Goal: Task Accomplishment & Management: Use online tool/utility

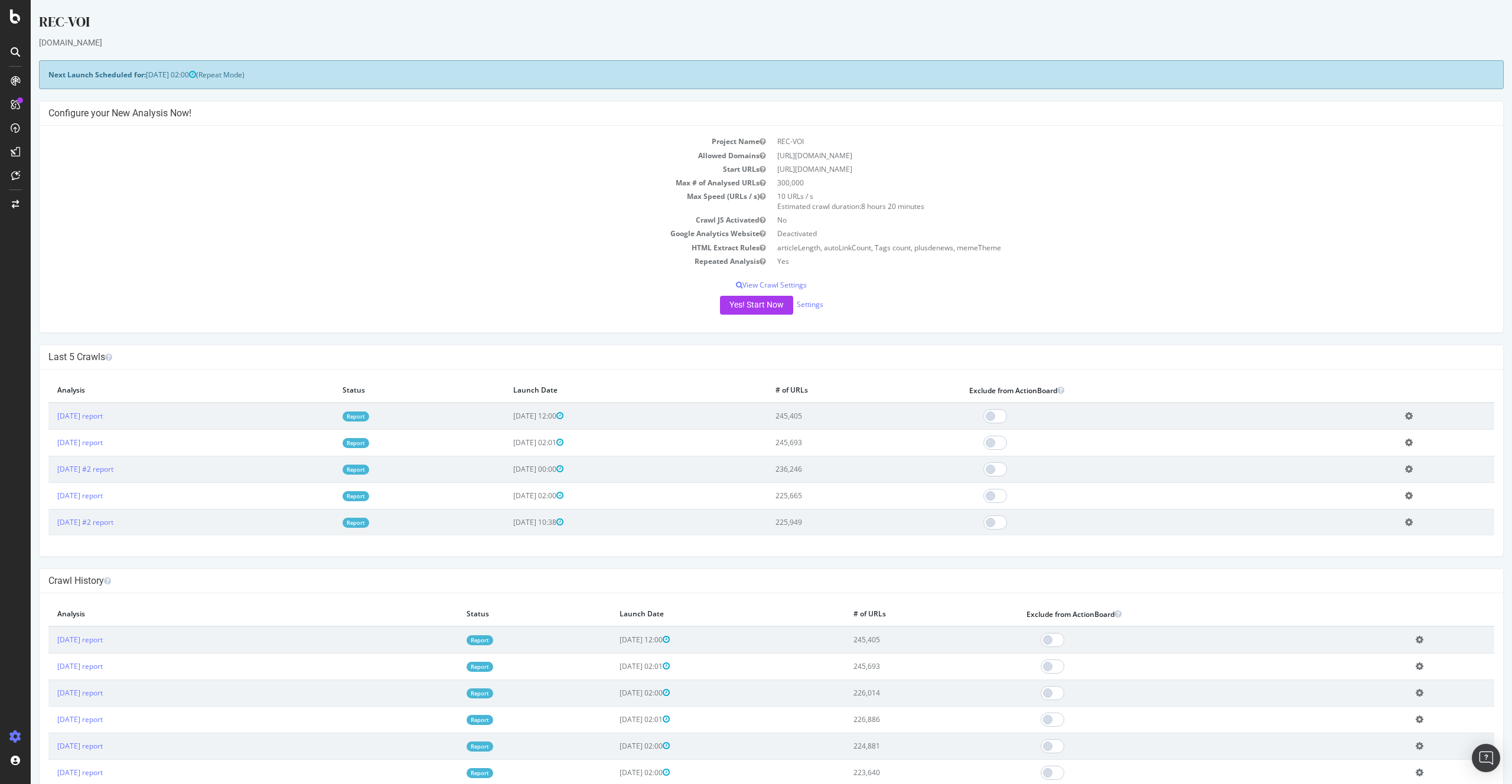
click at [582, 359] on h4 "Last 5 Crawls" at bounding box center [772, 357] width 1446 height 12
click at [369, 417] on link "Report" at bounding box center [356, 416] width 27 height 10
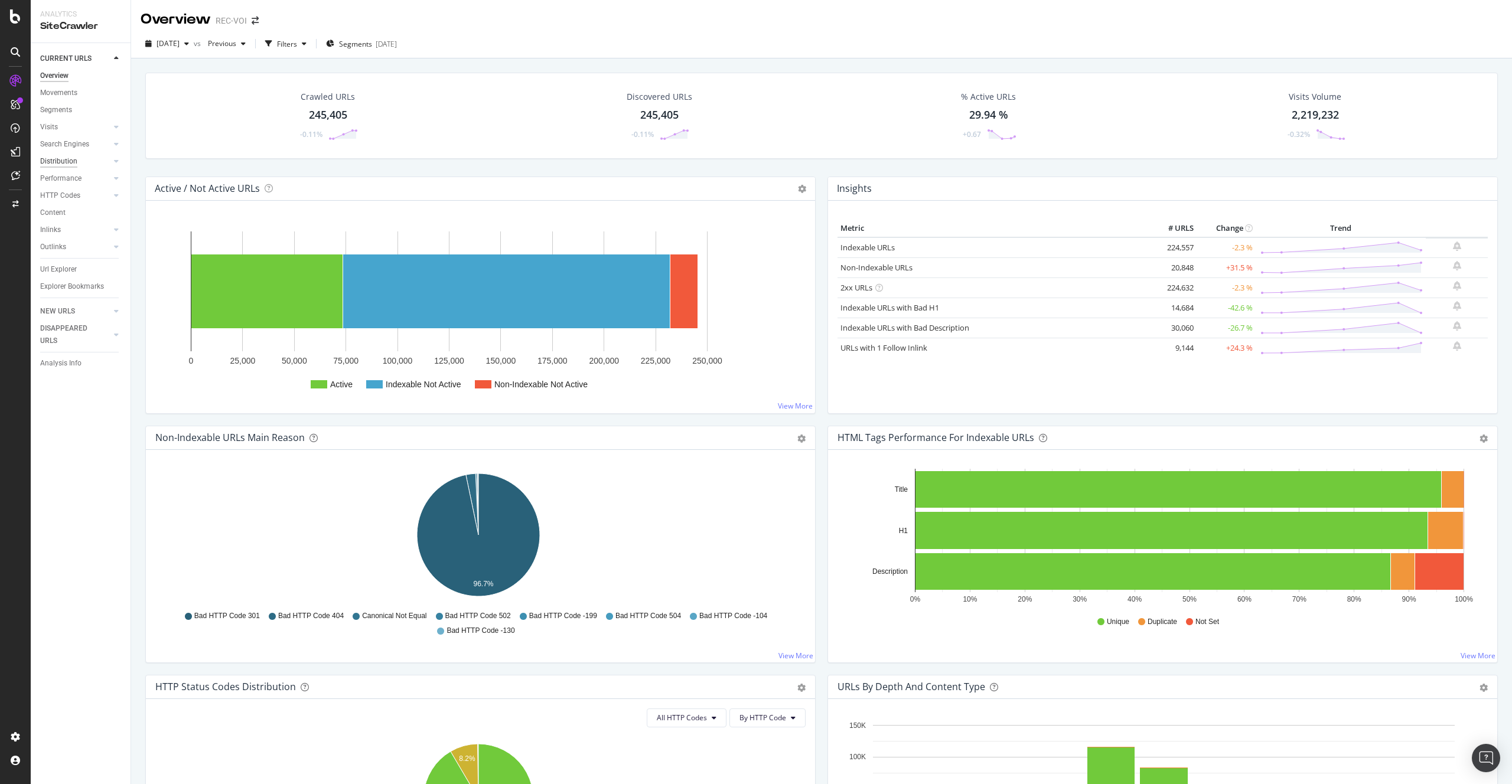
click at [72, 162] on div "Distribution" at bounding box center [58, 161] width 37 height 12
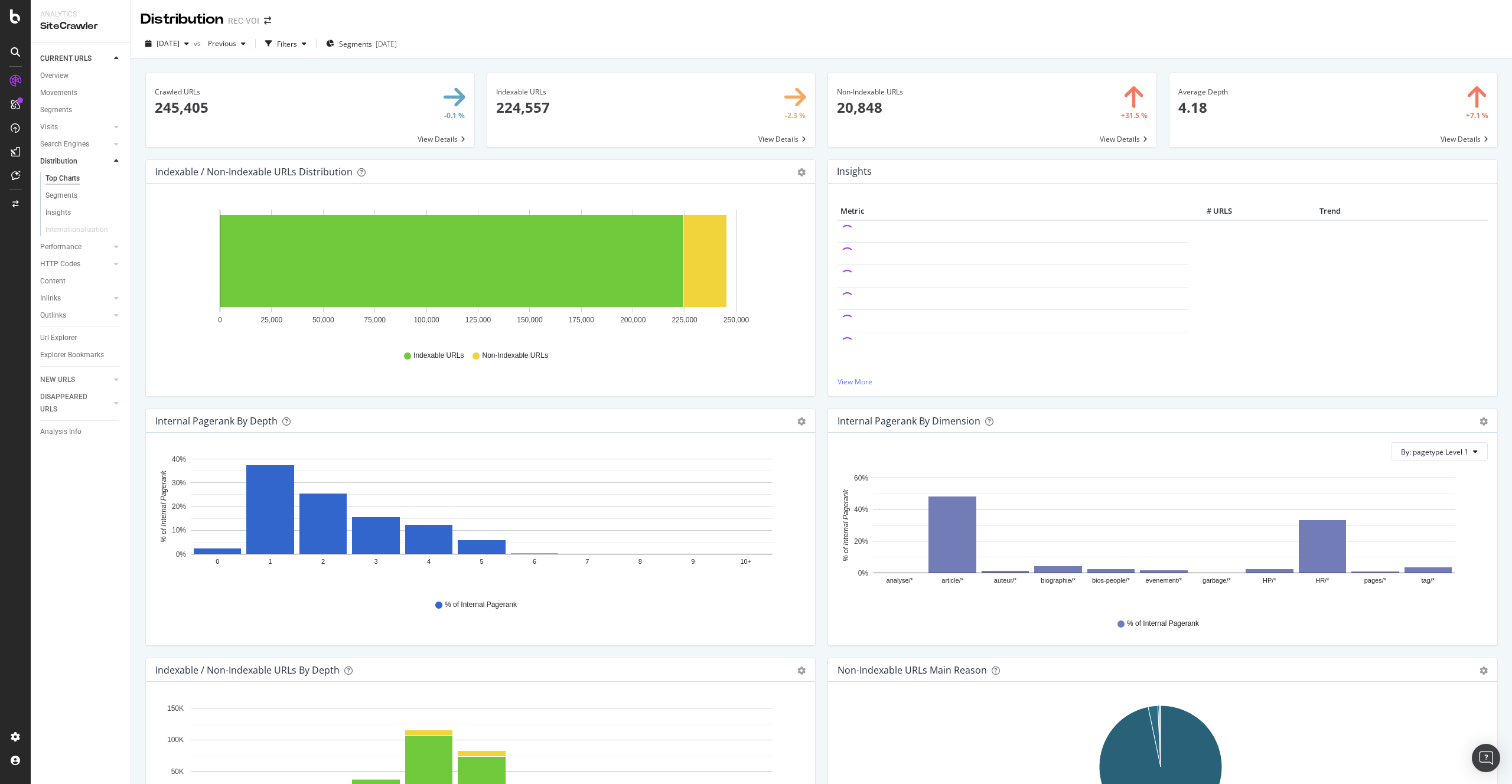
click at [57, 83] on div "Overview" at bounding box center [85, 77] width 91 height 15
click at [56, 81] on div "Overview" at bounding box center [54, 76] width 29 height 12
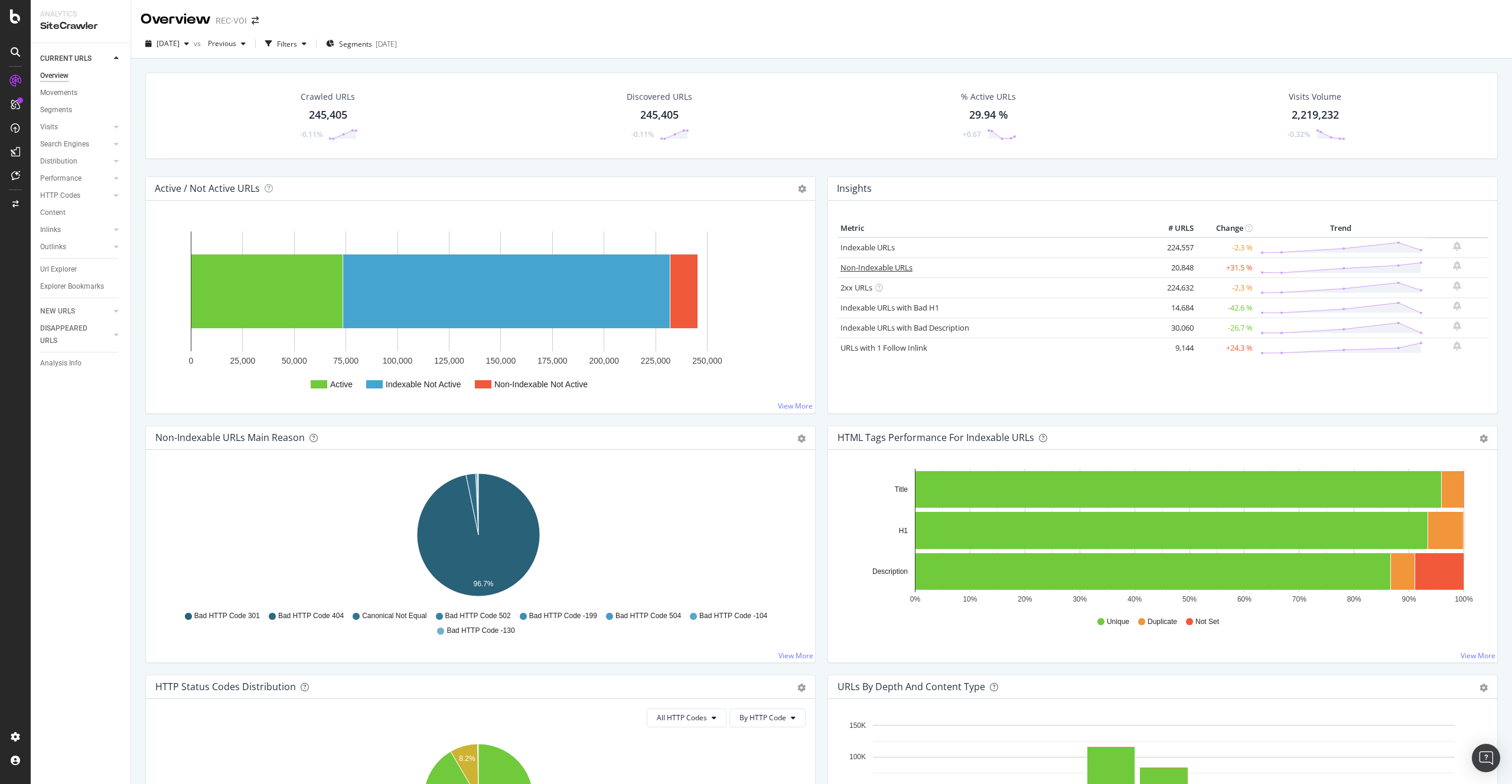
click at [902, 268] on link "Non-Indexable URLs" at bounding box center [876, 267] width 72 height 10
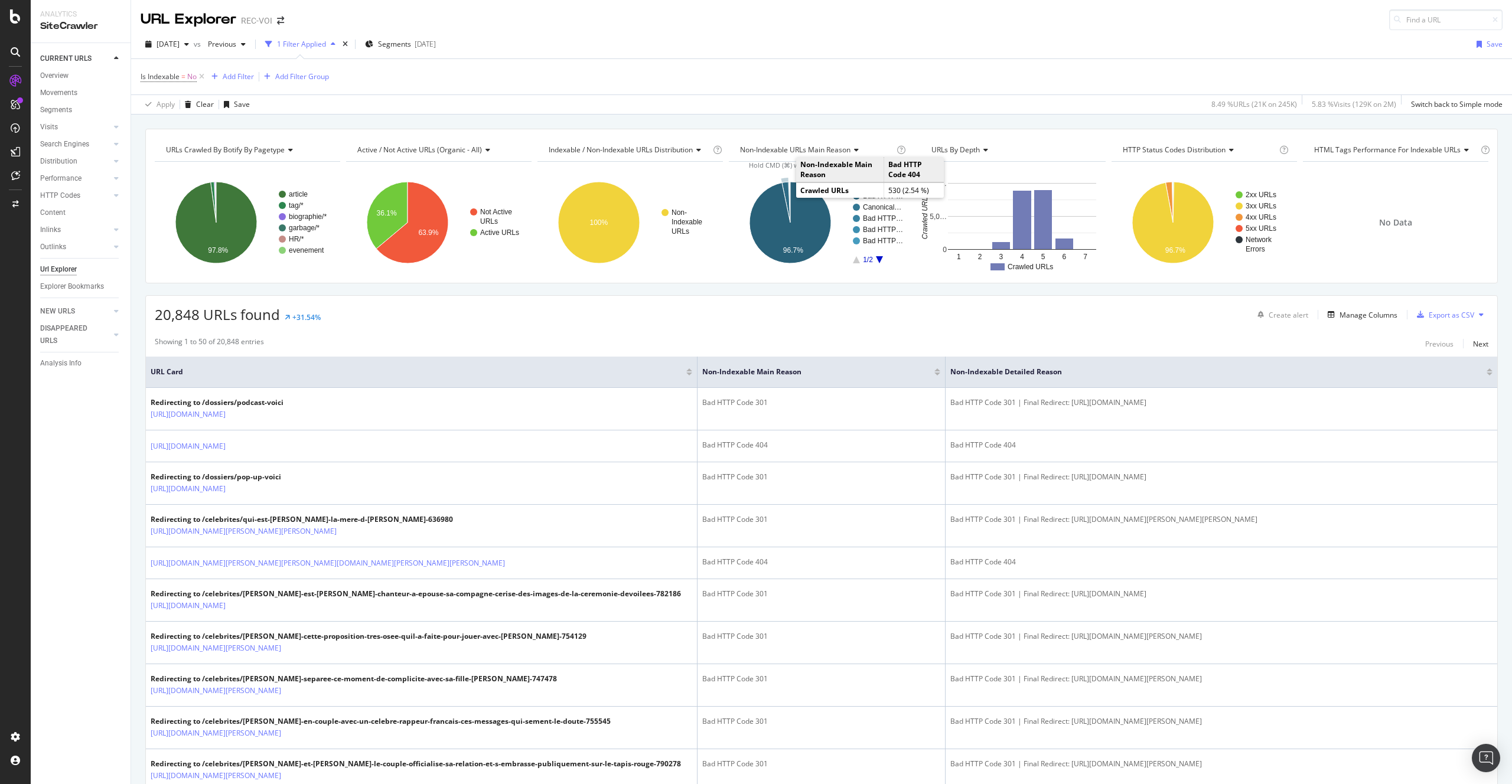
click at [784, 187] on icon "A chart." at bounding box center [786, 202] width 9 height 41
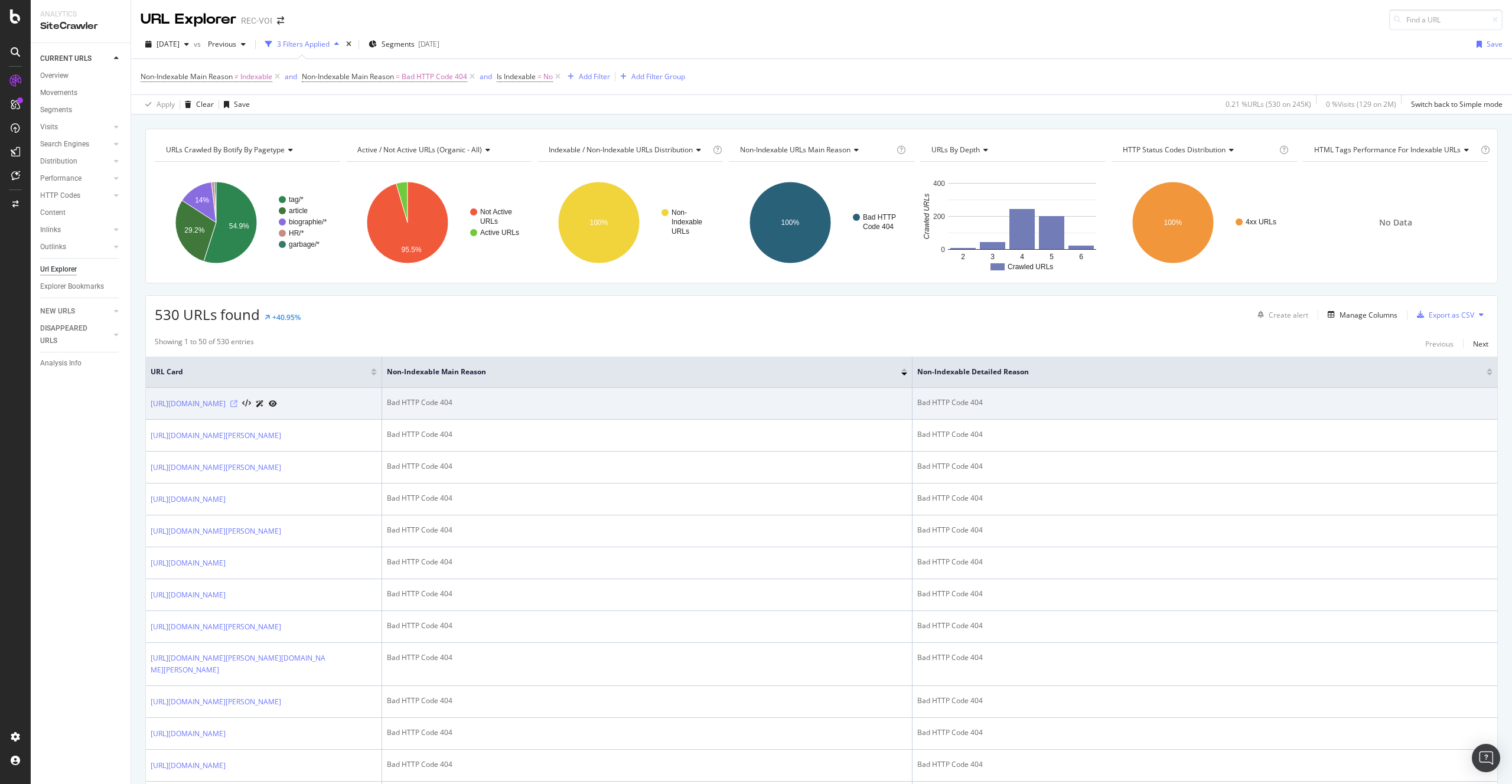
click at [237, 402] on icon at bounding box center [234, 404] width 7 height 7
click at [226, 409] on link "https://www.voici.fr/page/tag/helen-mccrory" at bounding box center [188, 404] width 75 height 12
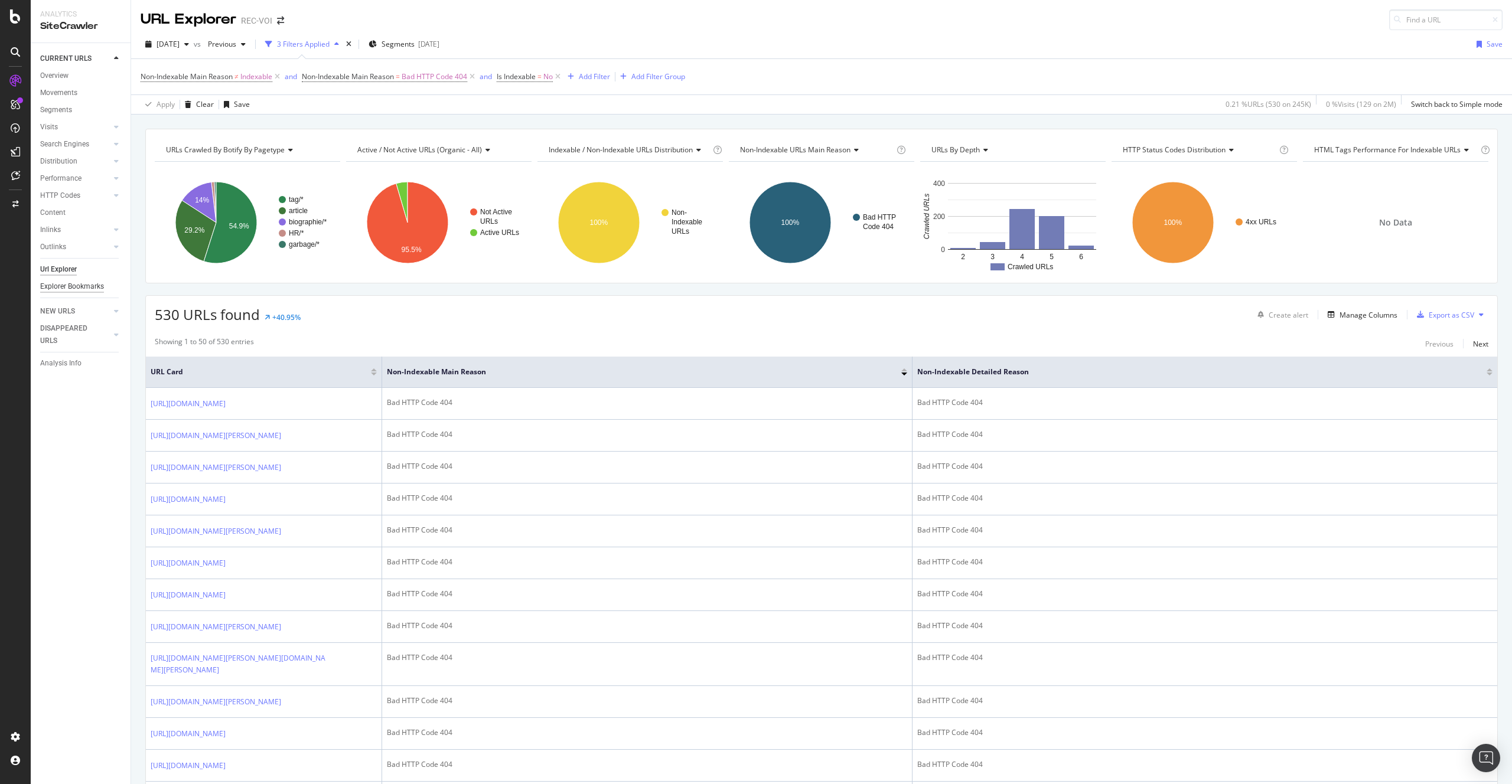
click at [67, 287] on div "Explorer Bookmarks" at bounding box center [72, 286] width 64 height 12
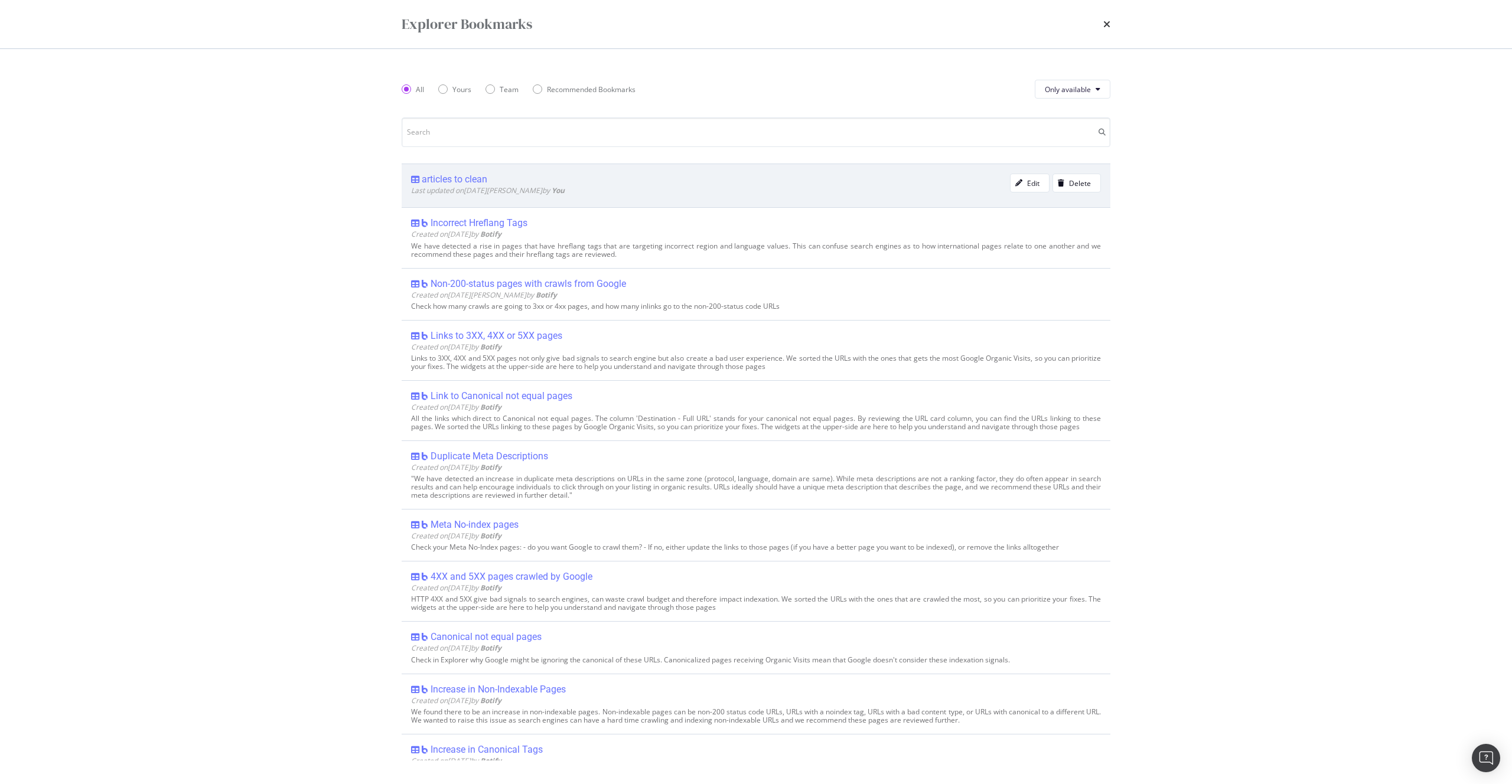
click at [481, 189] on span "Last updated on 2025 Jan 21st by You" at bounding box center [488, 190] width 154 height 10
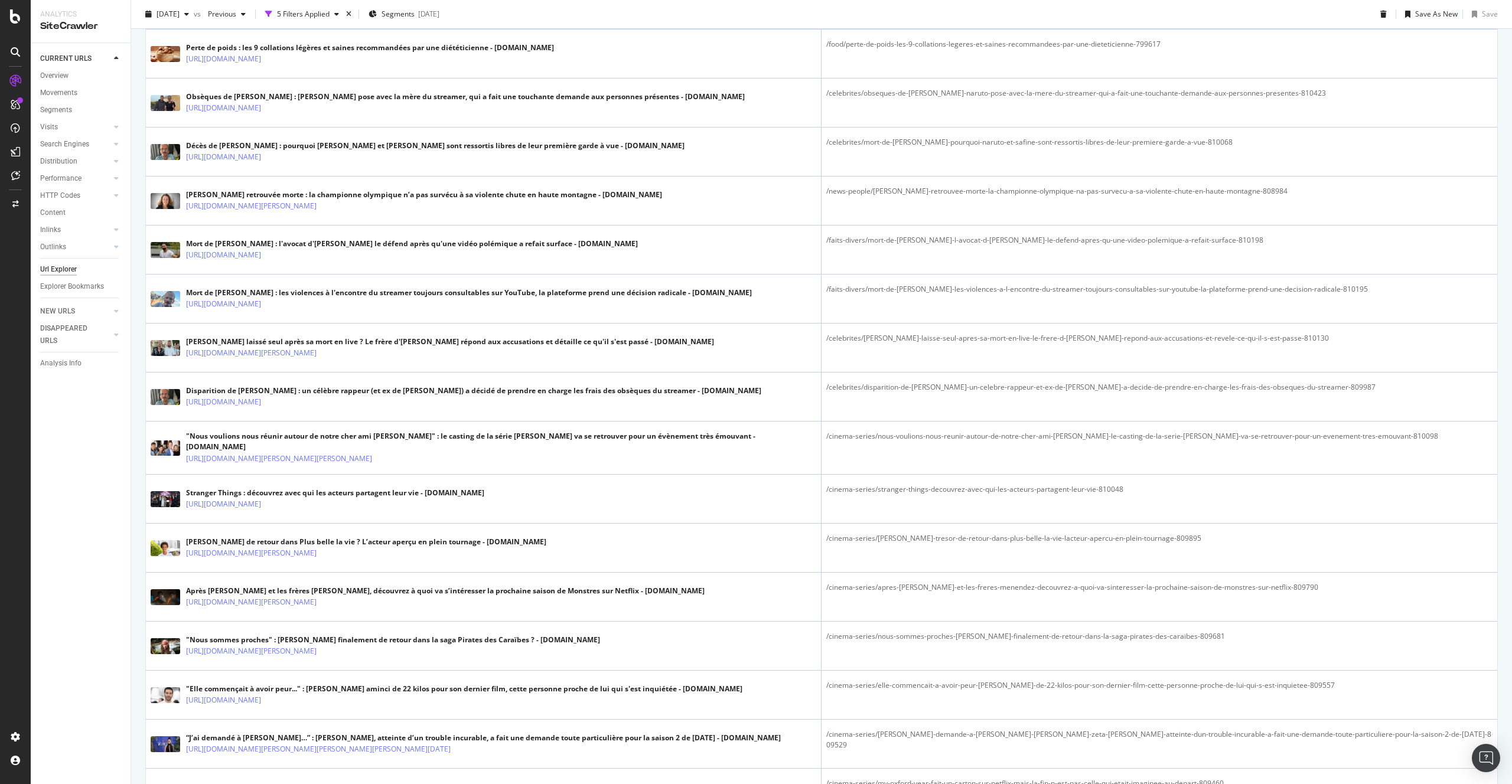
scroll to position [2150, 0]
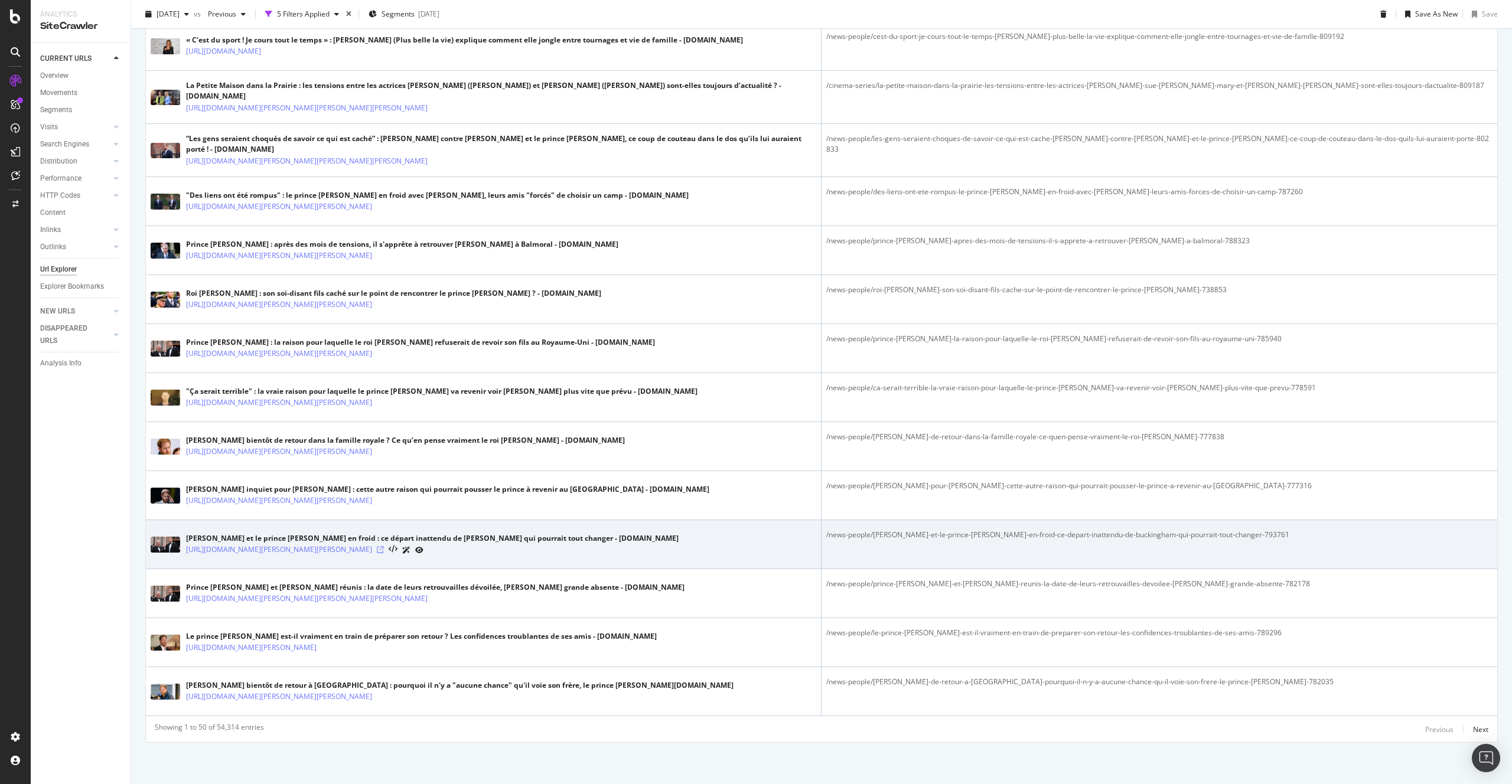
click at [384, 549] on icon at bounding box center [381, 550] width 7 height 7
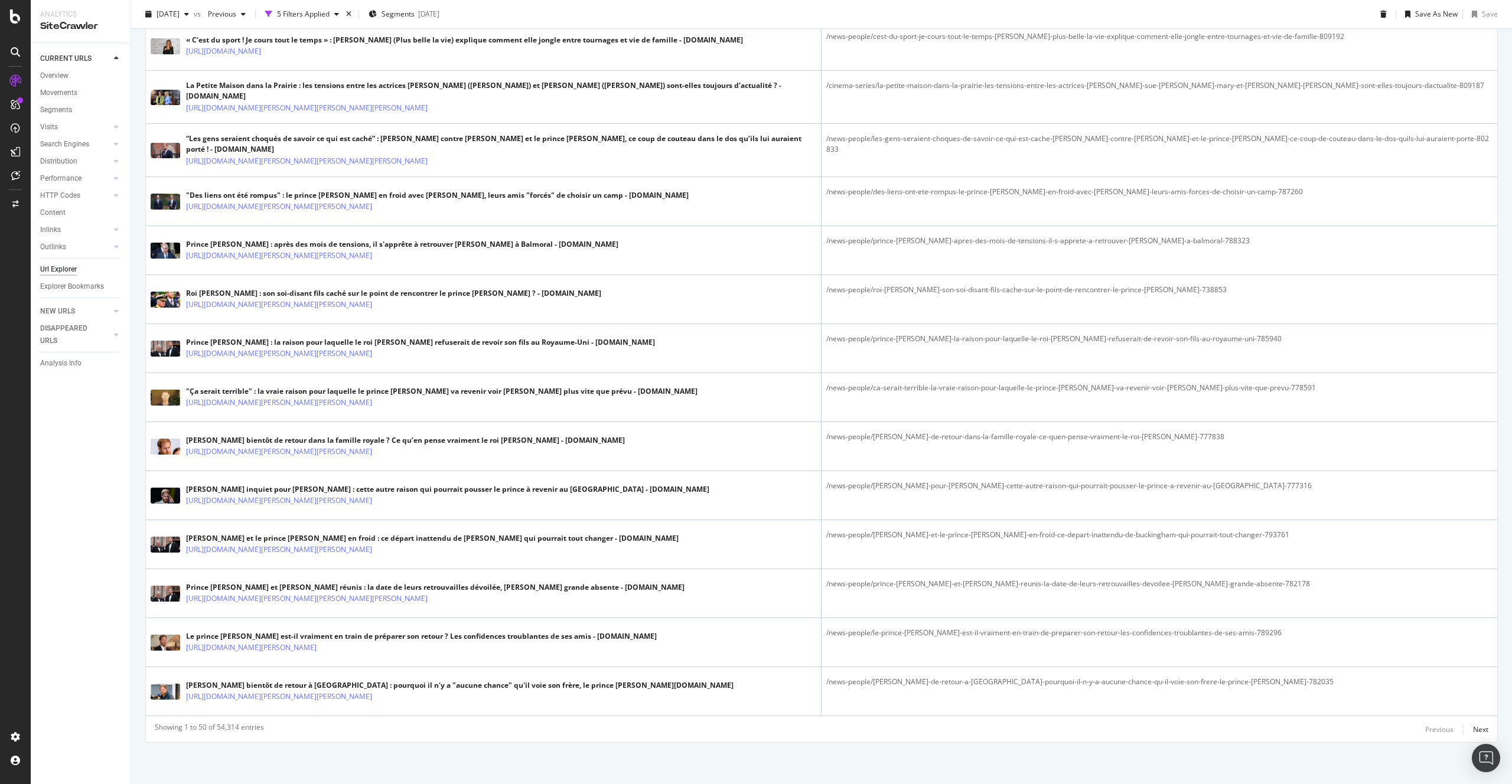
scroll to position [0, 0]
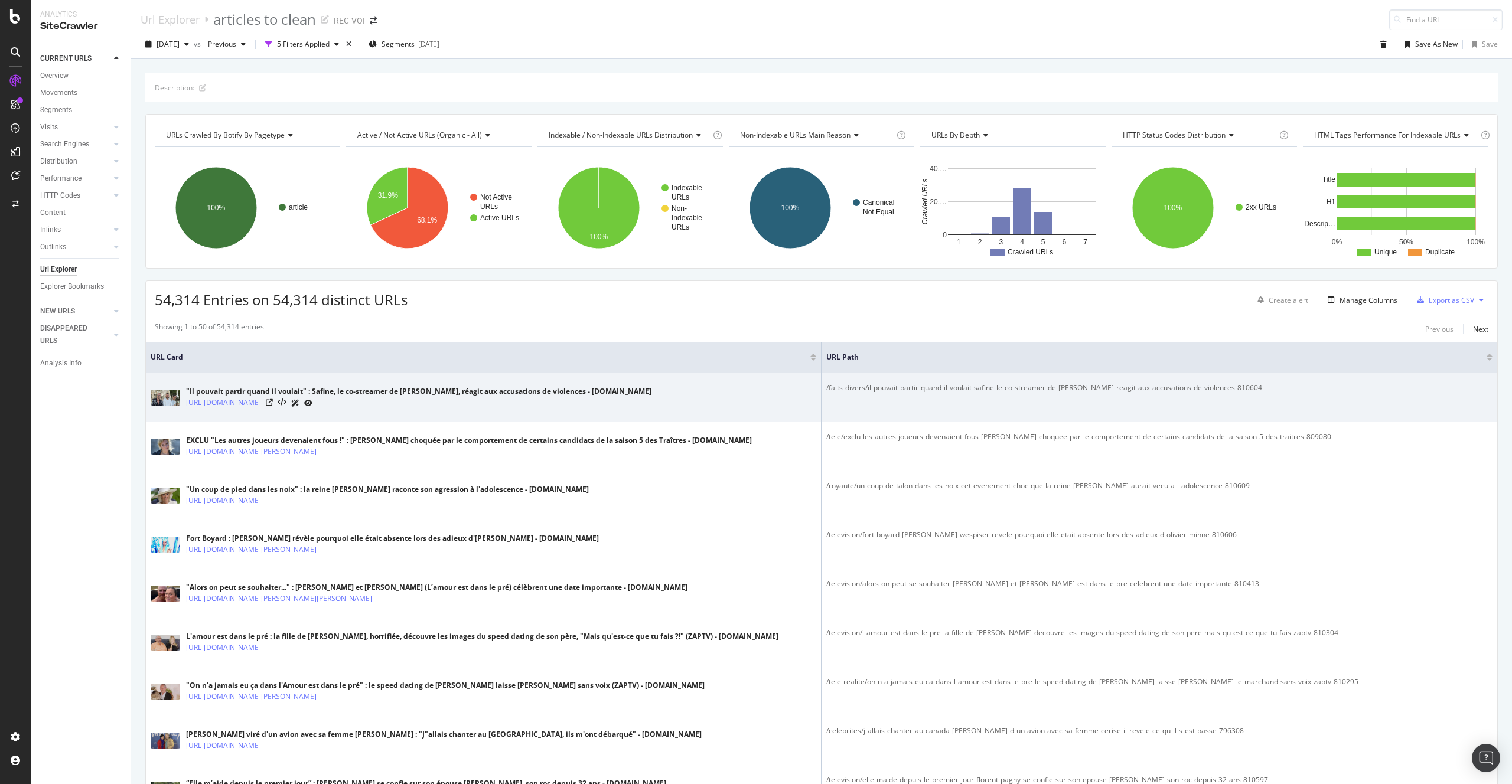
click at [651, 400] on div "https://www.voici.fr/faits-divers/il-pouvait-partir-quand-il-voulait-safine-le-…" at bounding box center [418, 403] width 465 height 12
click at [273, 400] on icon at bounding box center [269, 403] width 7 height 7
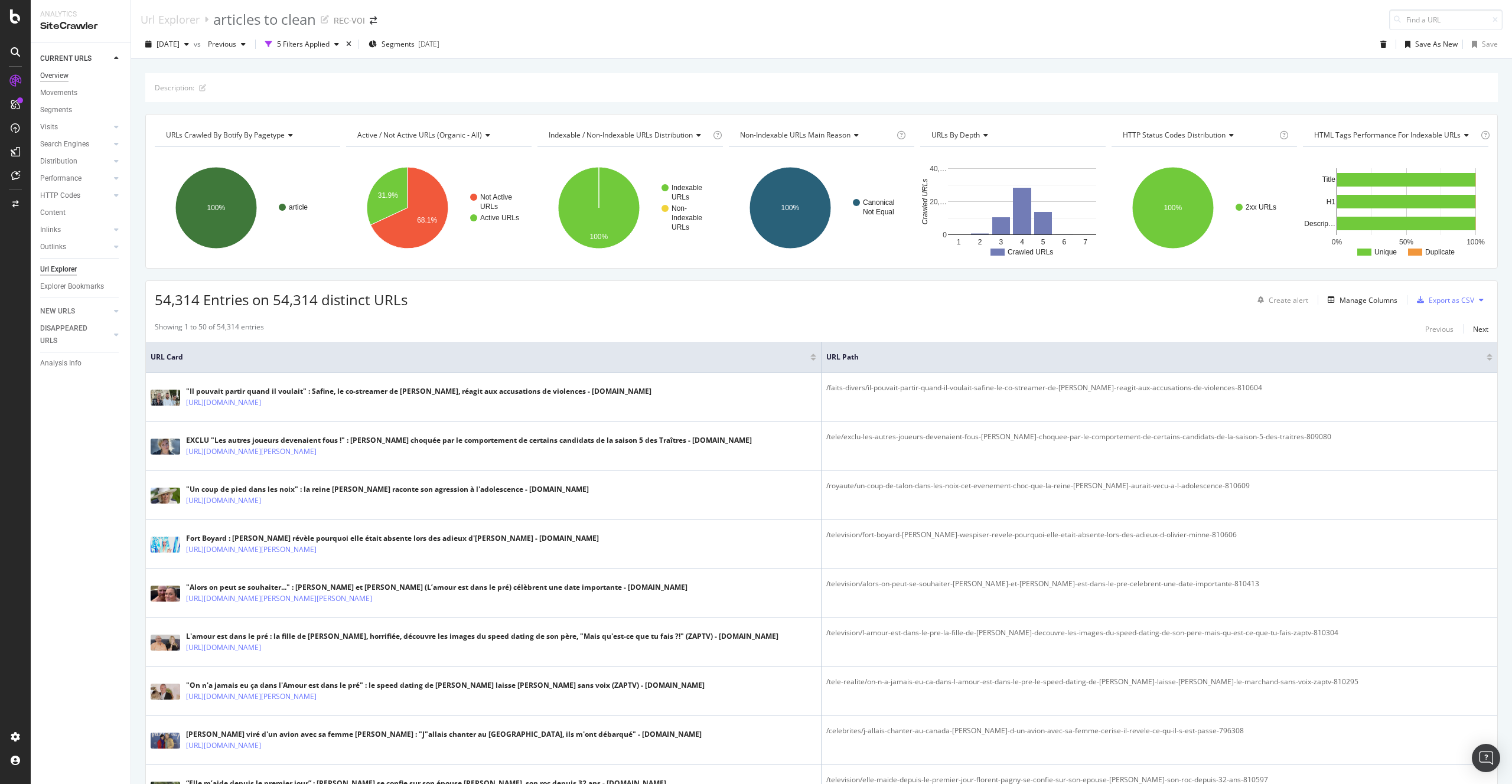
click at [61, 74] on div "Overview" at bounding box center [54, 76] width 29 height 12
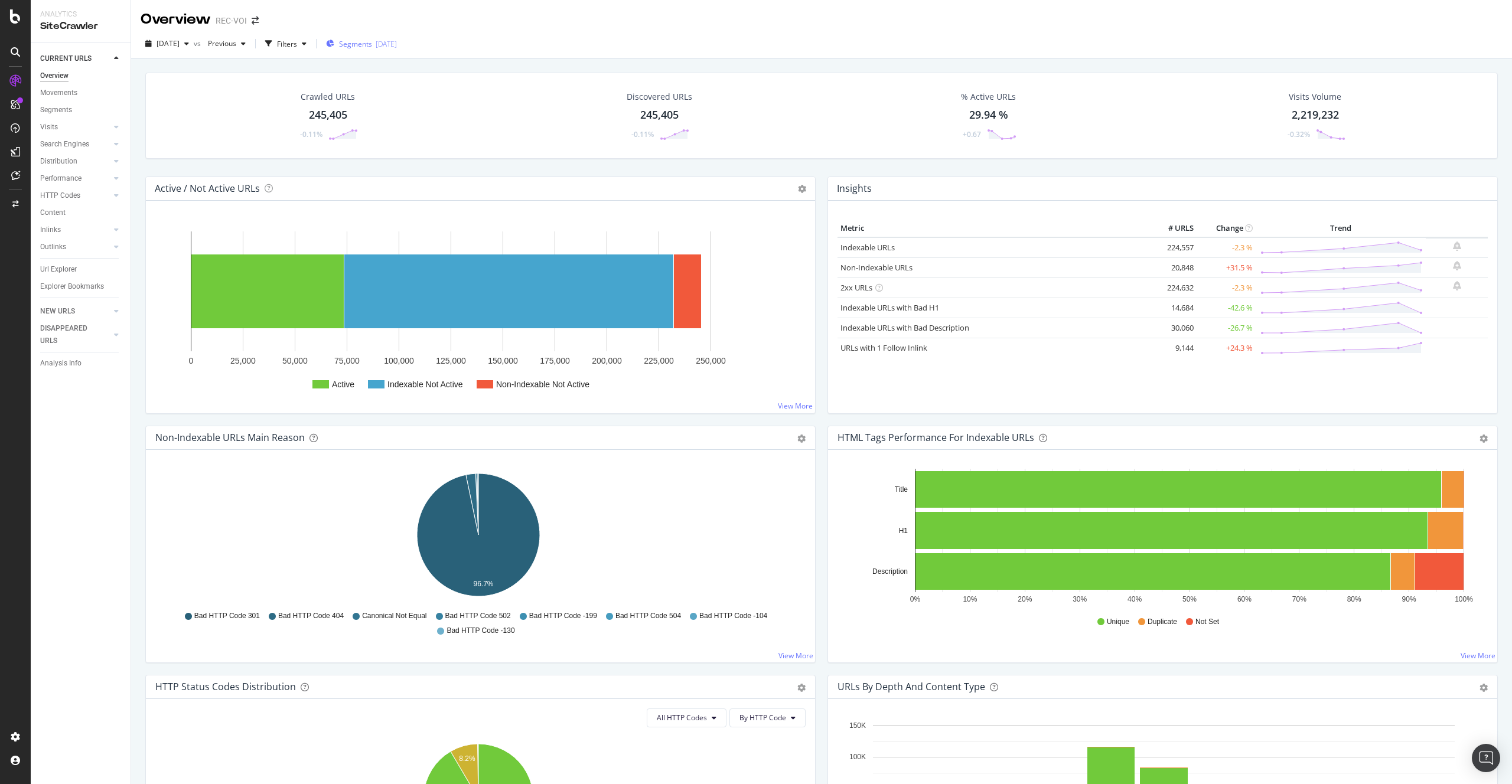
click at [397, 49] on div "Segments 2025-08-28" at bounding box center [361, 43] width 71 height 18
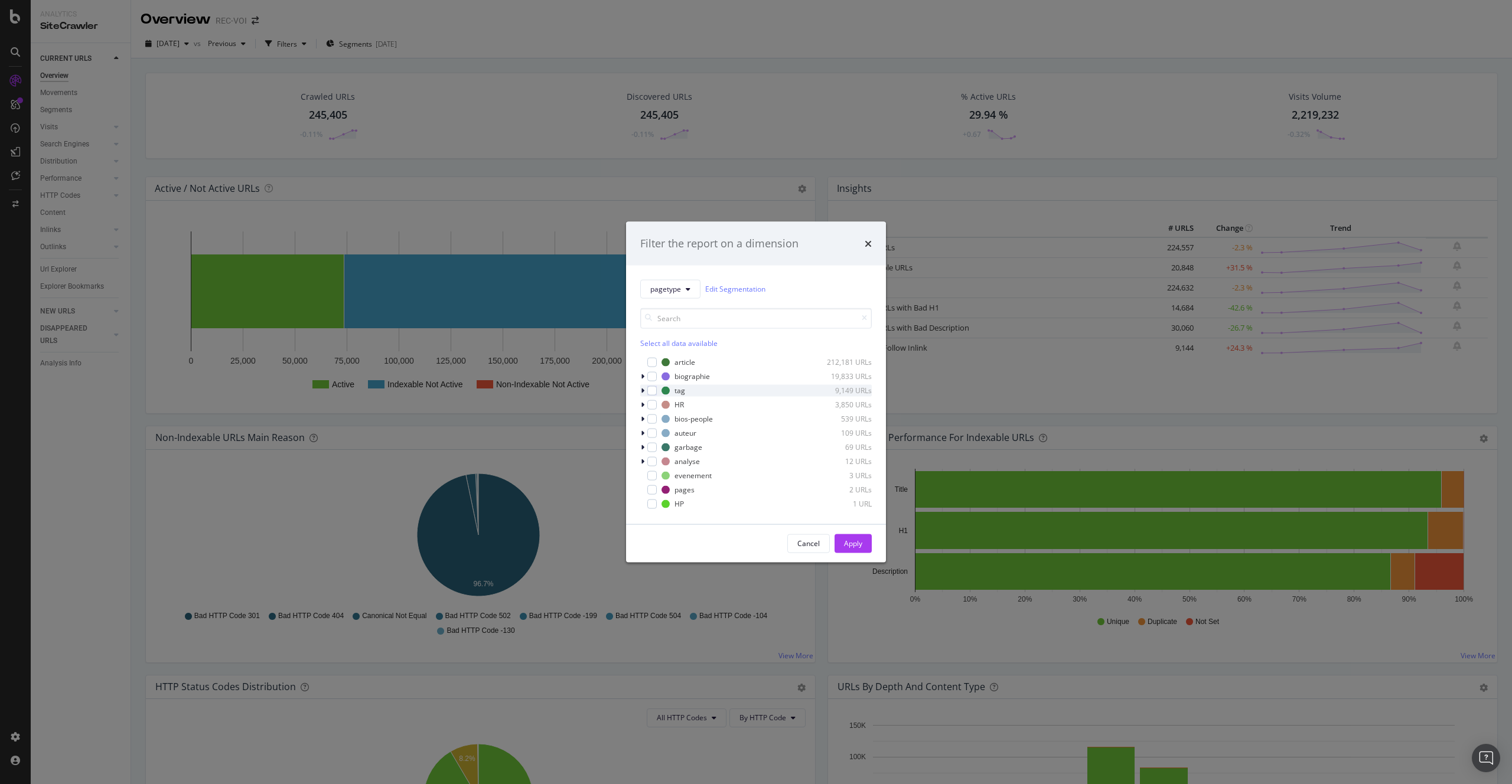
click at [643, 384] on div "modal" at bounding box center [644, 390] width 7 height 12
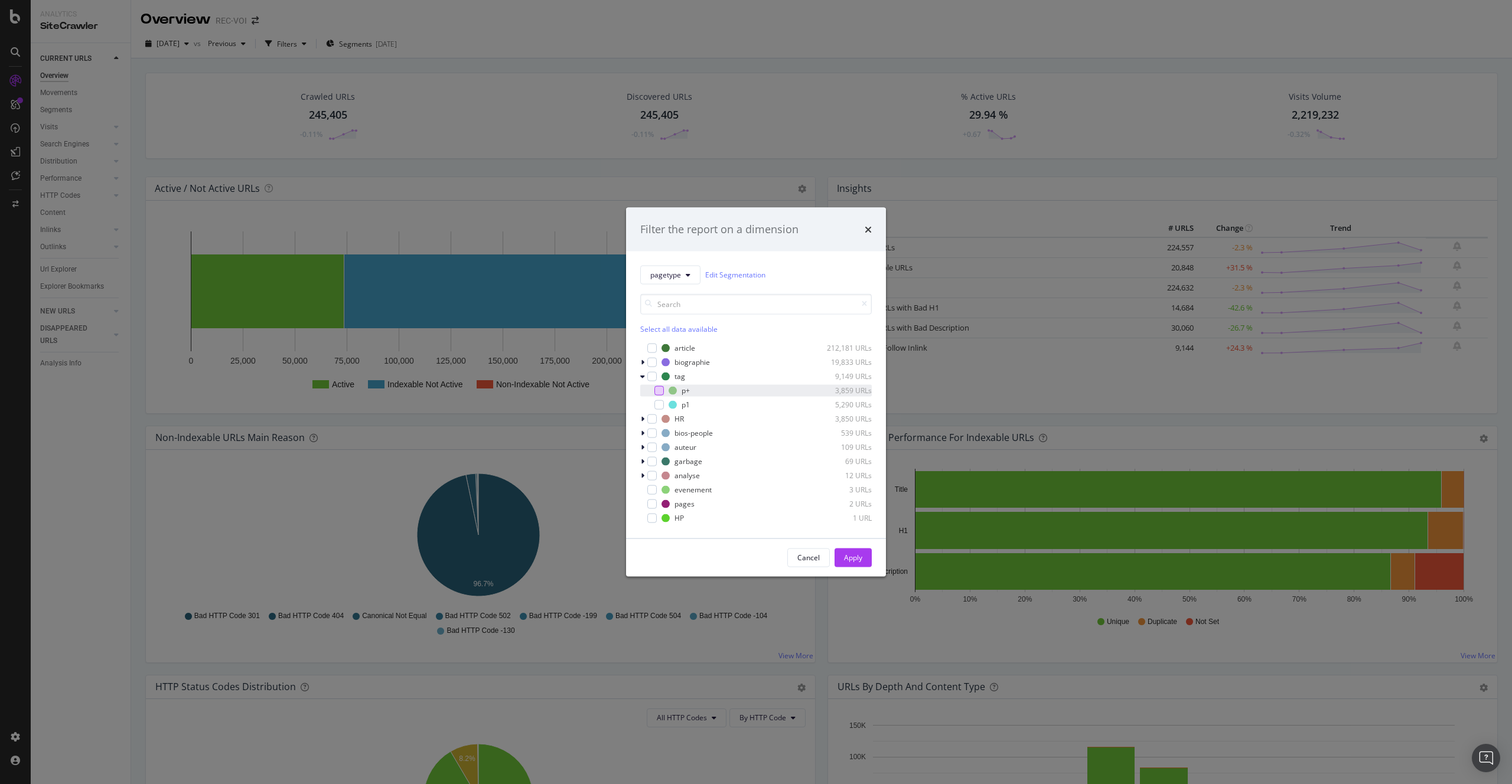
click at [654, 389] on div "modal" at bounding box center [659, 390] width 10 height 10
click at [657, 393] on icon "modal" at bounding box center [659, 390] width 5 height 6
click at [661, 404] on div "modal" at bounding box center [659, 405] width 10 height 10
click at [861, 558] on div "Apply" at bounding box center [853, 557] width 18 height 10
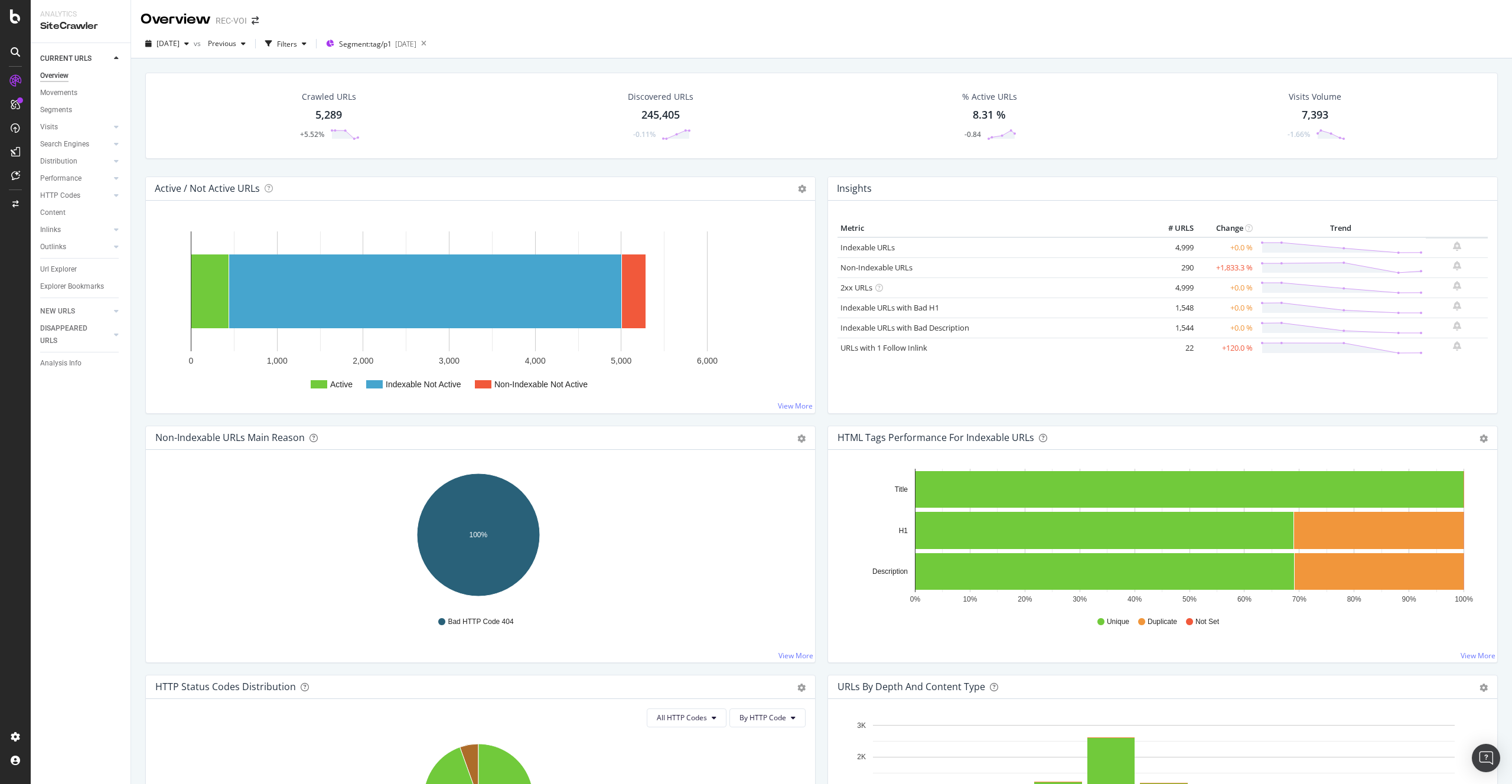
click at [1277, 370] on div "Metric # URLS Change Trend Indexable URLs 4,999 +0.0 % Non-Indexable URLs 290 +…" at bounding box center [1162, 311] width 650 height 184
click at [860, 266] on link "Non-Indexable URLs" at bounding box center [876, 267] width 72 height 10
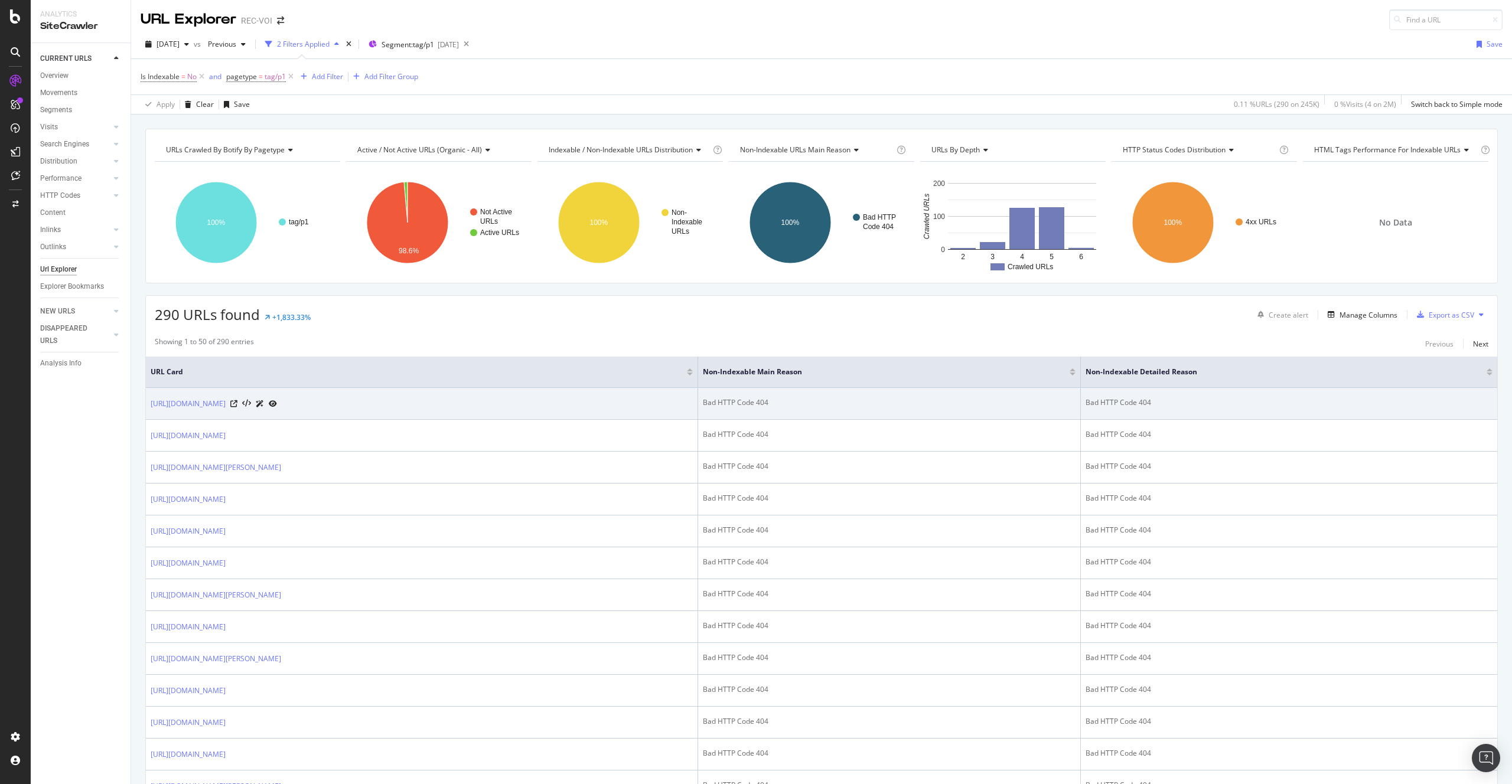
drag, startPoint x: 305, startPoint y: 404, endPoint x: 150, endPoint y: 403, distance: 155.0
click at [150, 403] on td "https://www.voici.fr/page/tag/jean-pormanove" at bounding box center [422, 404] width 552 height 32
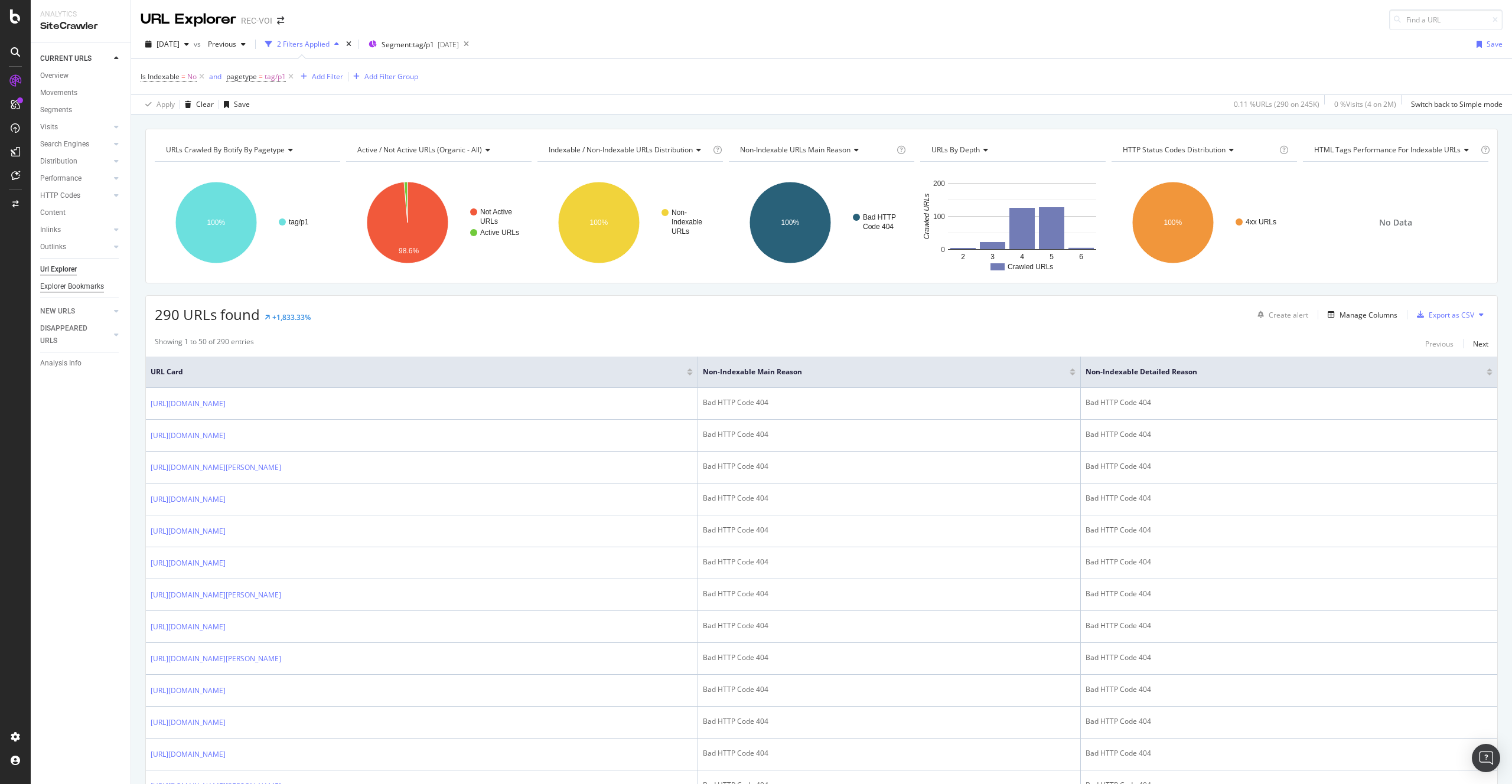
click at [86, 290] on div "Explorer Bookmarks" at bounding box center [72, 286] width 64 height 12
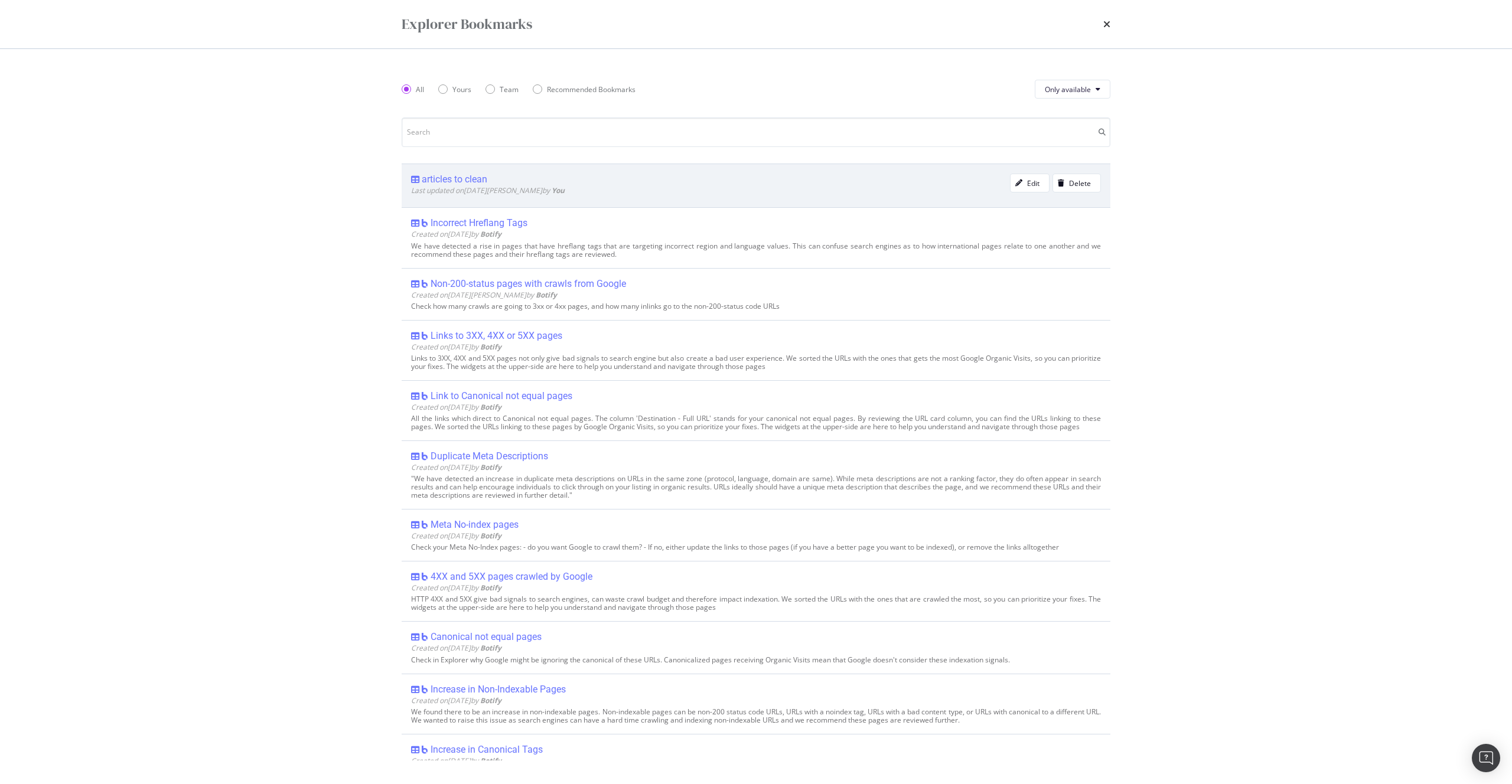
click at [457, 179] on div "articles to clean" at bounding box center [455, 179] width 66 height 12
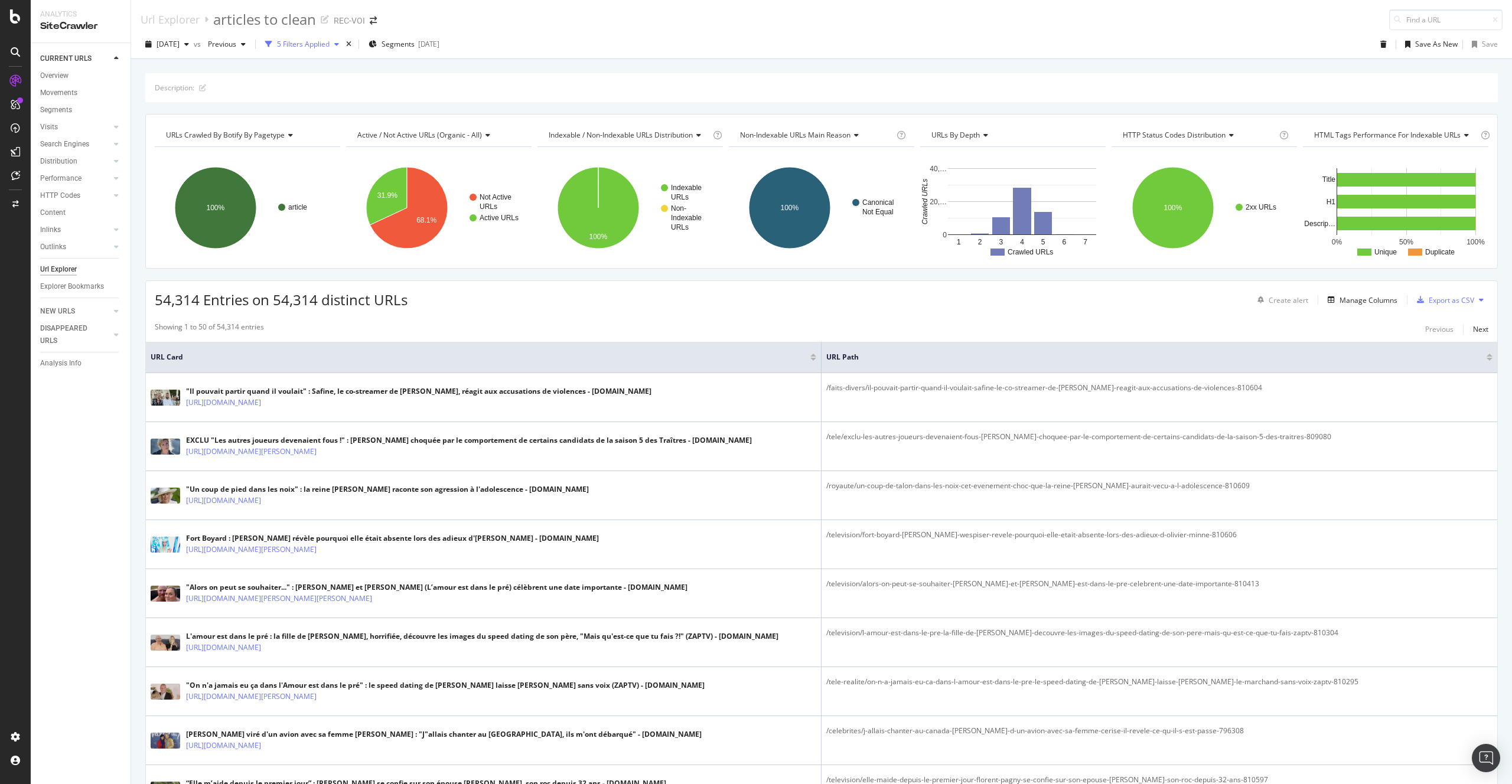
click at [330, 49] on div "5 Filters Applied" at bounding box center [303, 44] width 52 height 10
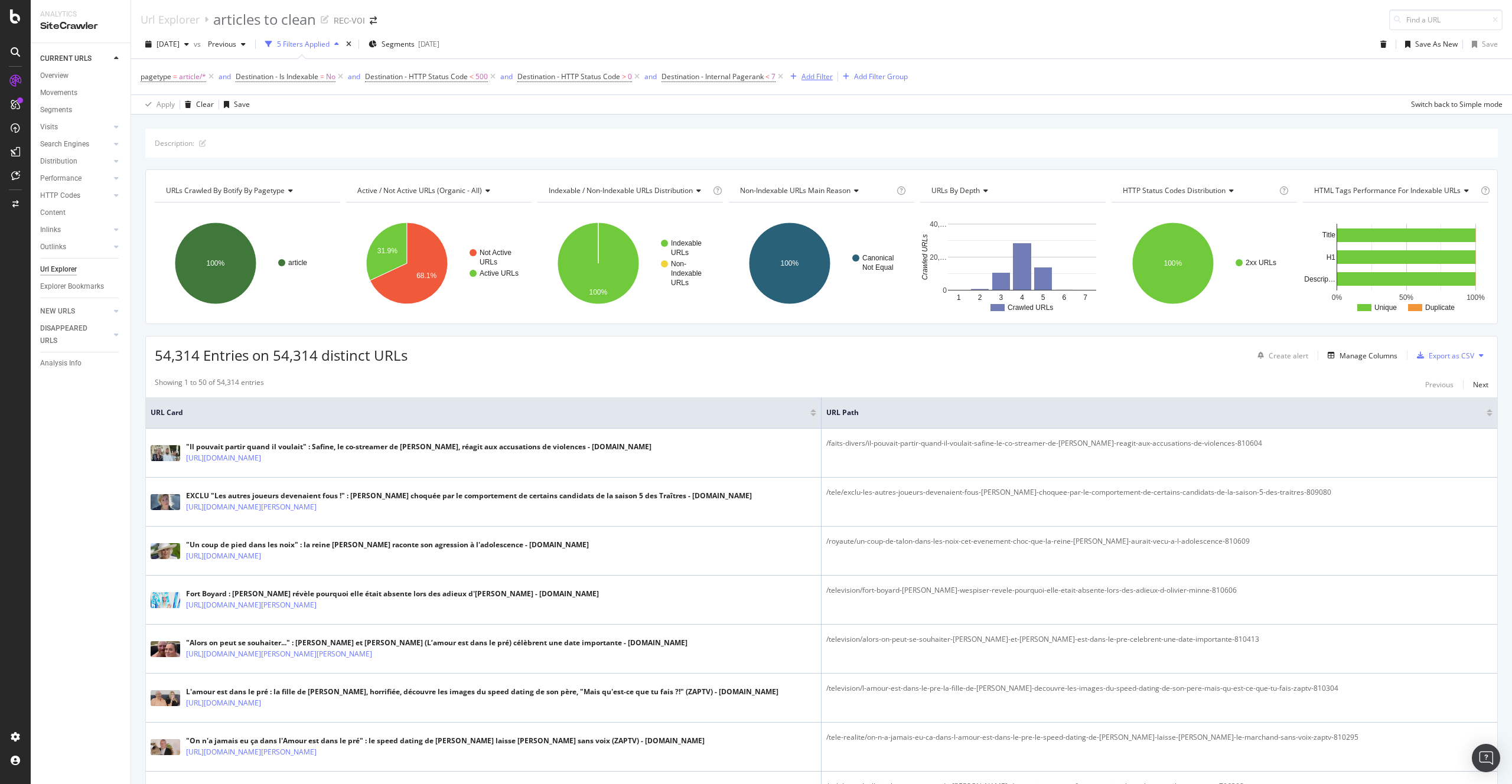
click at [820, 73] on div "Add Filter" at bounding box center [816, 77] width 31 height 10
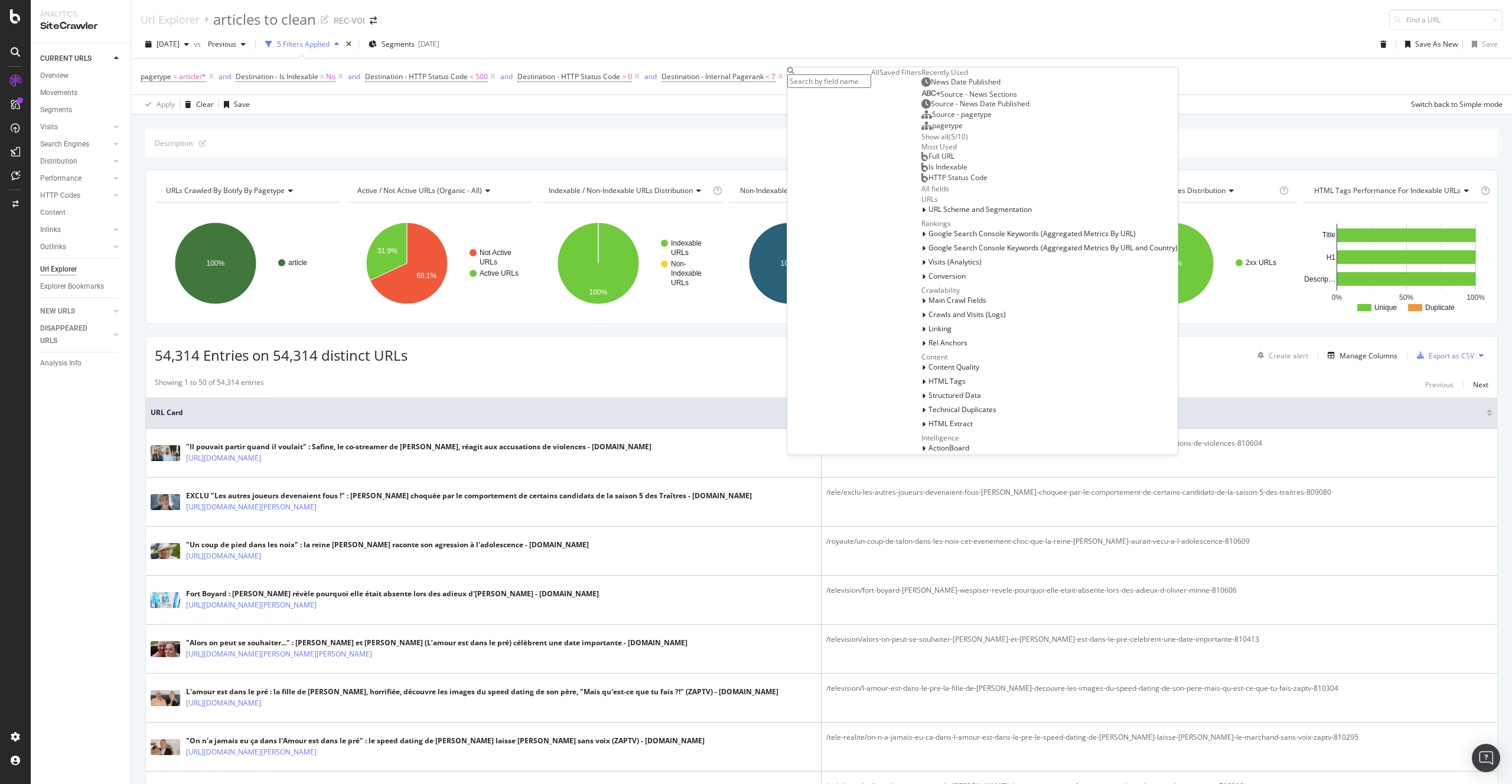
click at [948, 142] on div "( 5 / 10 )" at bounding box center [958, 137] width 19 height 10
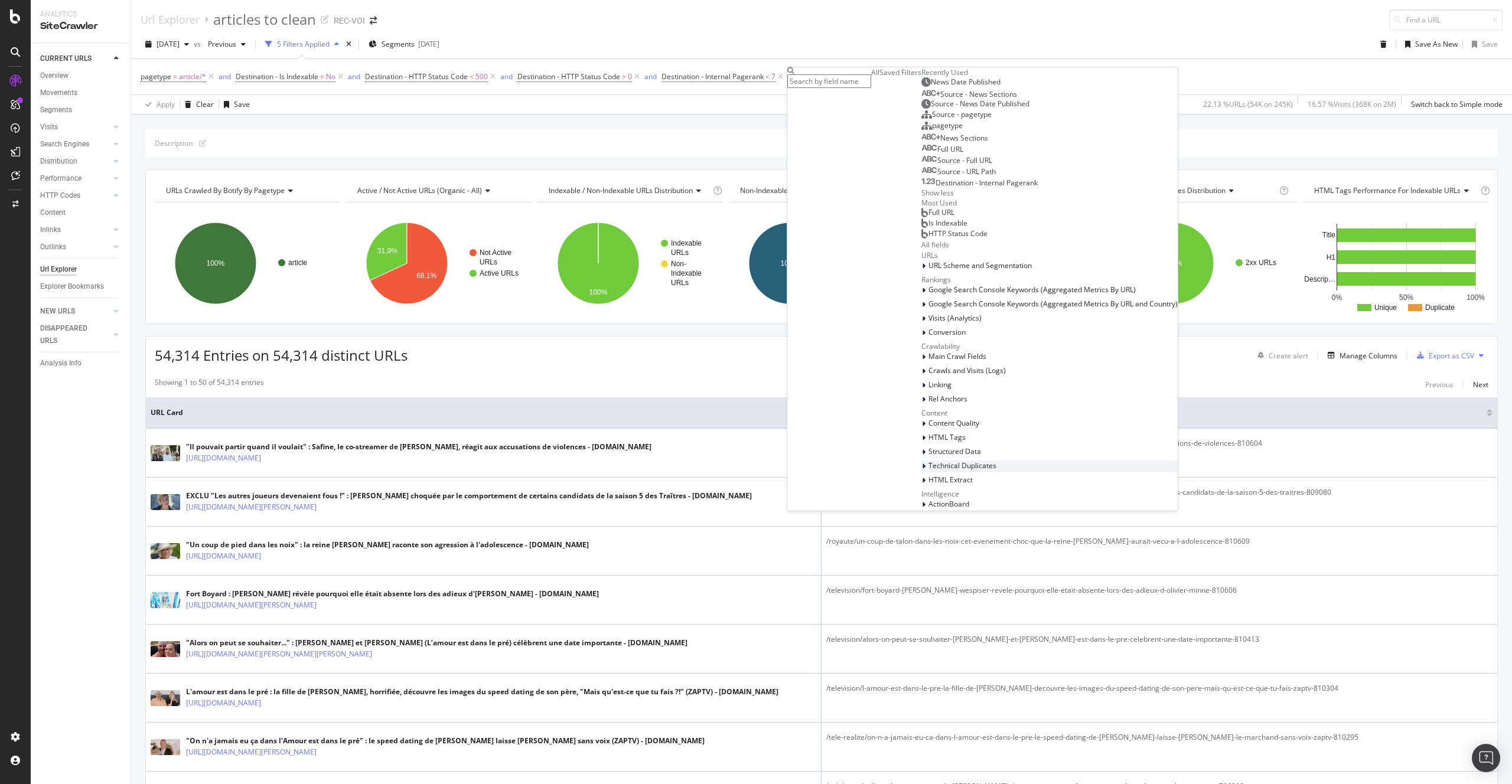
scroll to position [460, 0]
click at [921, 380] on div "Linking" at bounding box center [1049, 385] width 257 height 12
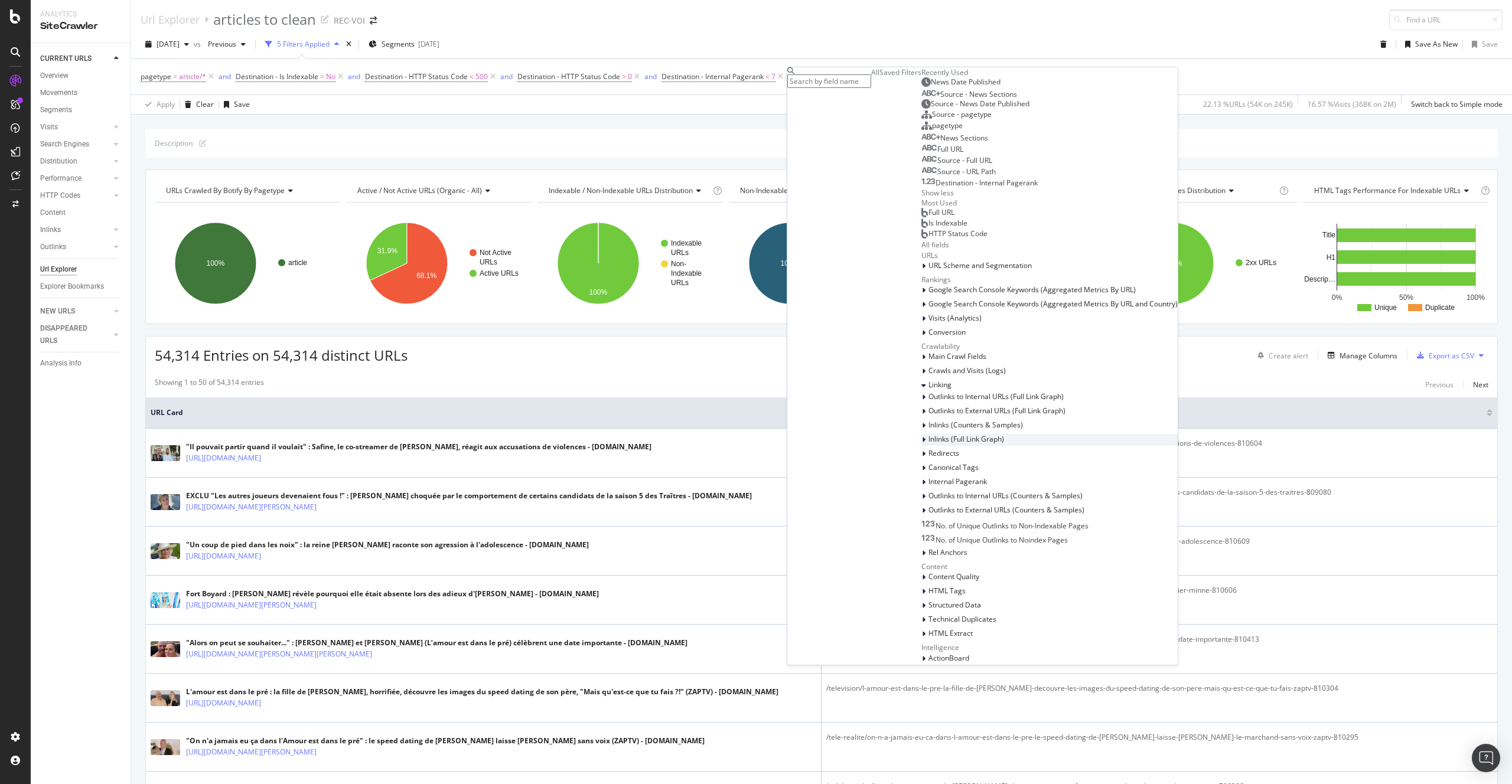
scroll to position [497, 0]
click at [921, 490] on div "Outlinks to Internal URLs (Counters & Samples)" at bounding box center [1049, 496] width 257 height 12
click at [928, 490] on span "Outlinks to Internal URLs (Counters & Samples)" at bounding box center [1006, 495] width 154 height 10
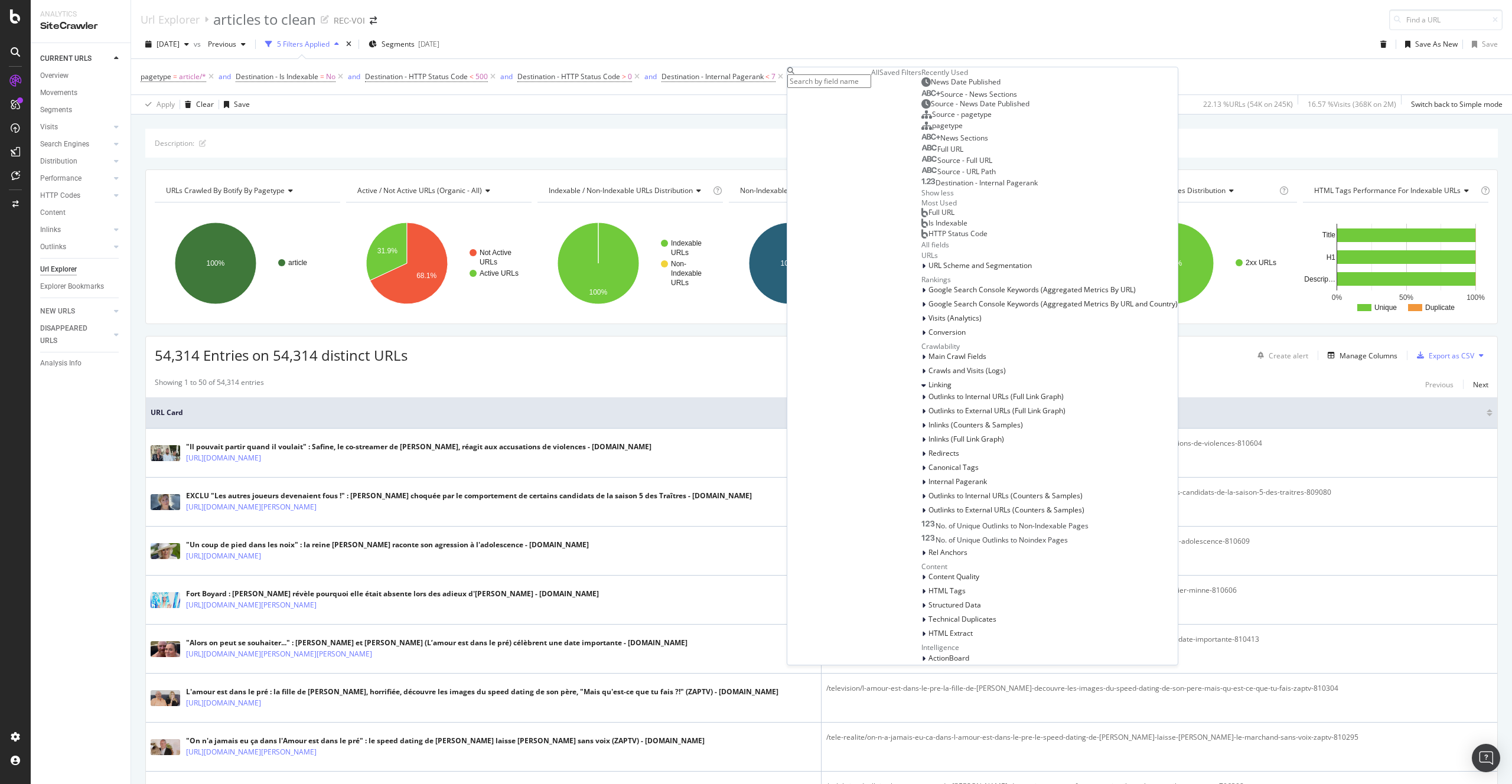
click at [921, 391] on div "Outlinks to Internal URLs (Full Link Graph) Outlinks to External URLs (Full Lin…" at bounding box center [1049, 468] width 257 height 154
click at [928, 391] on span "Outlinks to Internal URLs (Full Link Graph)" at bounding box center [996, 396] width 135 height 10
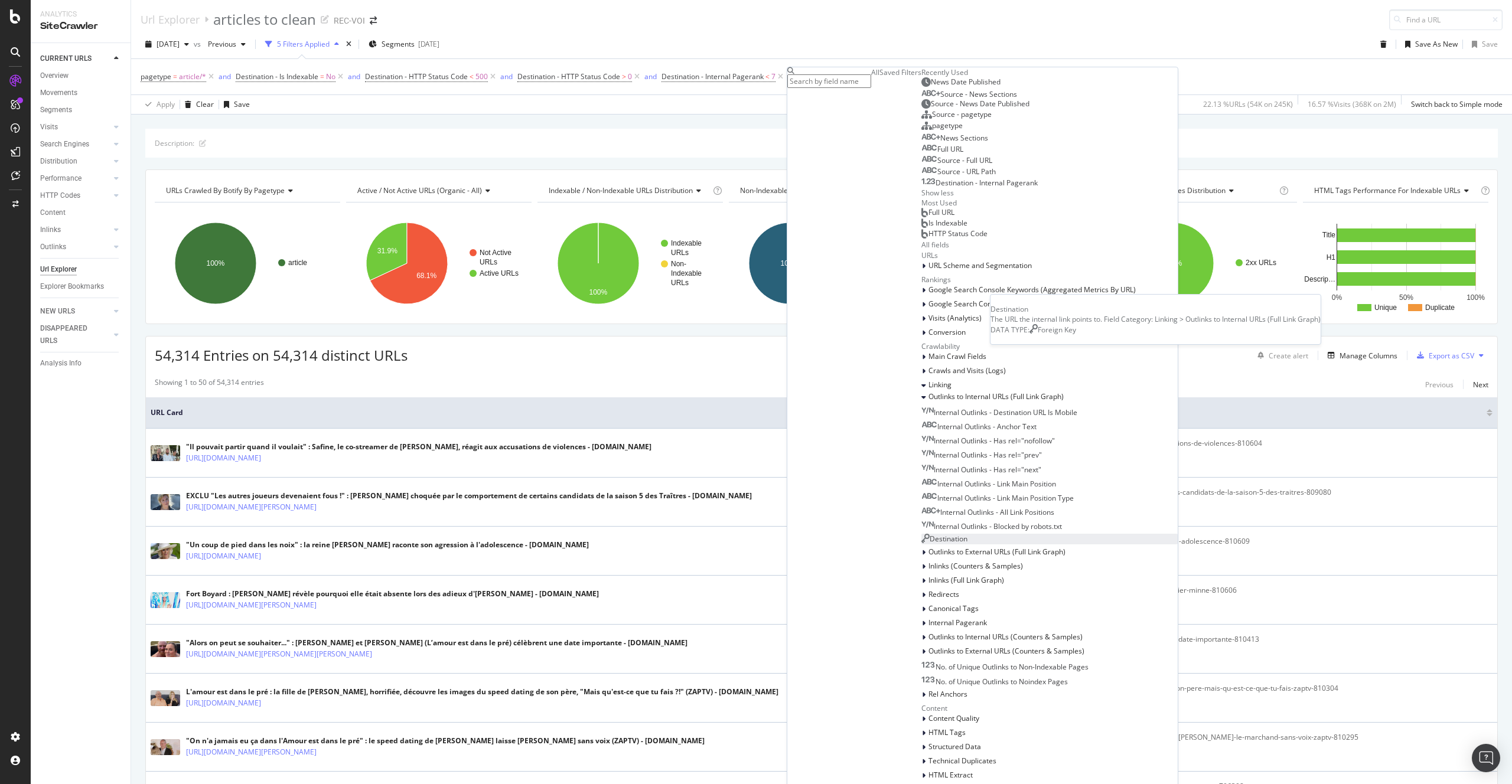
click at [930, 534] on span "Destination" at bounding box center [948, 538] width 38 height 10
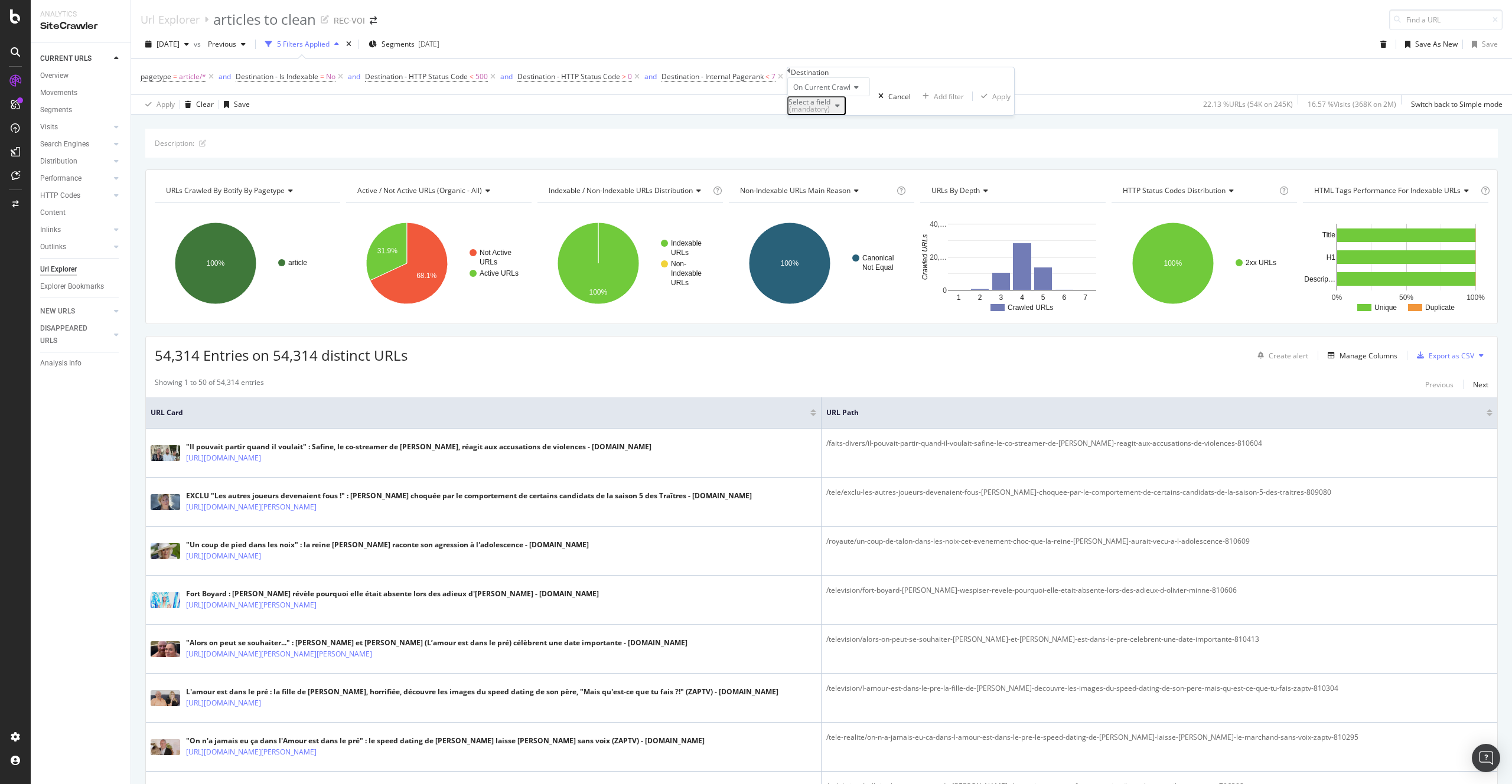
click at [836, 114] on div "Select a field (mandatory)" at bounding box center [816, 105] width 56 height 15
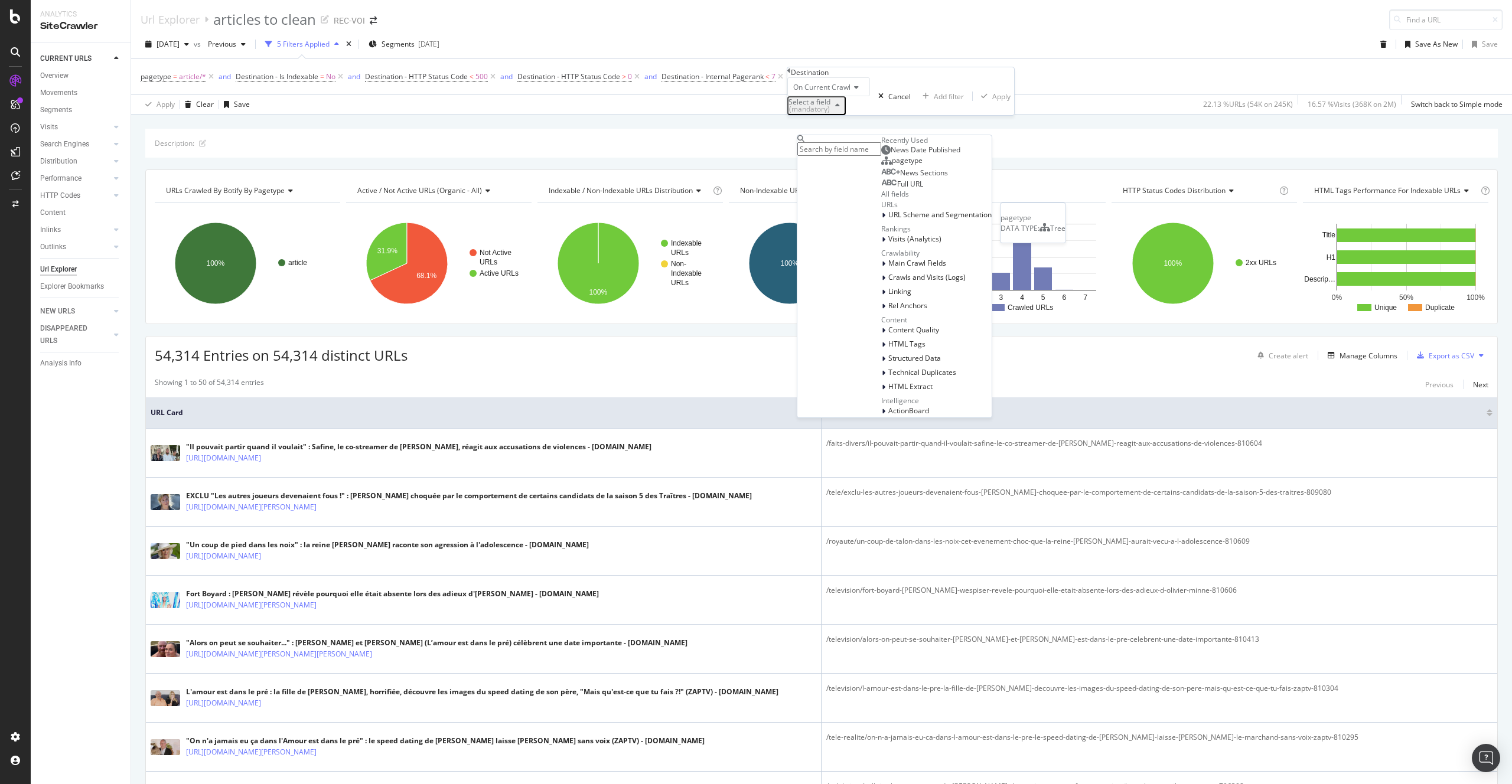
click at [881, 165] on div "pagetype" at bounding box center [902, 160] width 41 height 10
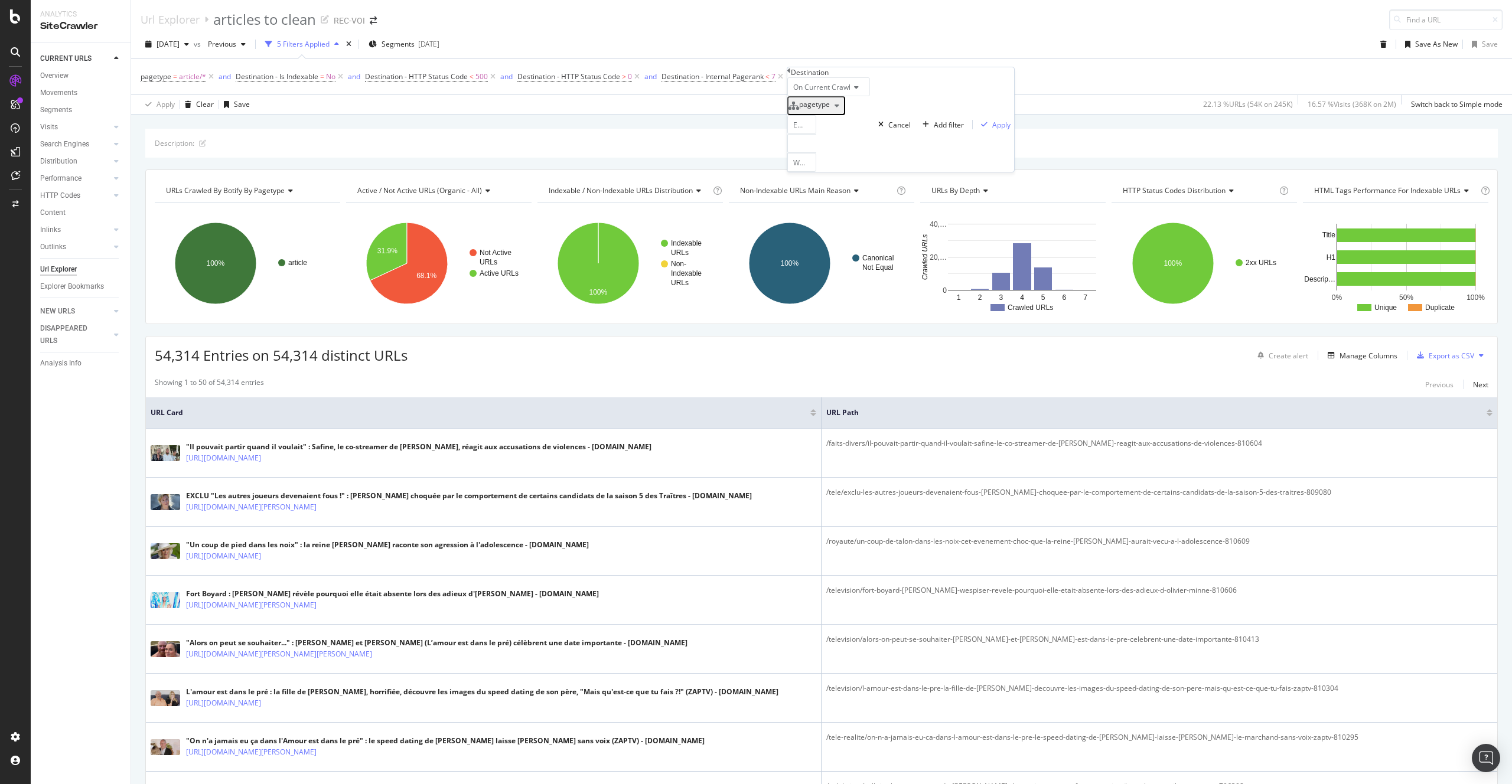
click at [816, 153] on div at bounding box center [802, 143] width 29 height 19
click at [825, 210] on span "9,149 URLS" at bounding box center [824, 204] width 40 height 10
click at [817, 219] on span "Select" at bounding box center [807, 215] width 21 height 10
click at [992, 130] on div "Apply" at bounding box center [1001, 125] width 18 height 10
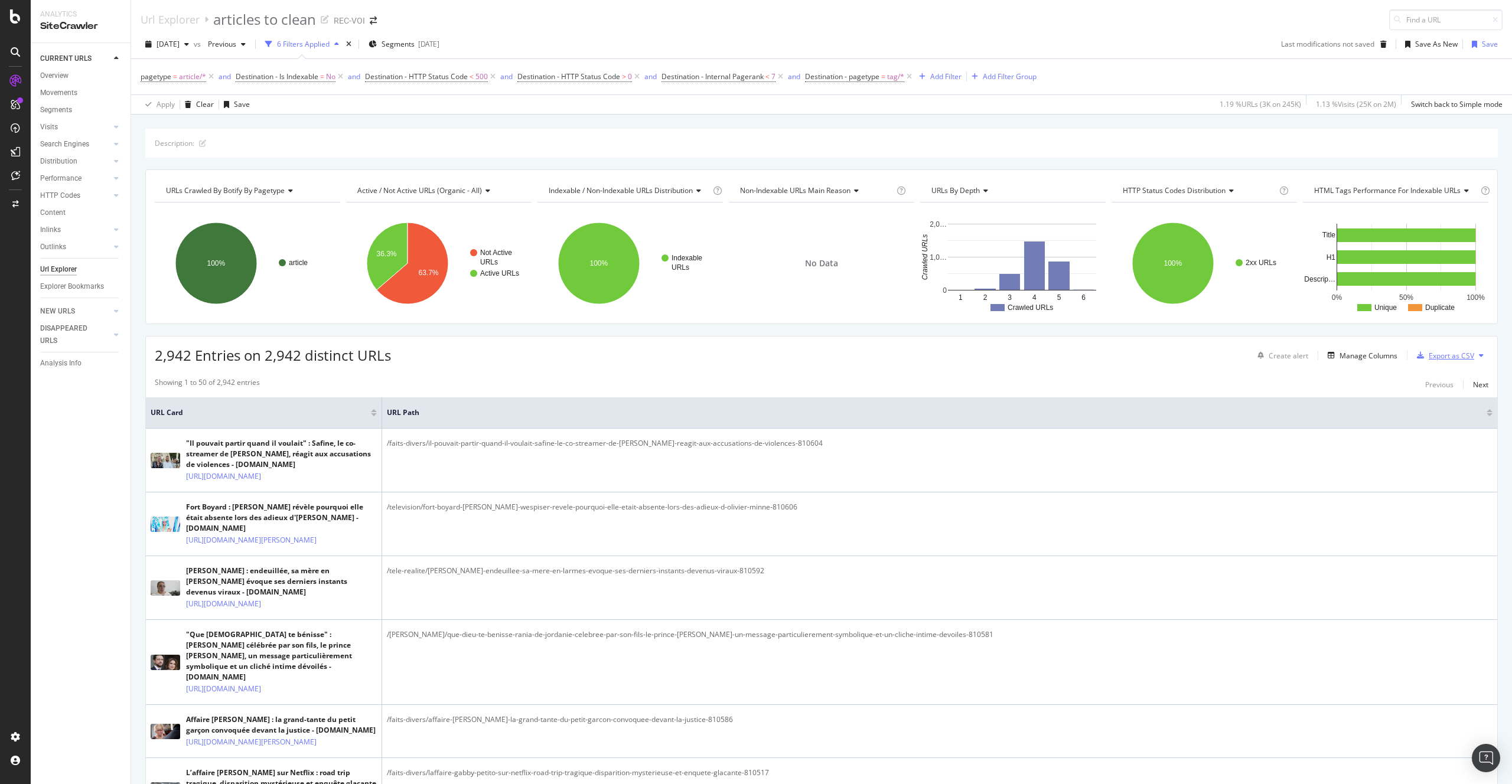
click at [1429, 357] on div "Export as CSV" at bounding box center [1451, 356] width 46 height 10
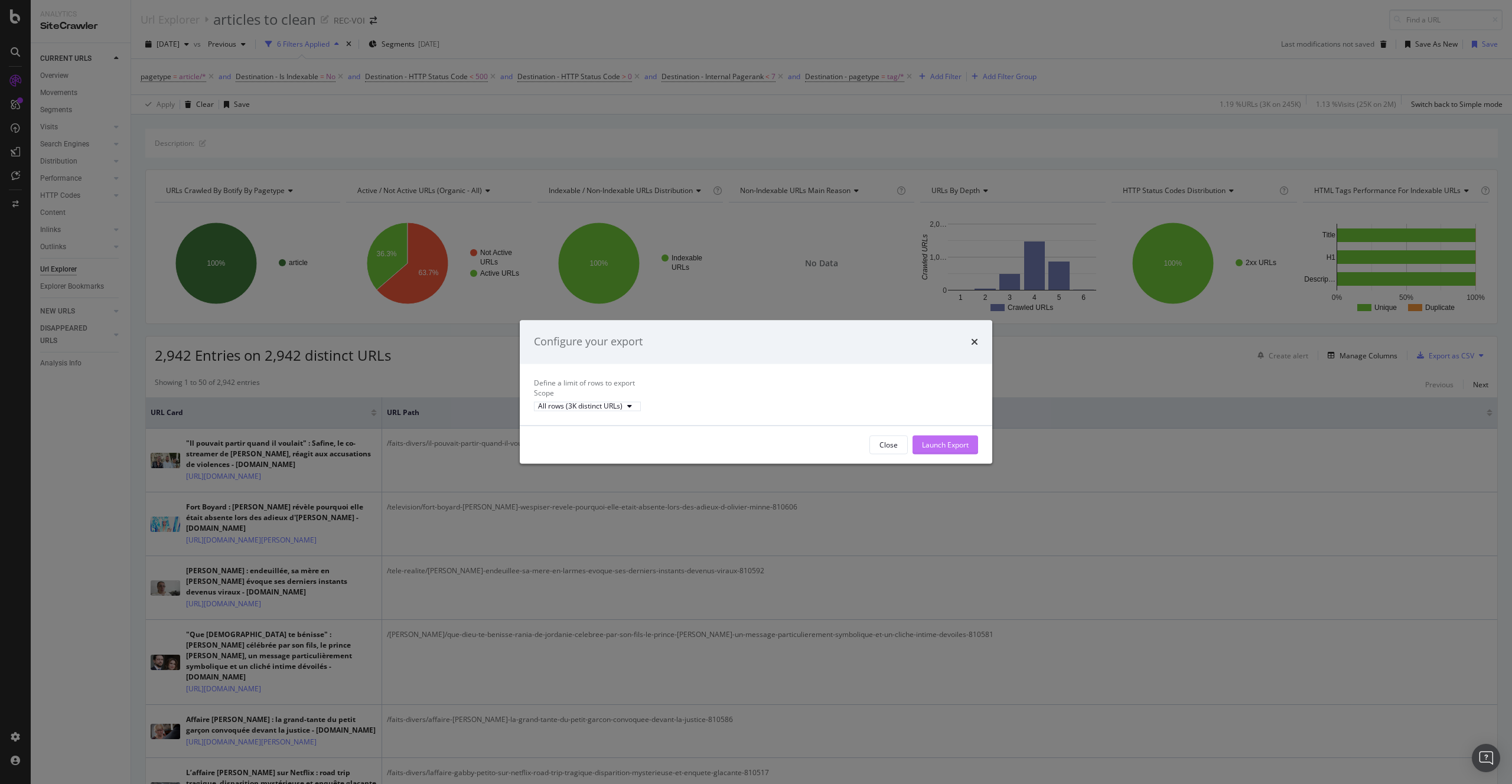
click at [933, 447] on div "Launch Export" at bounding box center [945, 445] width 47 height 18
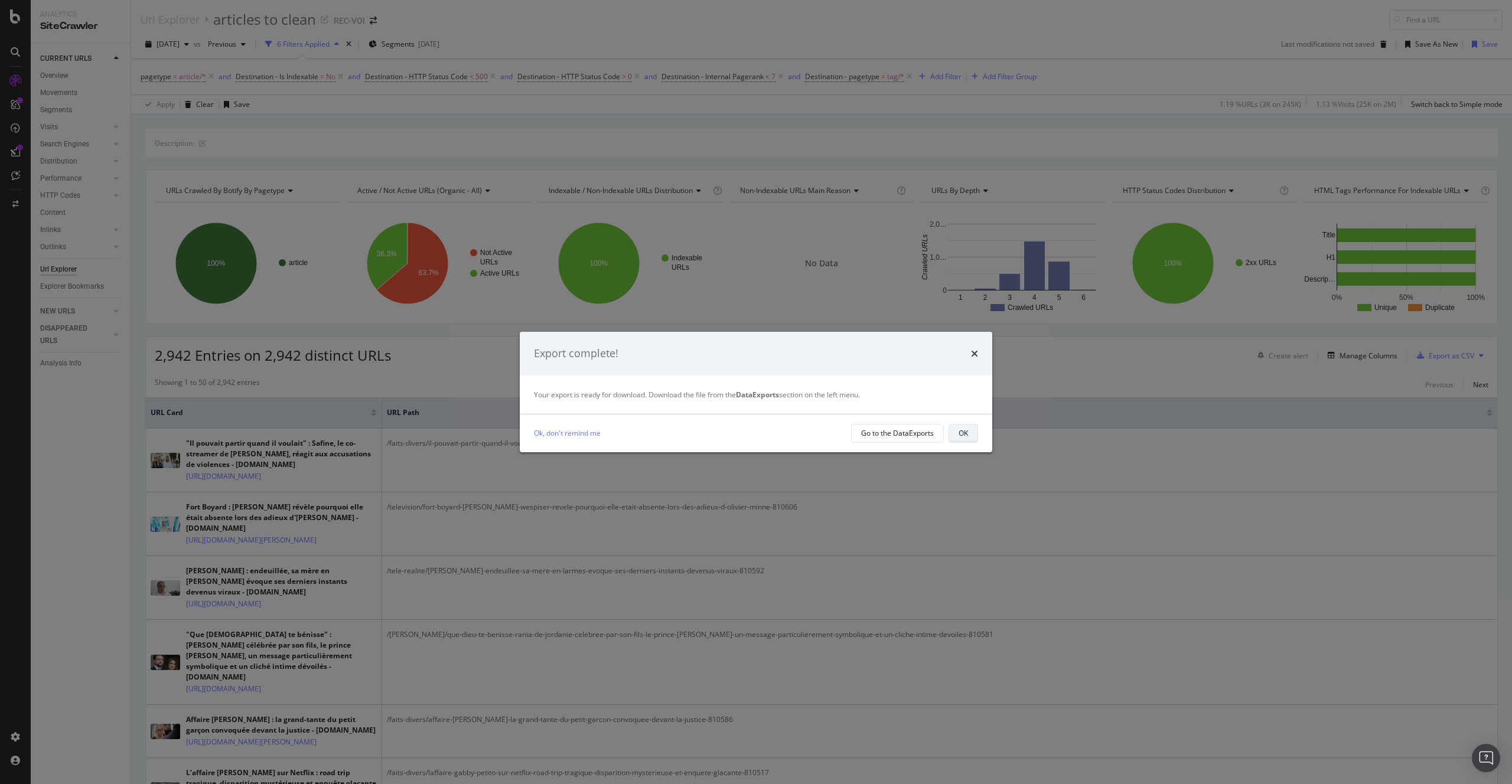
click at [954, 428] on button "OK" at bounding box center [963, 433] width 30 height 19
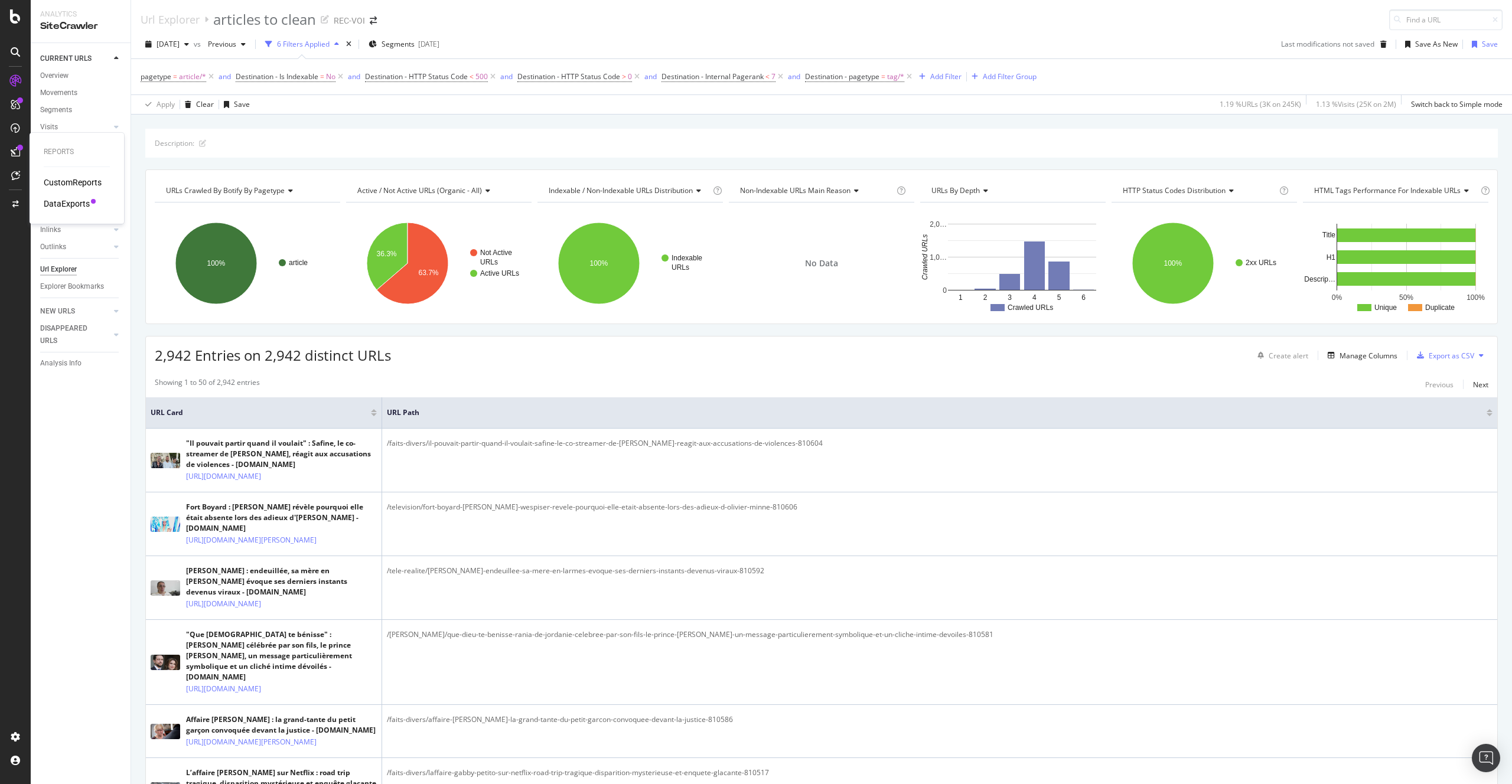
click at [77, 204] on div "DataExports" at bounding box center [67, 203] width 46 height 12
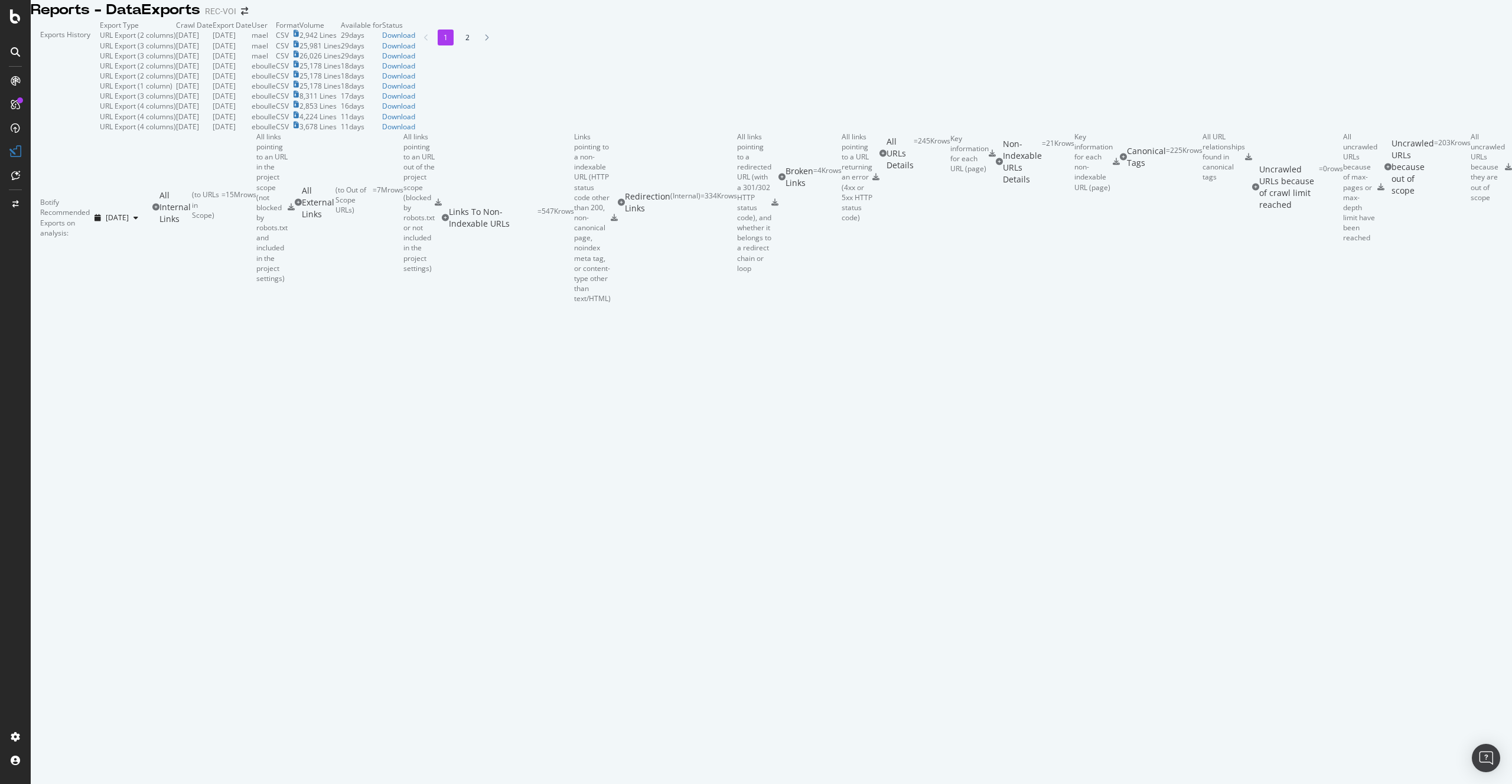
drag, startPoint x: 1282, startPoint y: 140, endPoint x: 1297, endPoint y: 136, distance: 15.5
click at [382, 51] on td "29 days" at bounding box center [361, 46] width 41 height 10
click at [415, 40] on td "Download" at bounding box center [398, 35] width 33 height 10
click at [415, 40] on div "Download" at bounding box center [398, 35] width 33 height 10
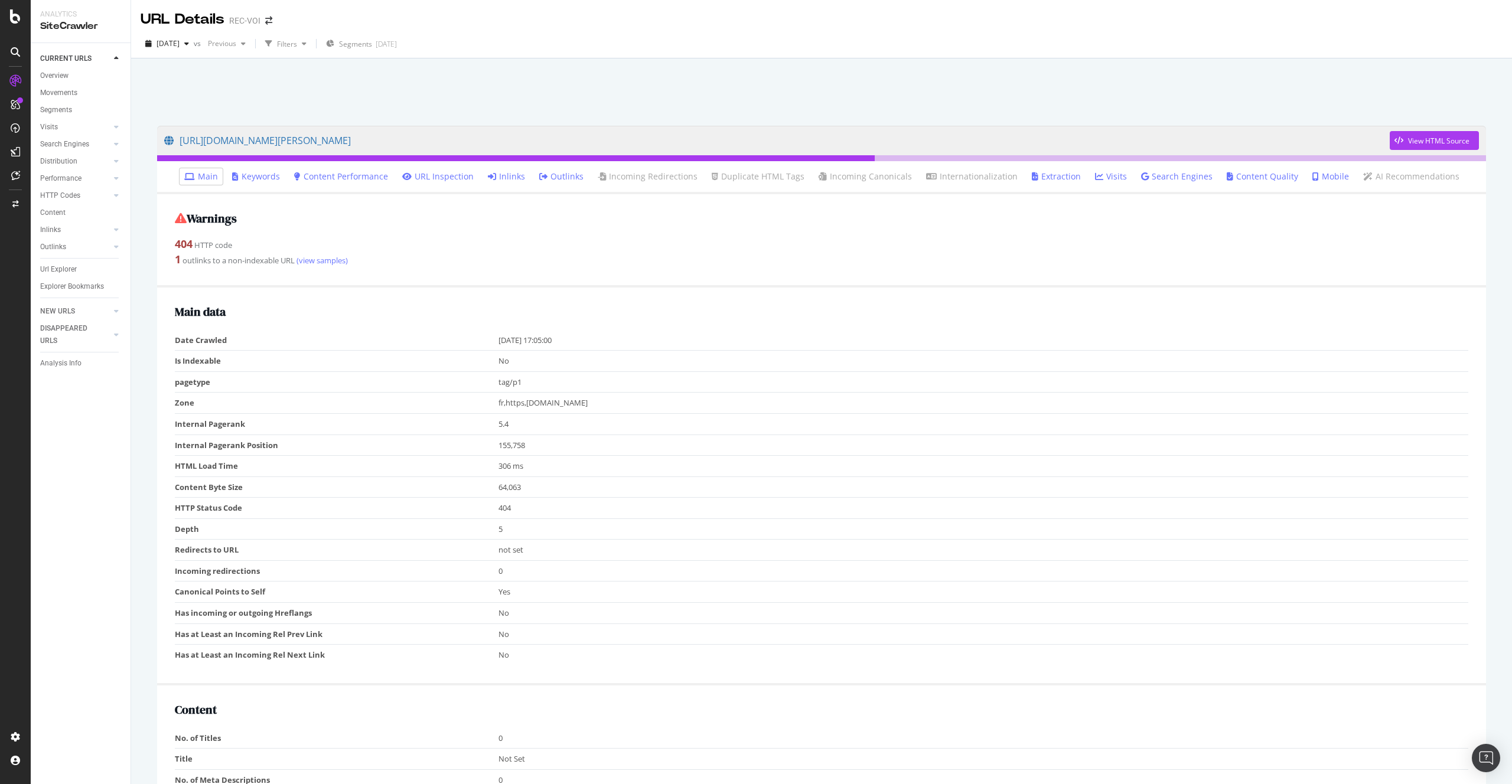
click at [508, 184] on li "Inlinks" at bounding box center [506, 176] width 47 height 16
click at [508, 180] on link "Inlinks" at bounding box center [506, 176] width 37 height 12
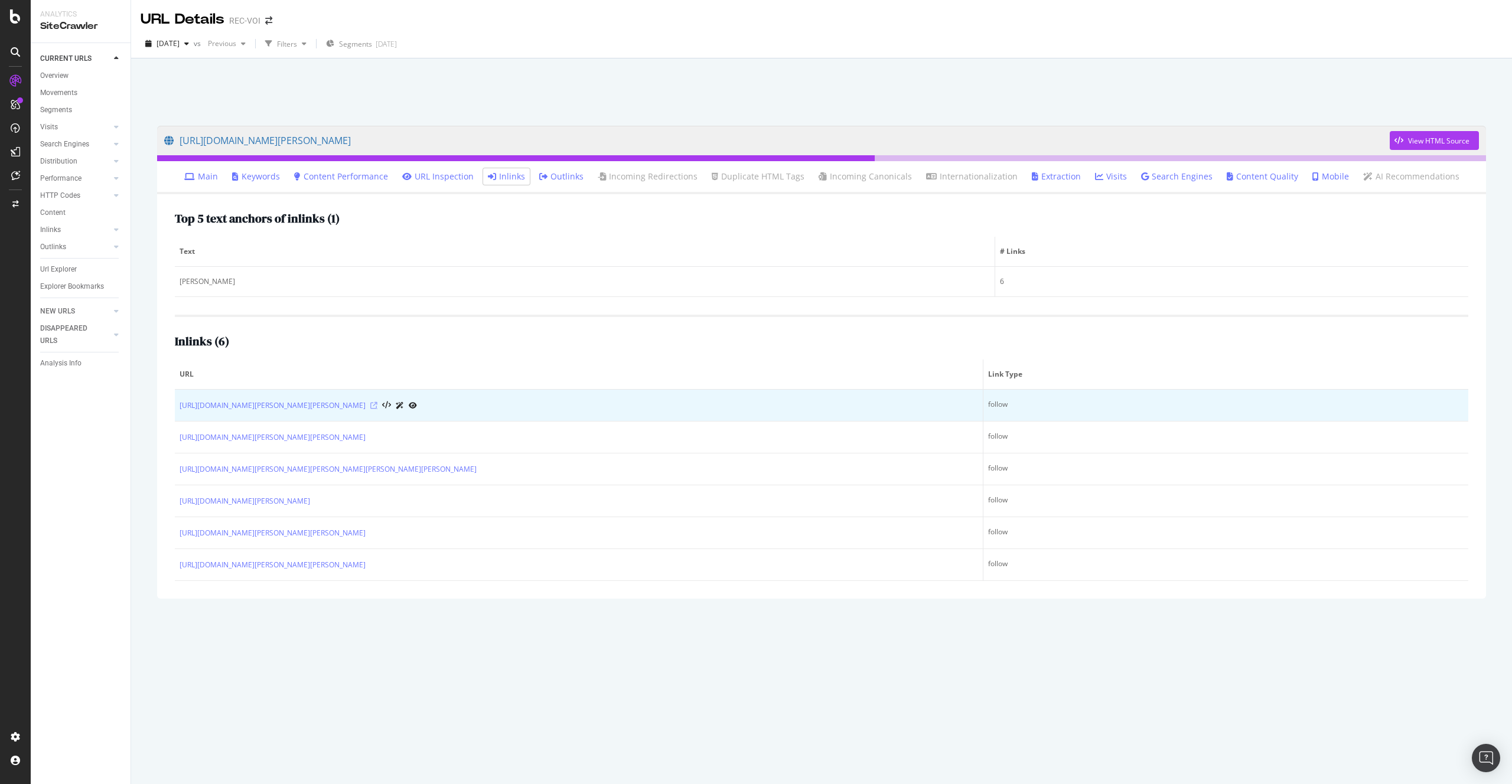
click at [378, 404] on icon at bounding box center [374, 406] width 7 height 7
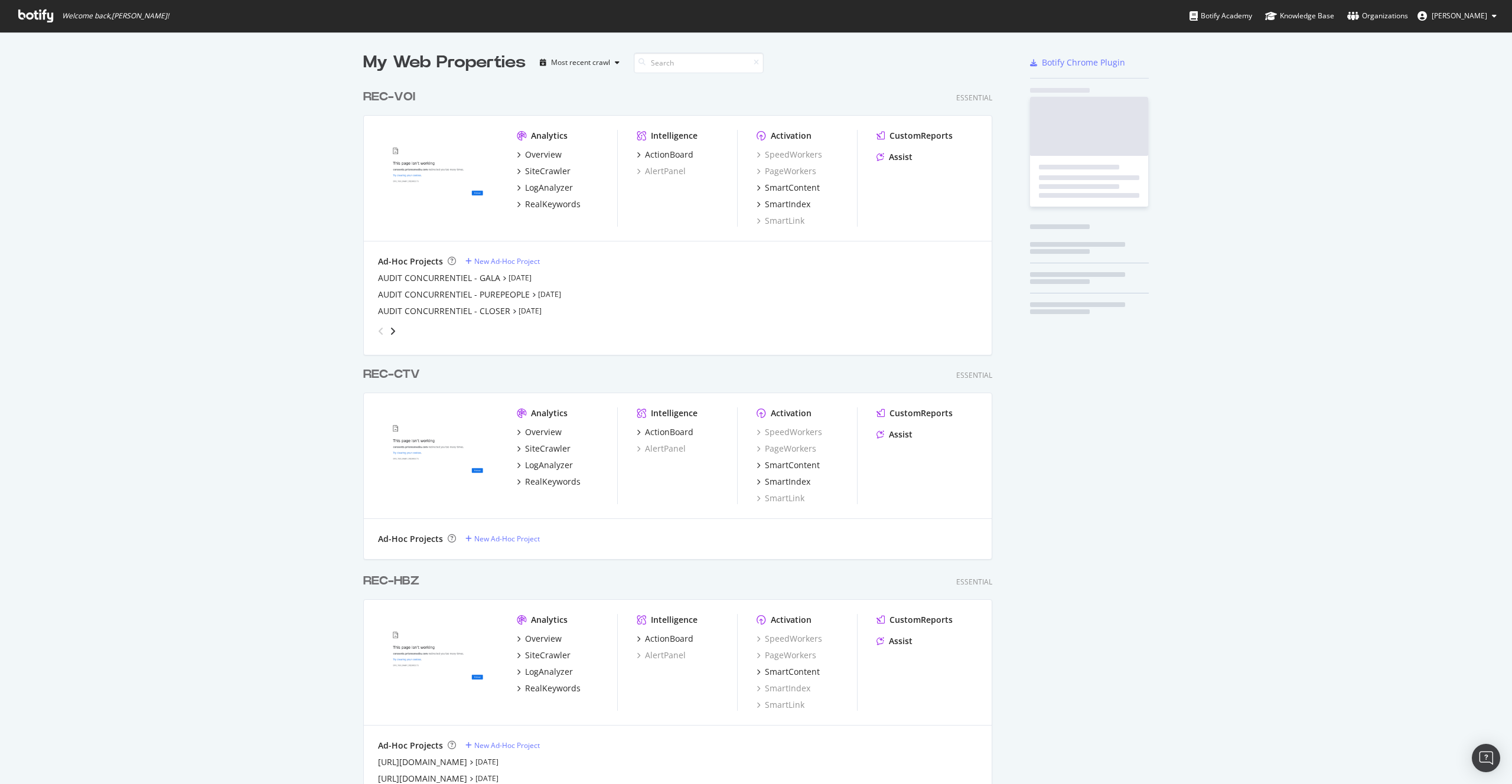
scroll to position [3124, 629]
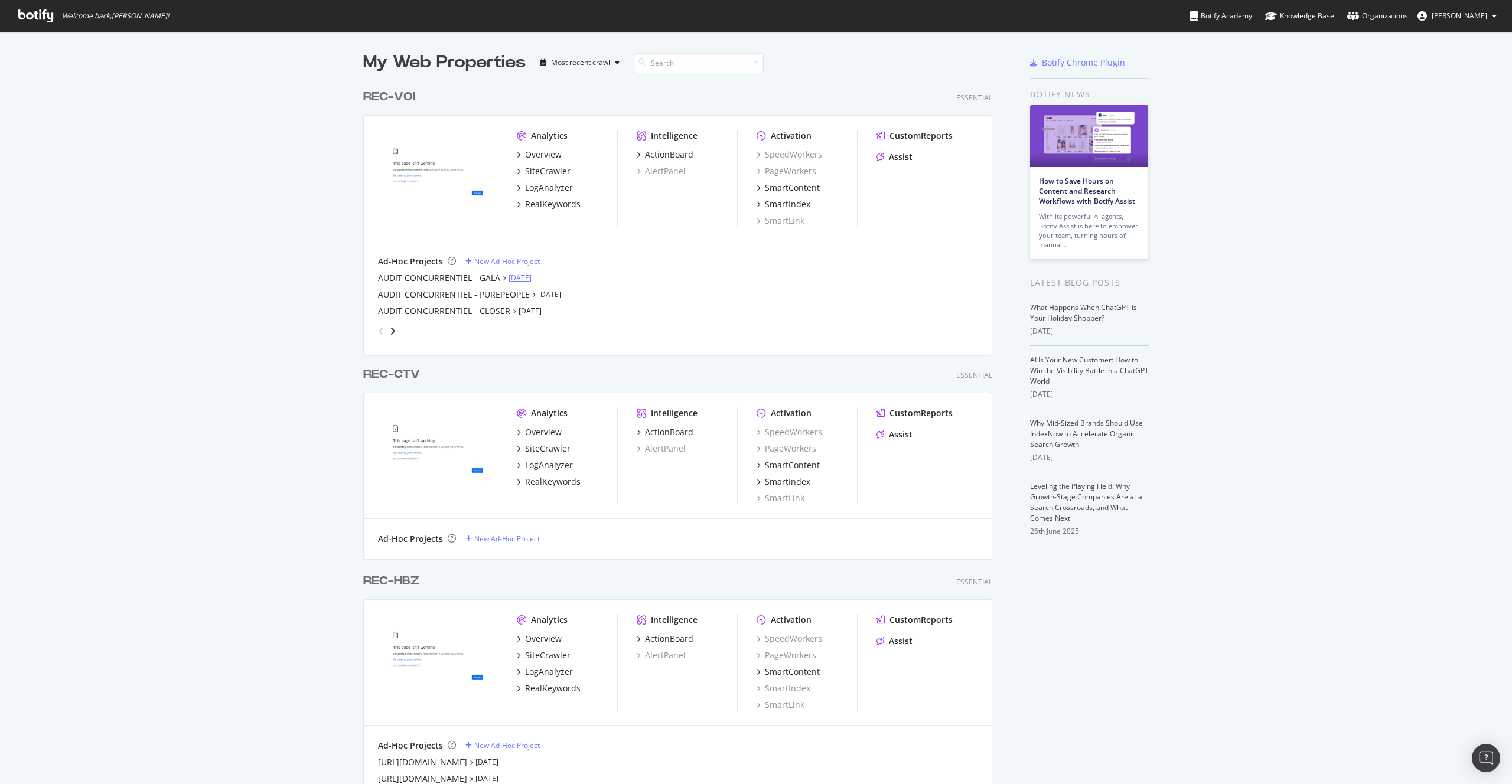
click at [516, 280] on link "Jul 21st 25" at bounding box center [520, 278] width 23 height 10
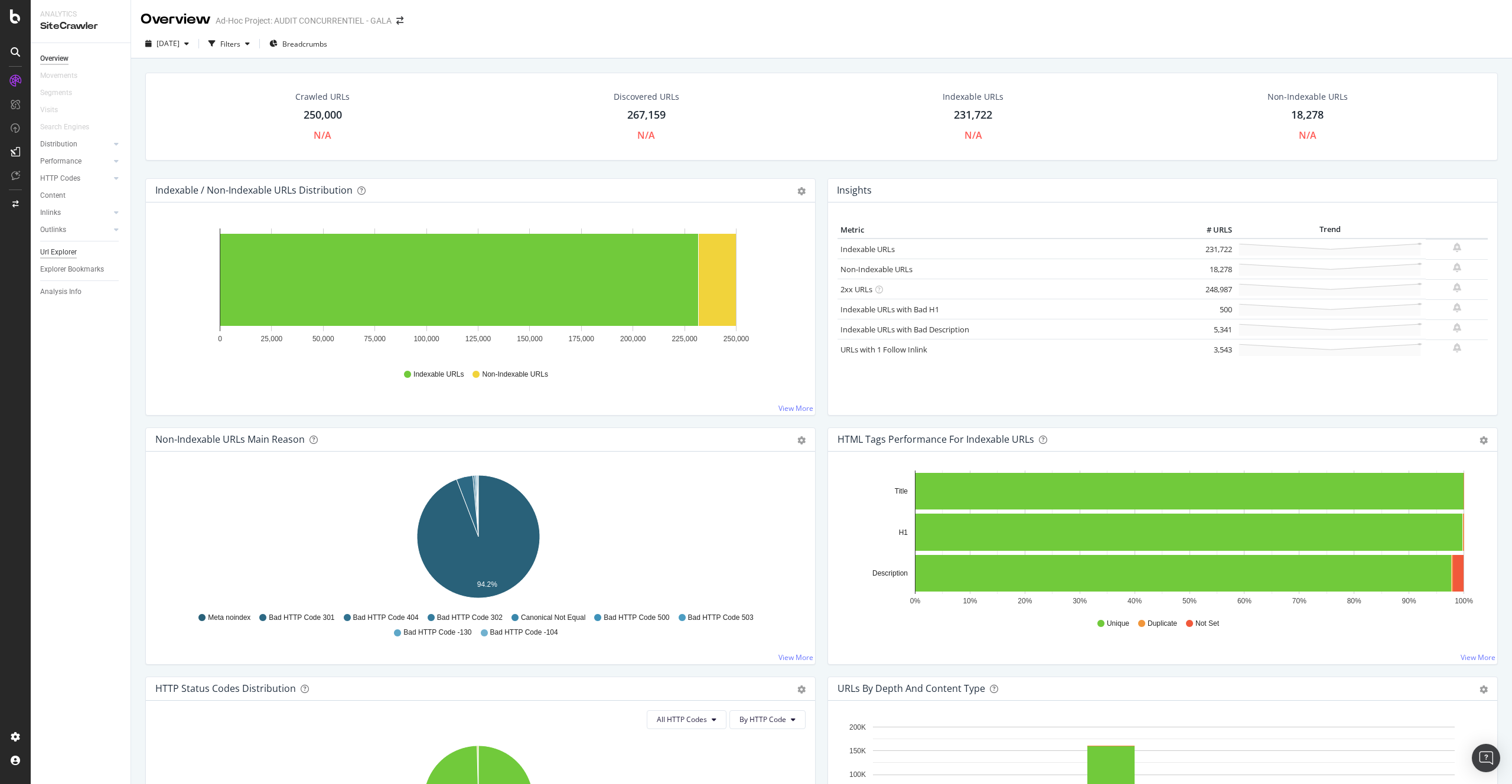
click at [50, 249] on div "Url Explorer" at bounding box center [58, 252] width 36 height 12
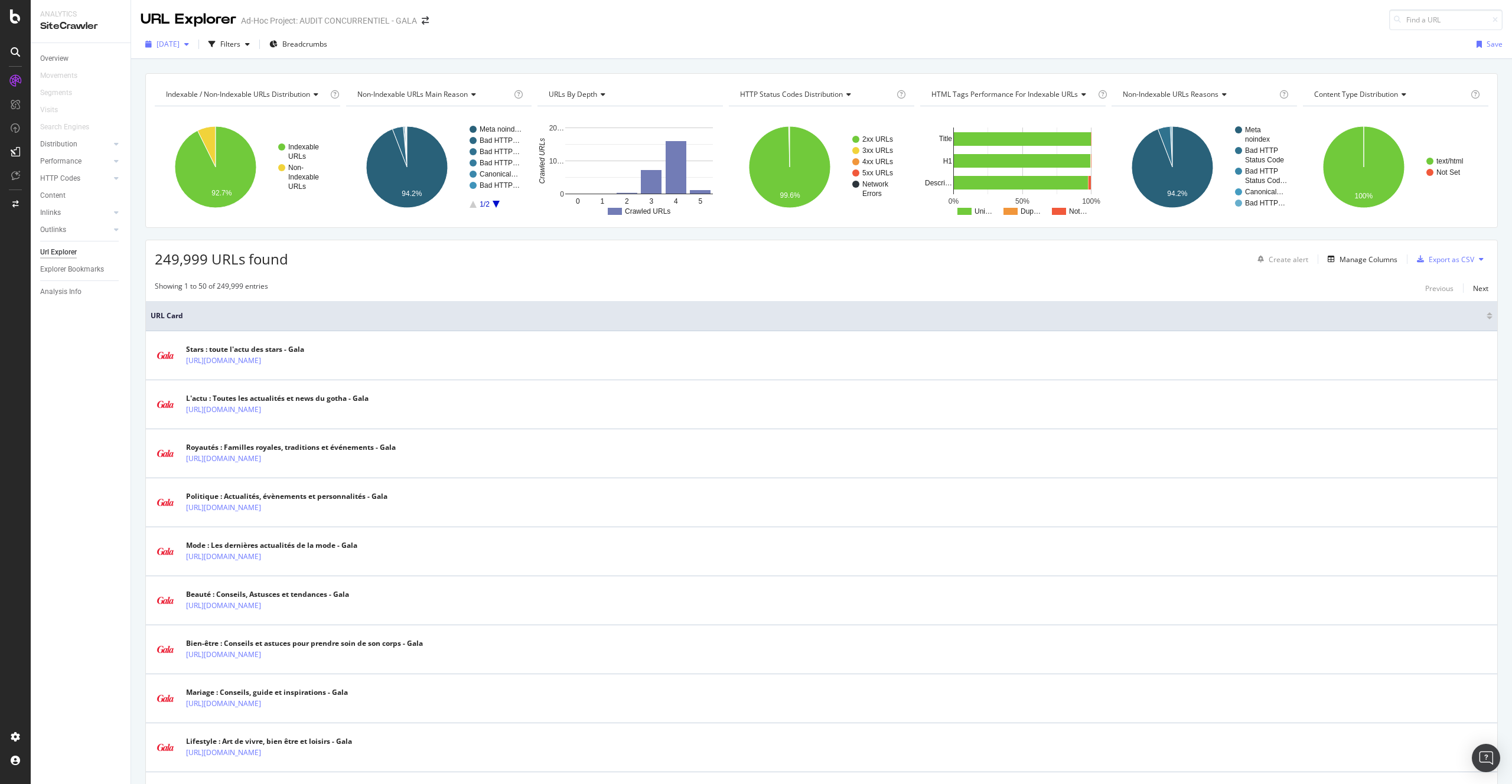
click at [193, 36] on div "2025 Jul. 21st" at bounding box center [167, 44] width 53 height 18
click at [194, 36] on div "2025 Jul. 21st" at bounding box center [167, 44] width 53 height 18
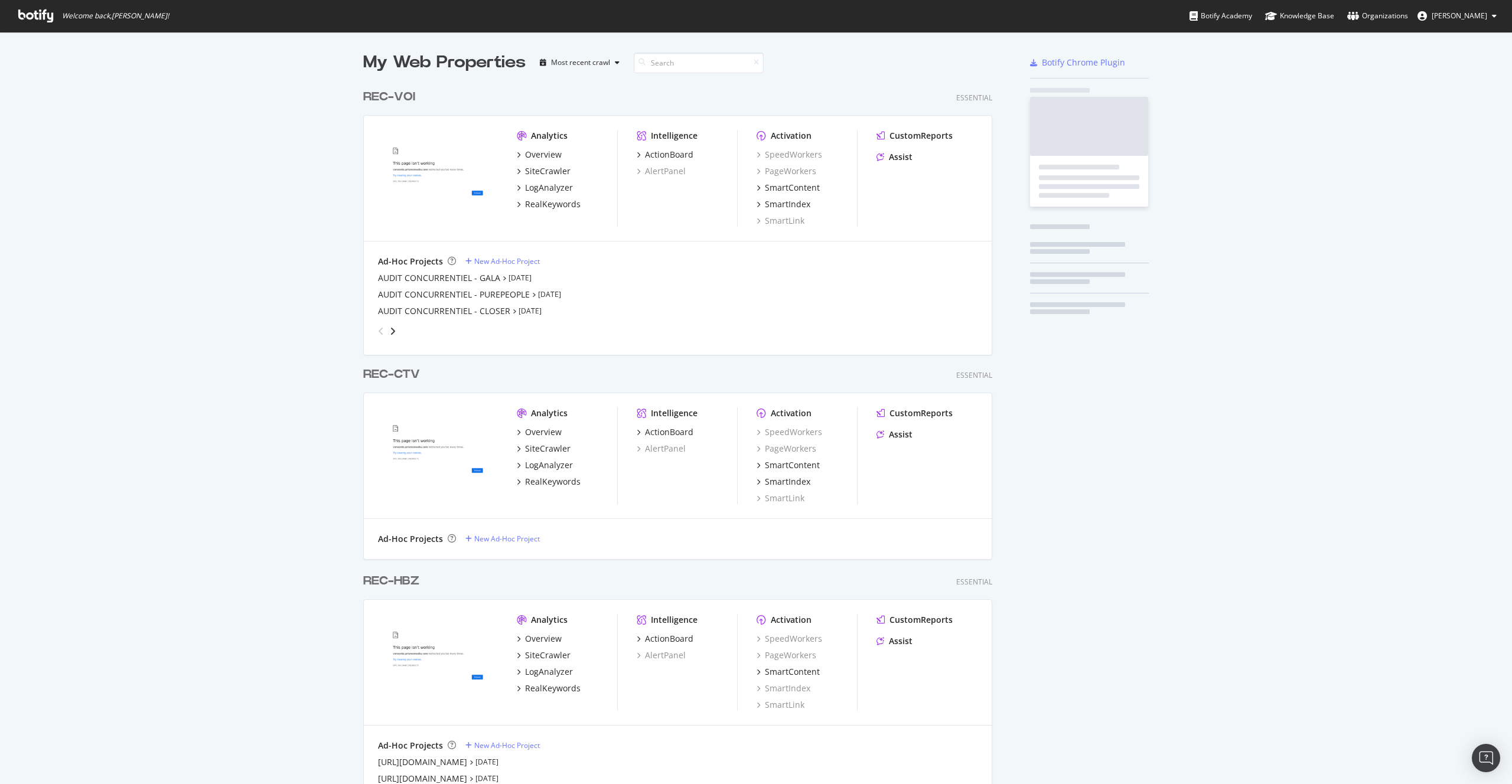
scroll to position [775, 1494]
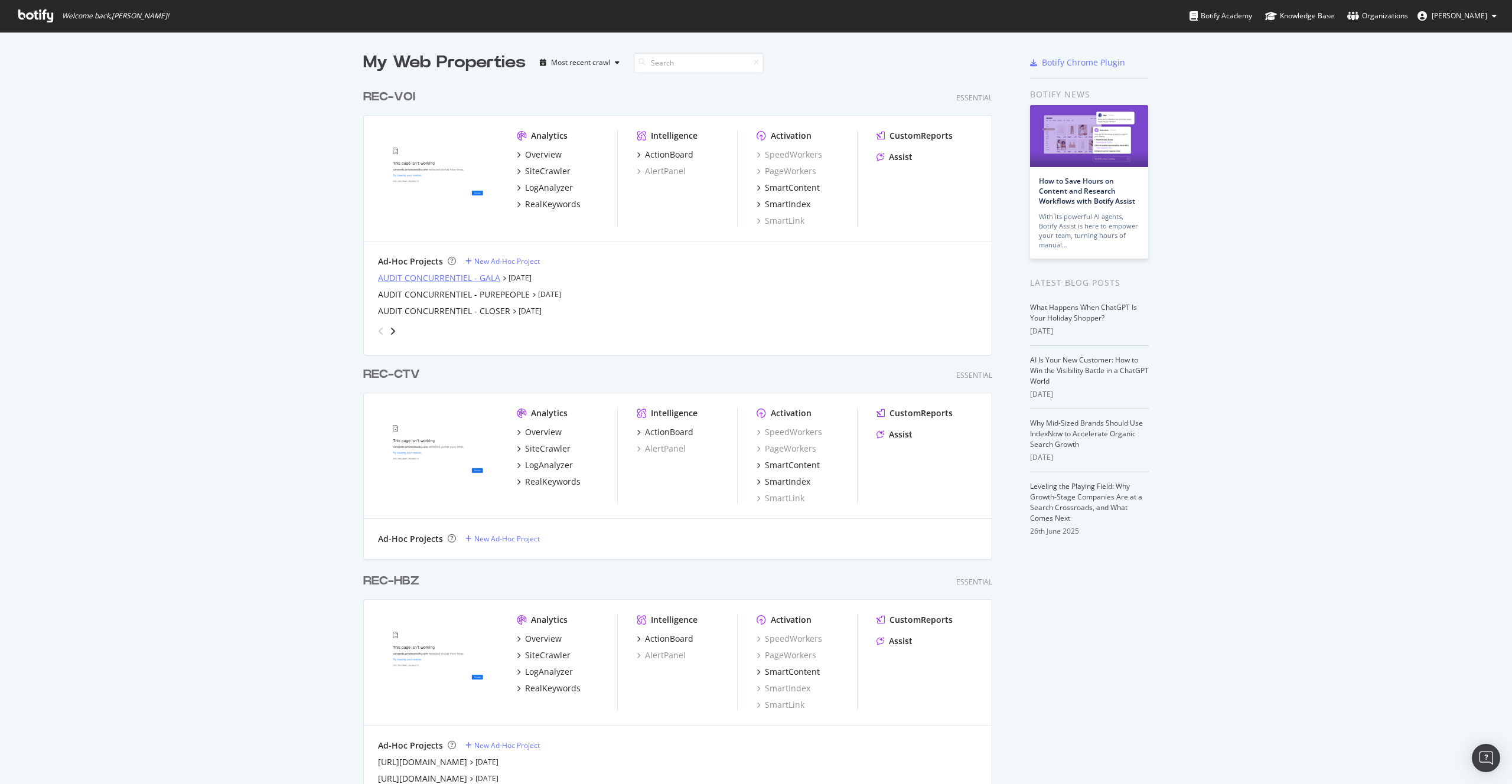
click at [475, 278] on div "AUDIT CONCURRENTIEL - GALA" at bounding box center [439, 278] width 122 height 12
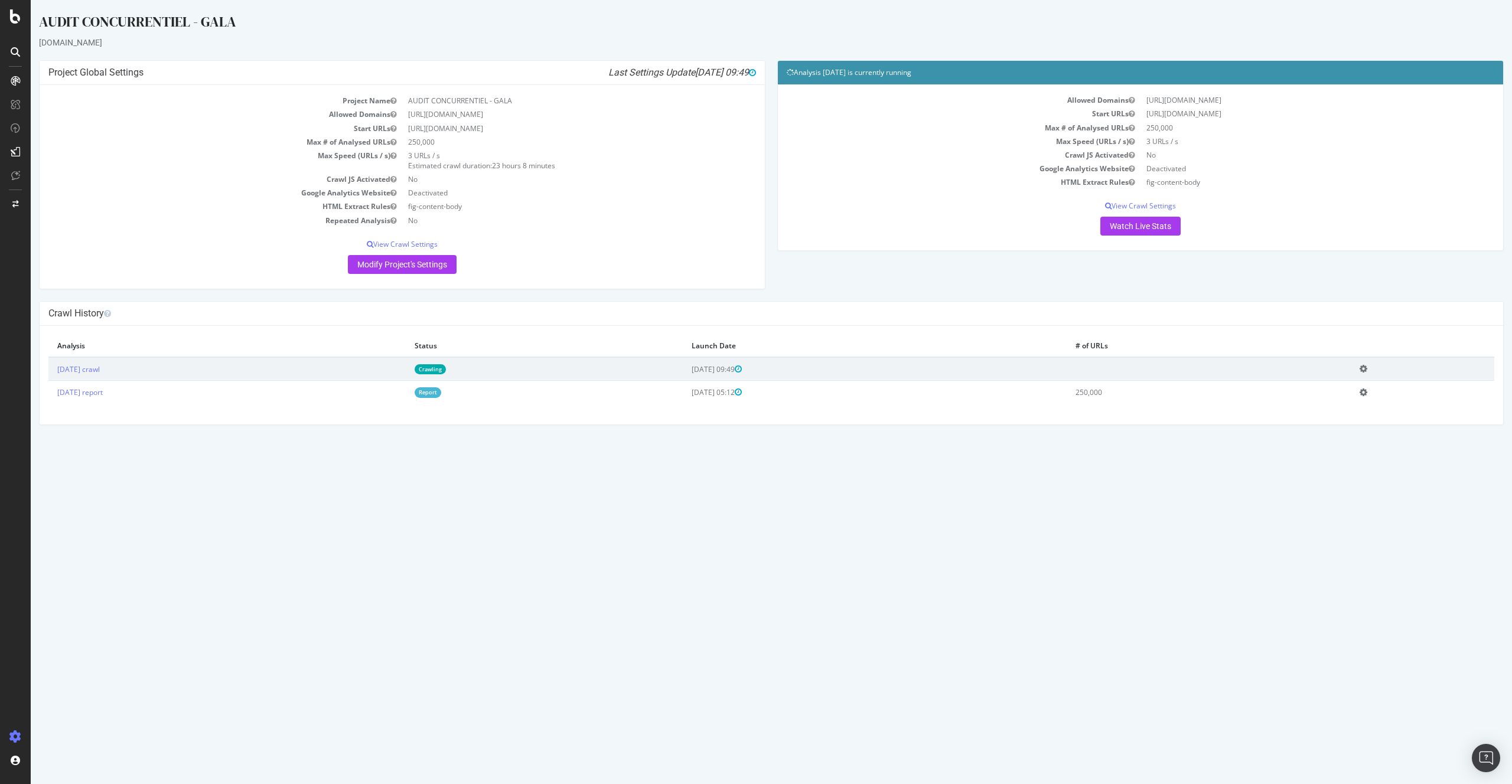
click at [446, 367] on link "Crawling" at bounding box center [430, 369] width 31 height 10
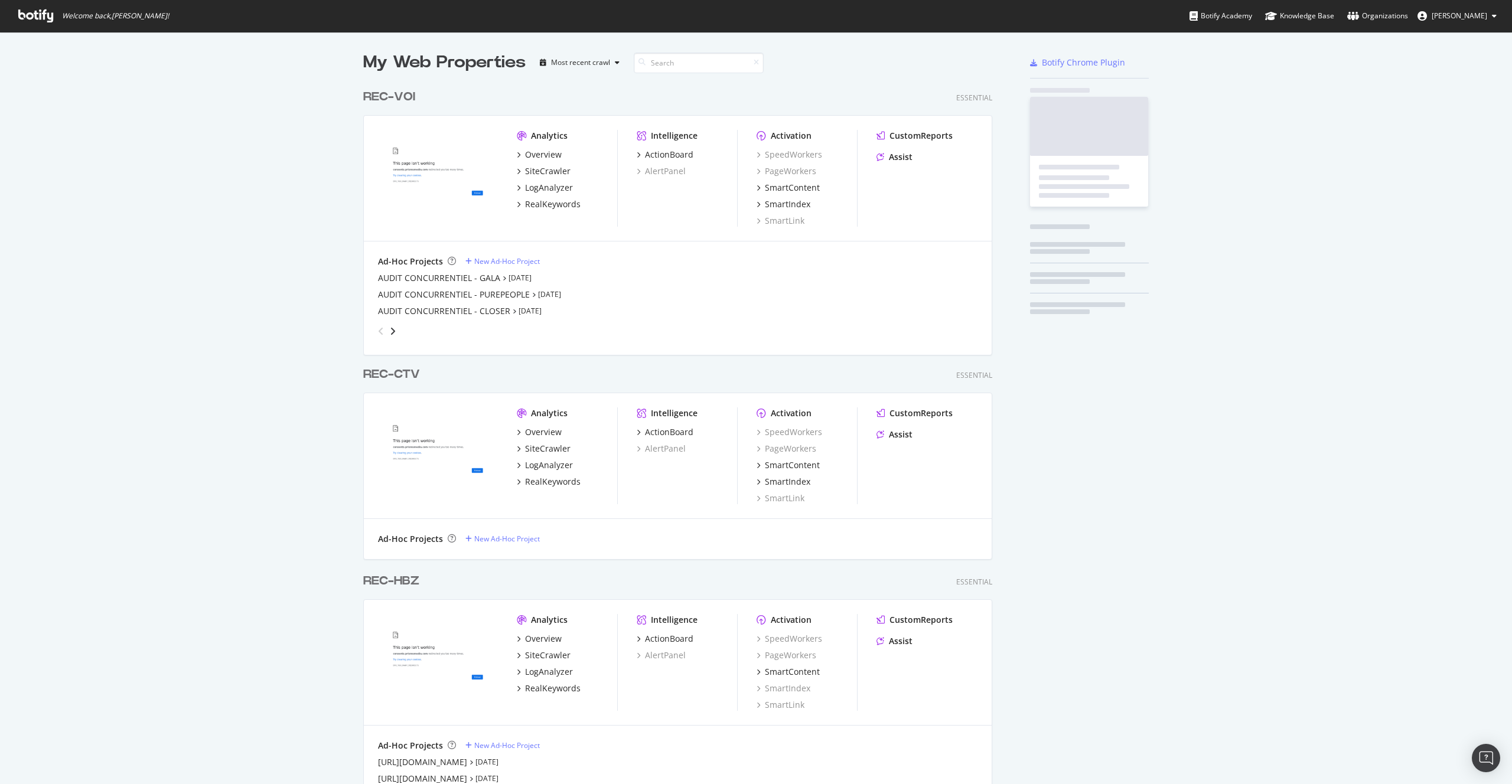
scroll to position [775, 1494]
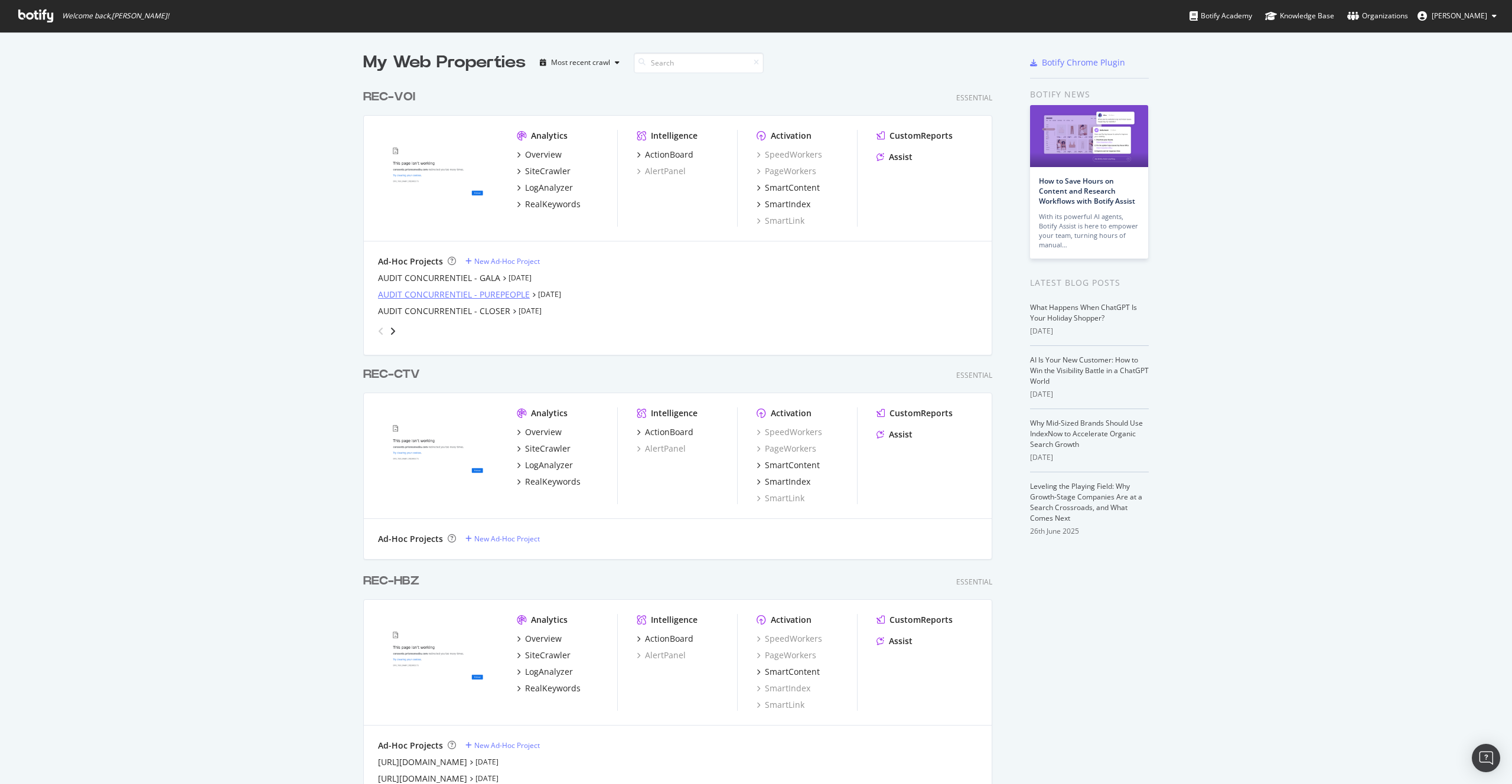
click at [442, 289] on div "AUDIT CONCURRENTIEL - PUREPEOPLE" at bounding box center [454, 294] width 152 height 12
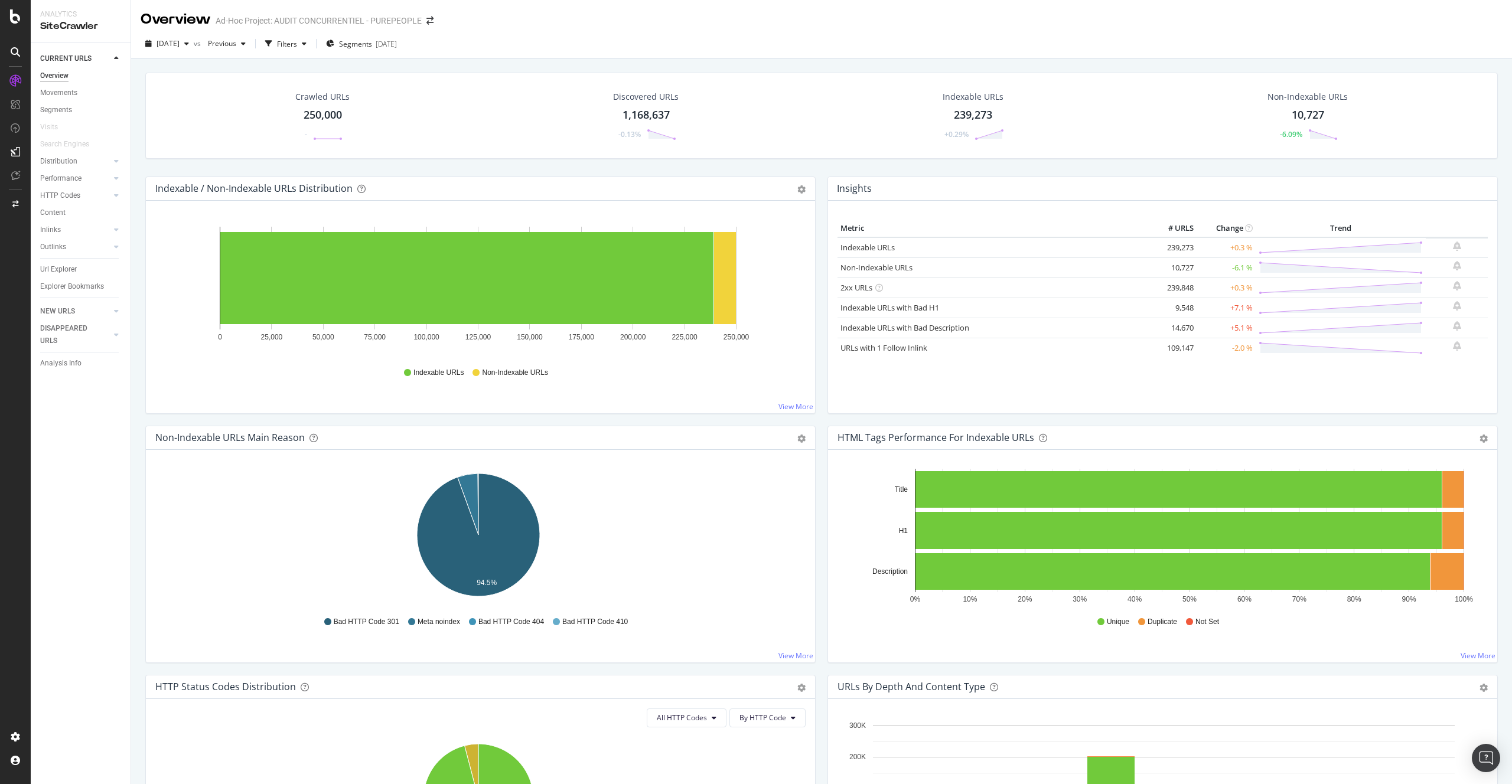
click at [55, 267] on div "Url Explorer" at bounding box center [58, 269] width 36 height 12
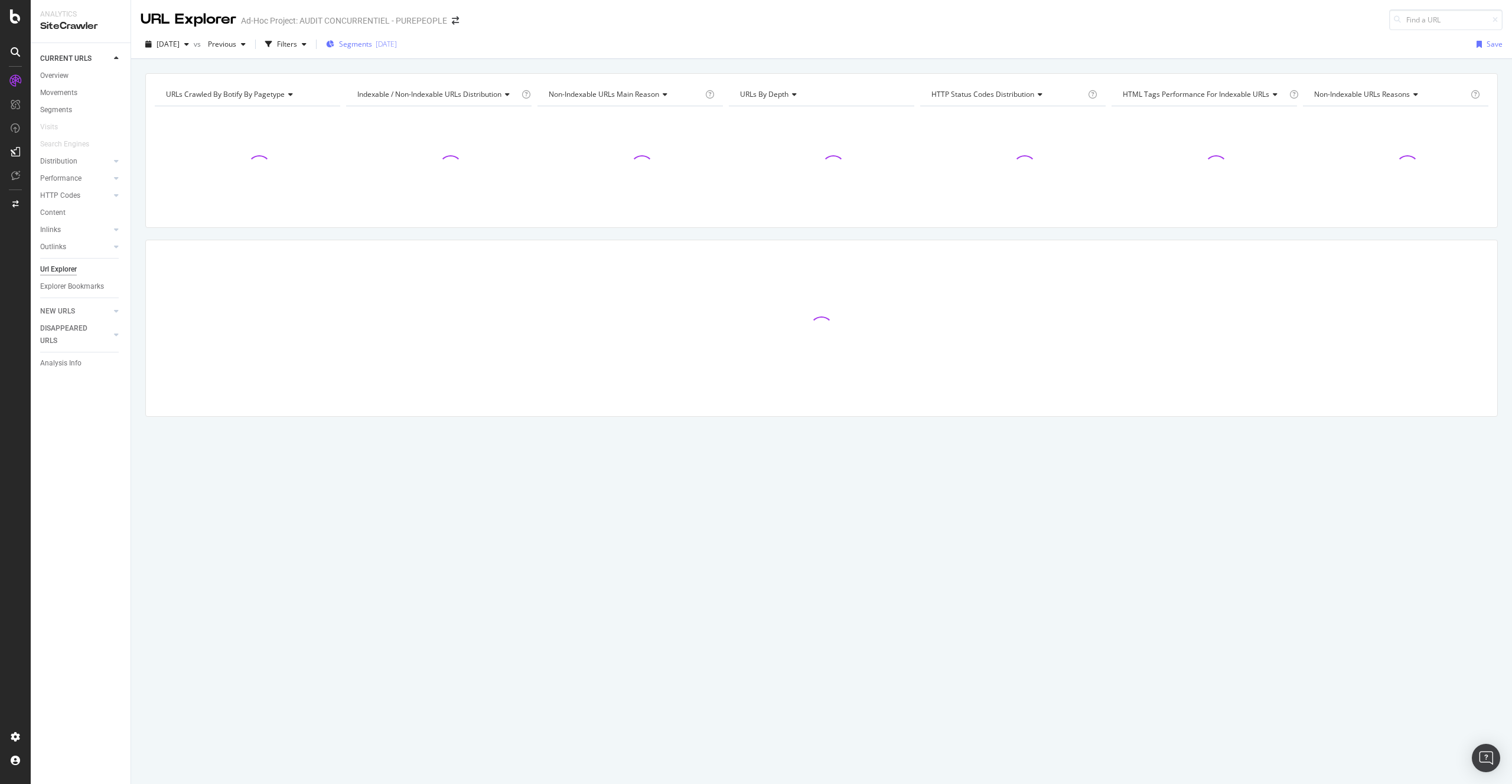
click at [372, 47] on span "Segments" at bounding box center [356, 44] width 33 height 10
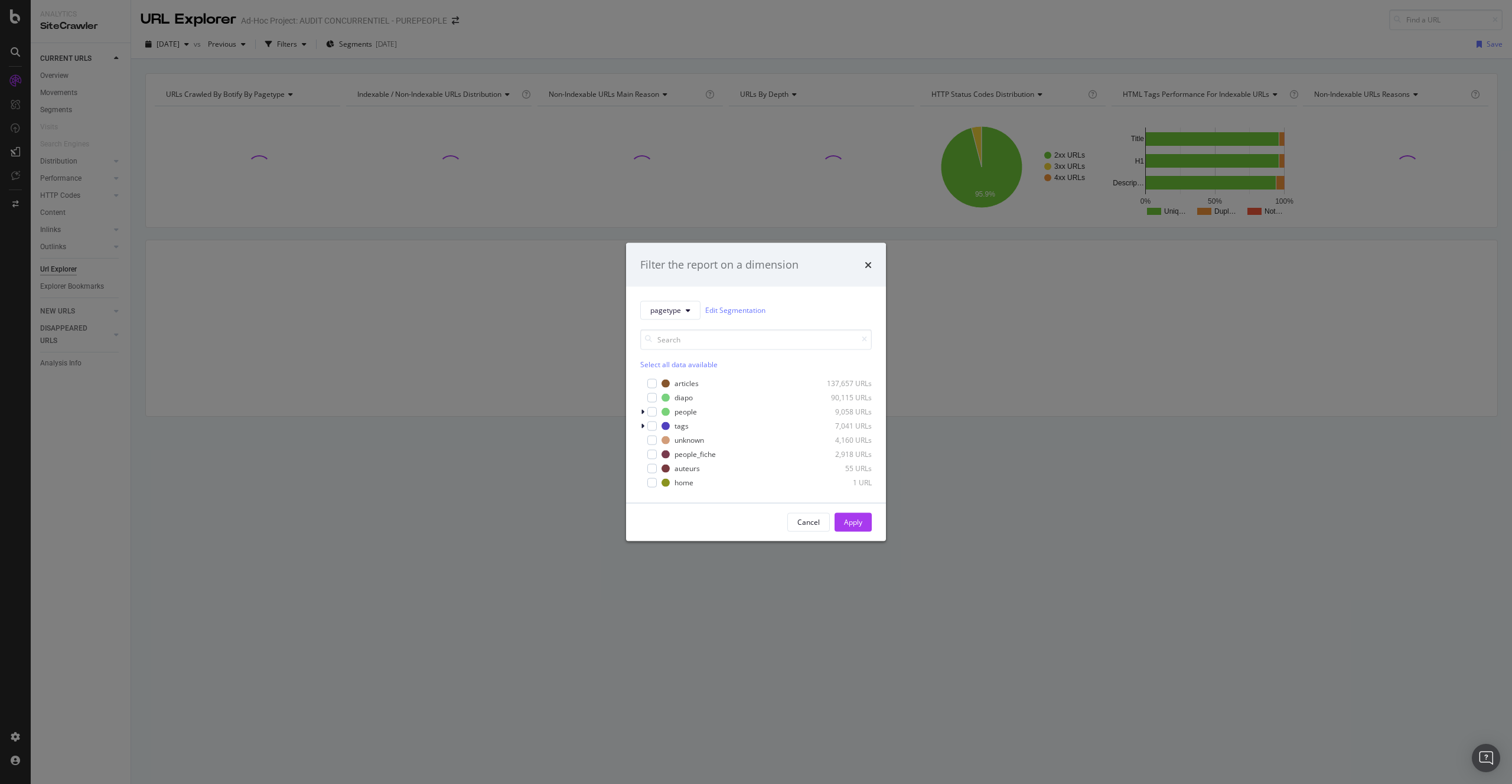
click at [511, 245] on div "Filter the report on a dimension pagetype Edit Segmentation Select all data ava…" at bounding box center [756, 392] width 1512 height 784
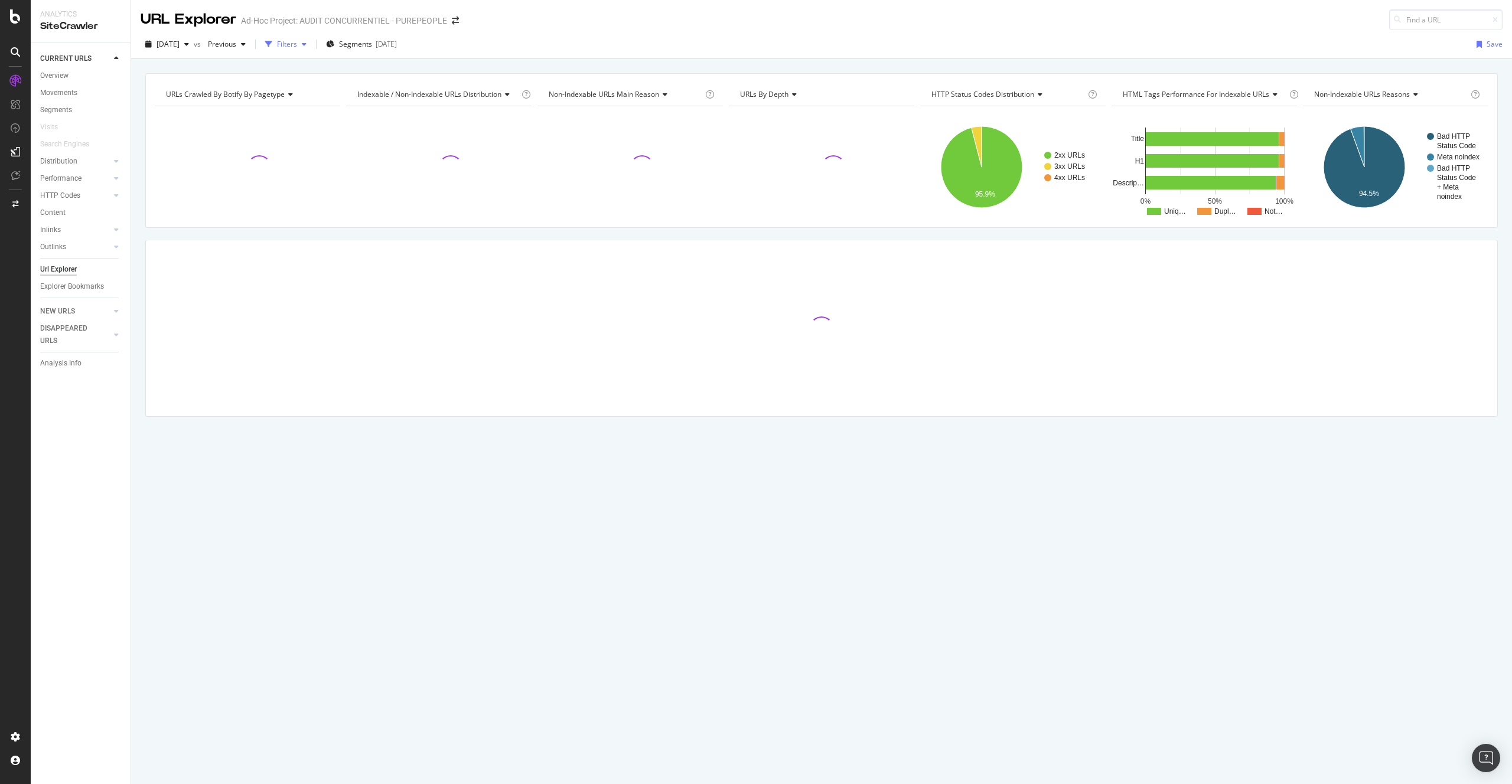
click at [277, 42] on div "button" at bounding box center [268, 44] width 16 height 16
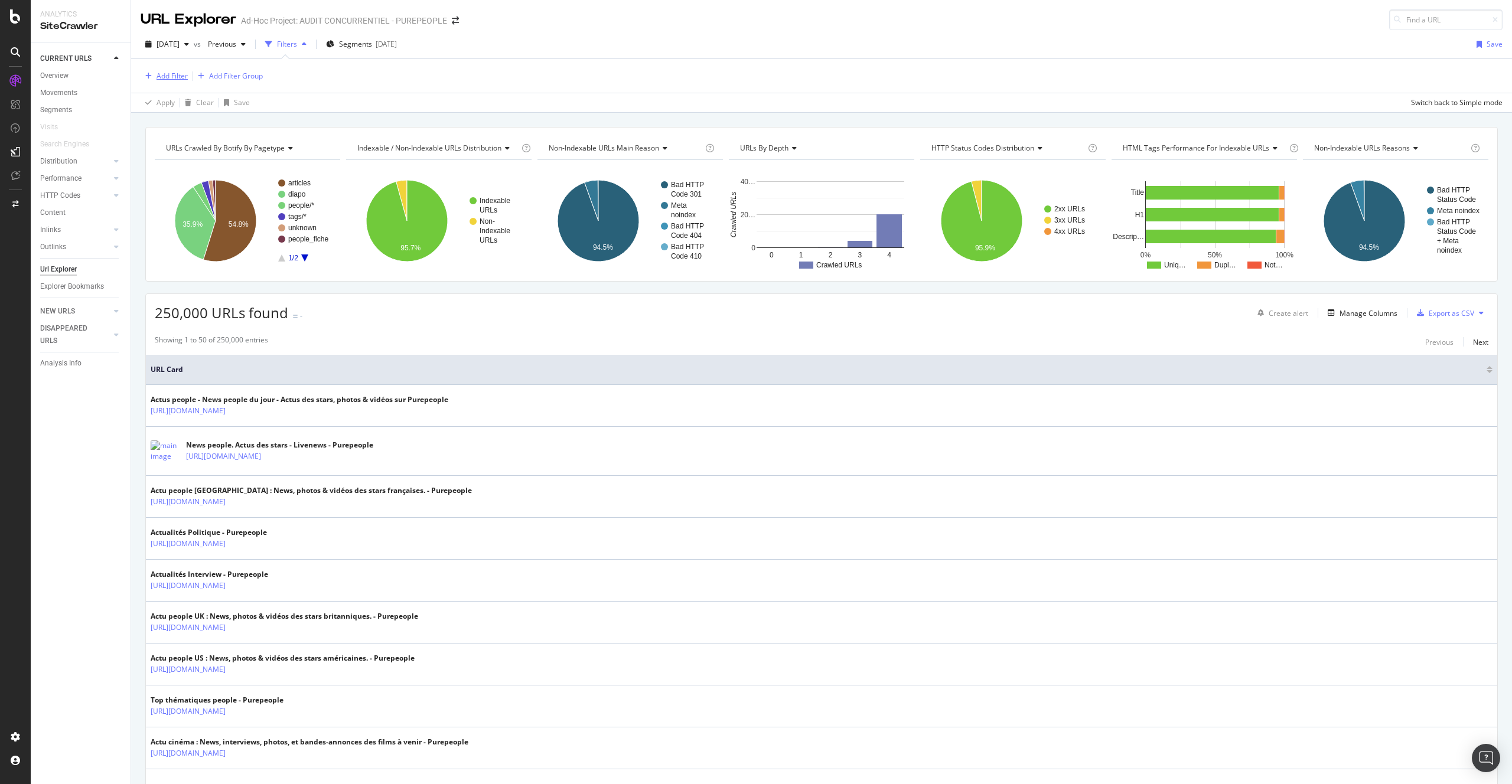
click at [176, 70] on div "Add Filter" at bounding box center [164, 76] width 47 height 13
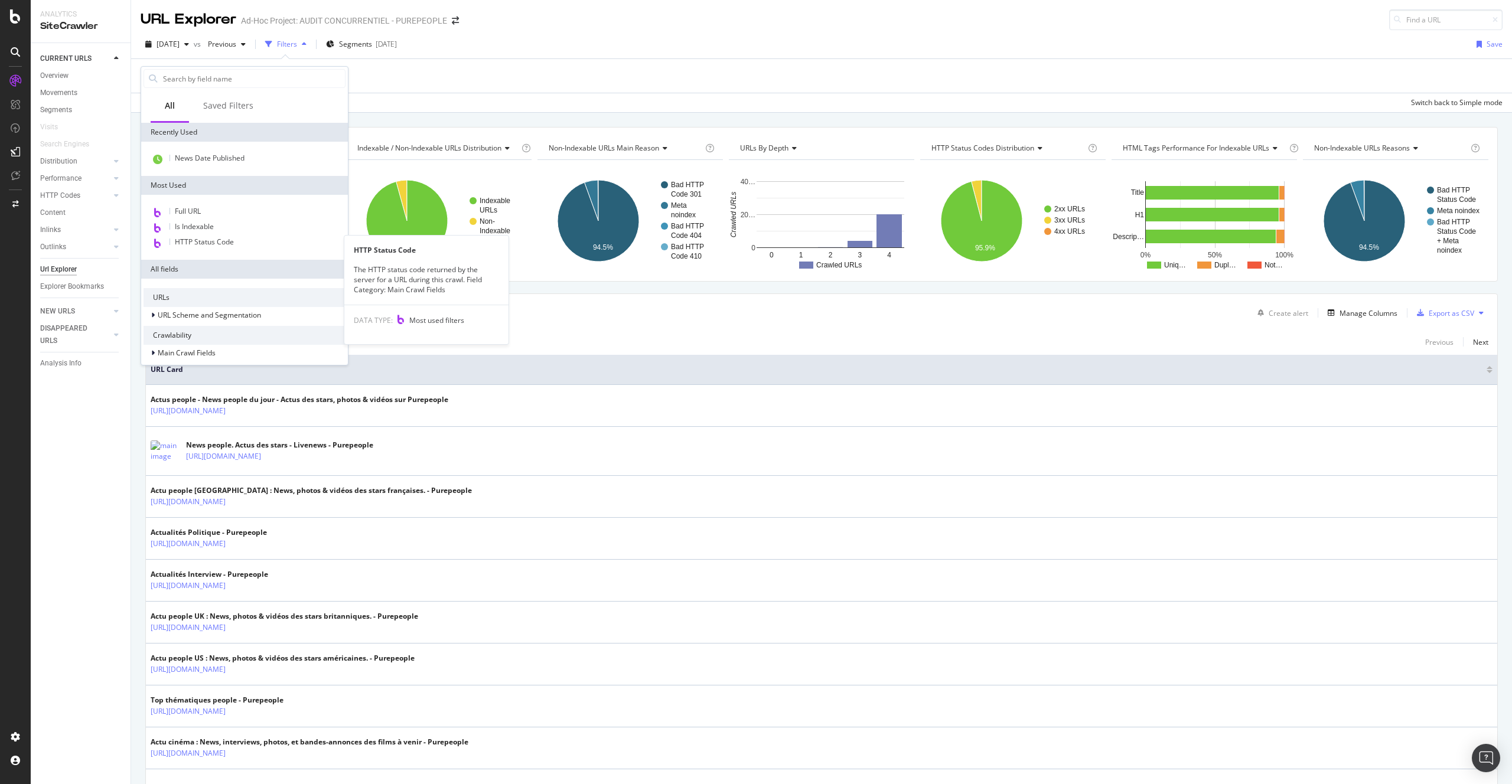
scroll to position [157, 0]
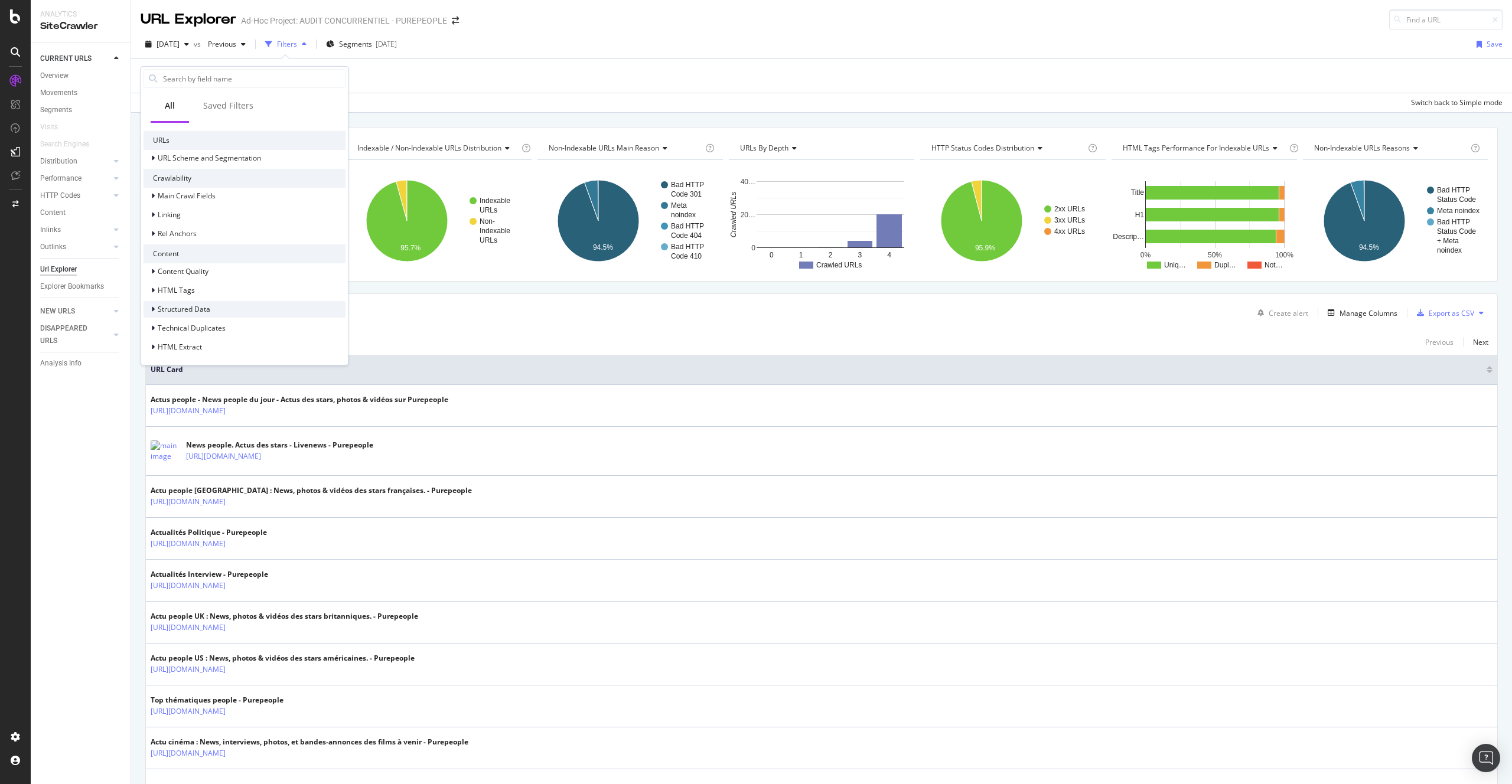
click at [237, 310] on div "Structured Data" at bounding box center [244, 309] width 202 height 16
click at [219, 309] on div "News" at bounding box center [244, 310] width 202 height 16
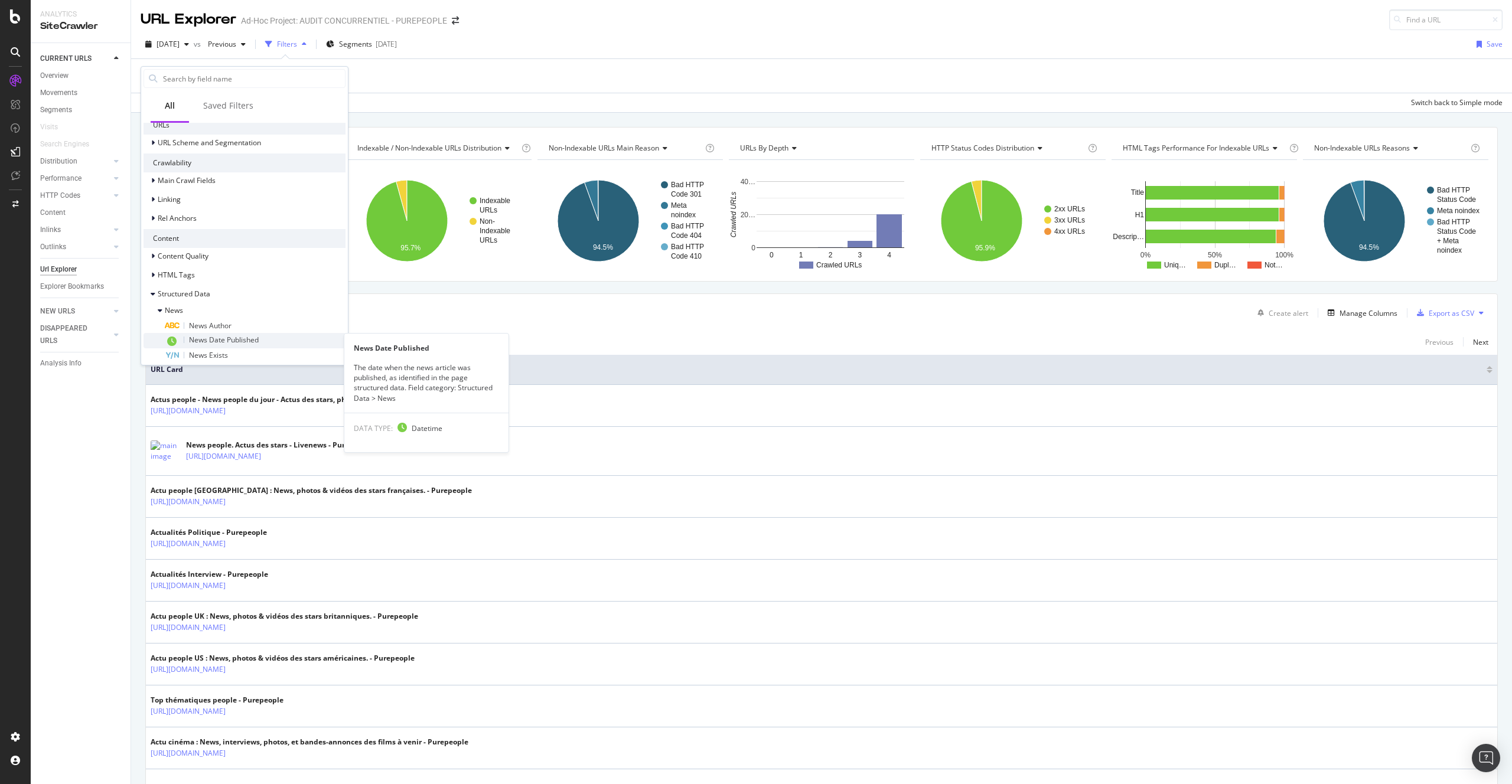
click at [241, 343] on span "News Date Published" at bounding box center [224, 340] width 70 height 10
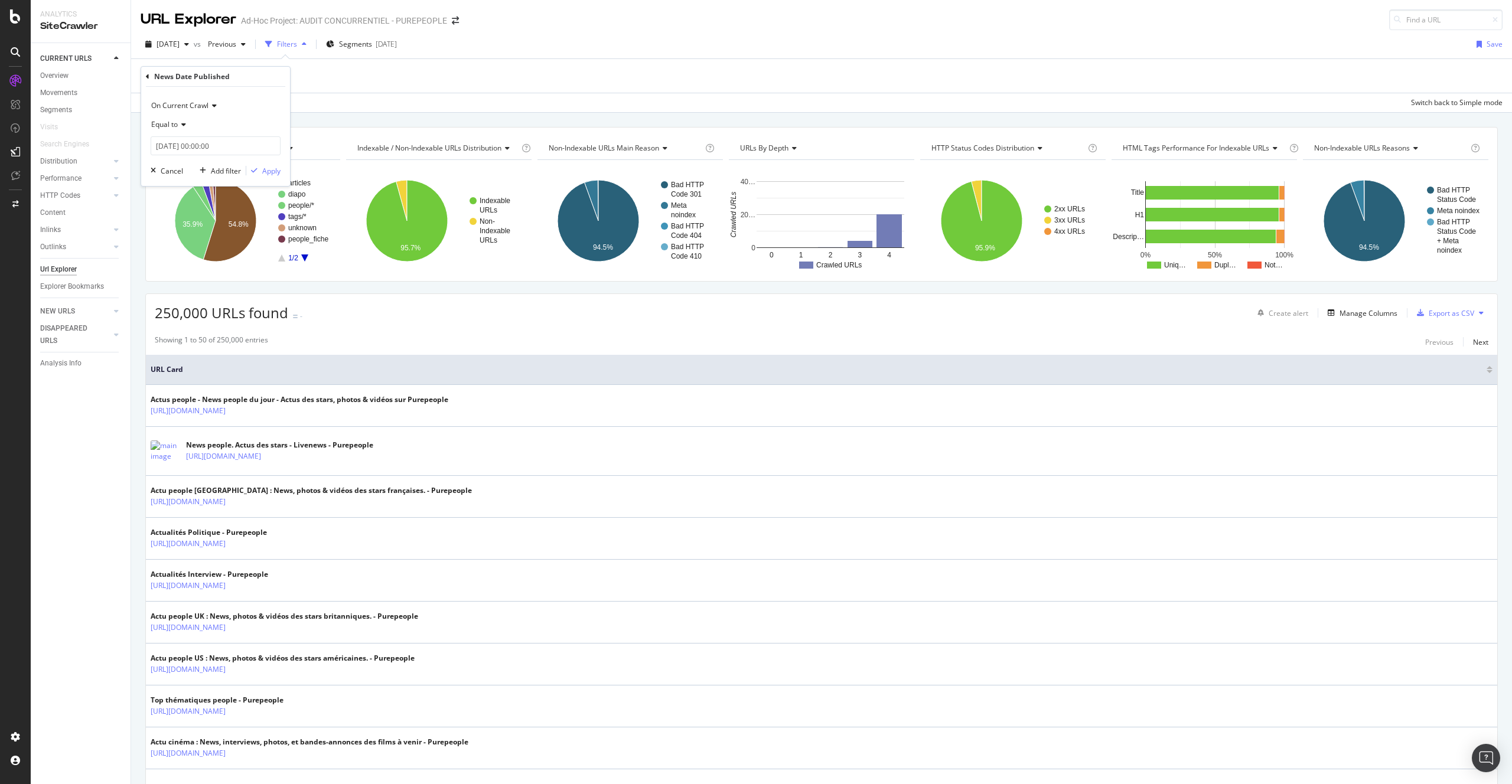
click at [178, 126] on span "Equal to" at bounding box center [165, 124] width 27 height 10
click at [197, 289] on div "Exists" at bounding box center [217, 286] width 126 height 15
click at [269, 156] on div "On Current Crawl Exists Cancel Add filter Apply" at bounding box center [215, 126] width 149 height 78
click at [271, 152] on div "Apply" at bounding box center [271, 150] width 18 height 10
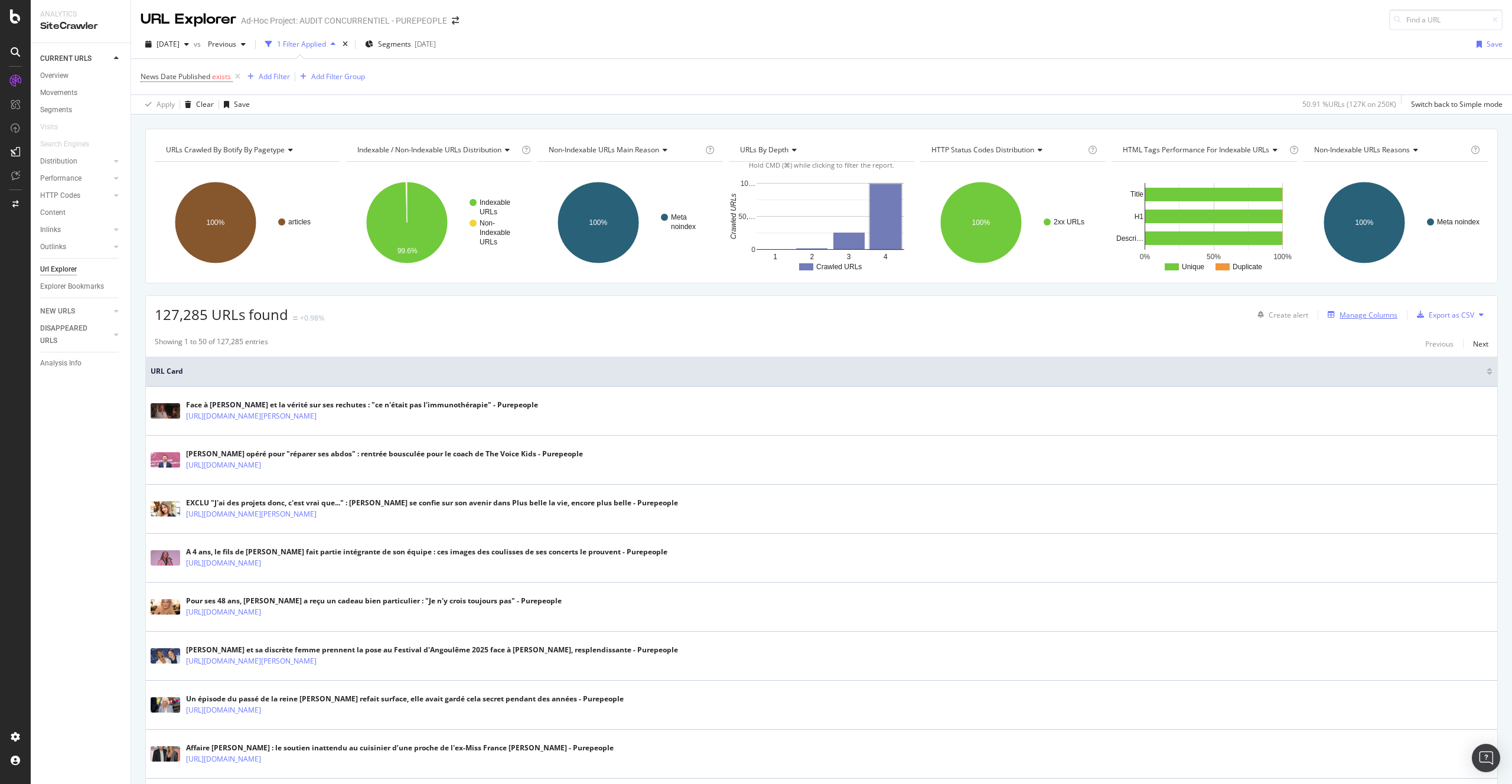
click at [1354, 316] on div "Manage Columns" at bounding box center [1368, 315] width 58 height 10
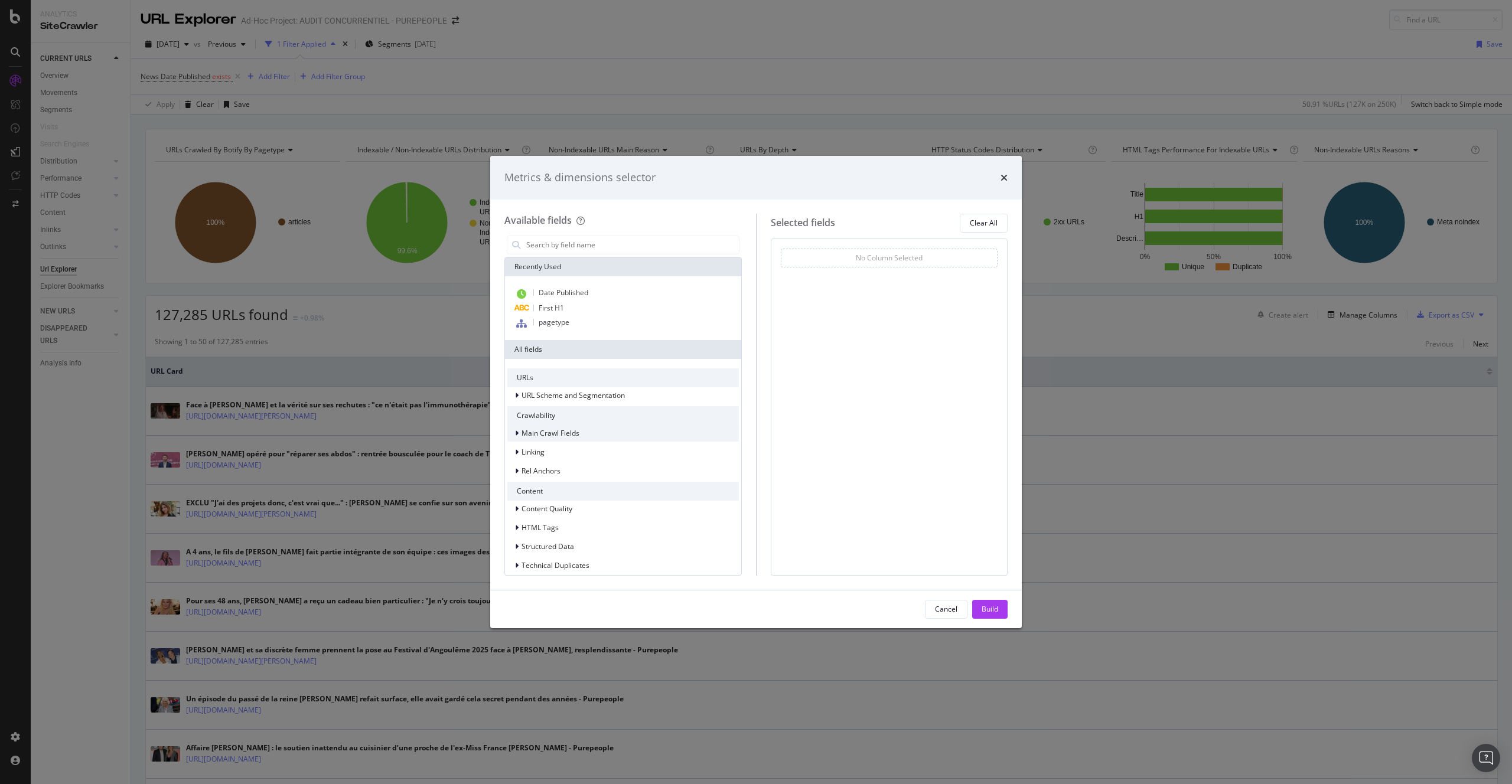
scroll to position [27, 0]
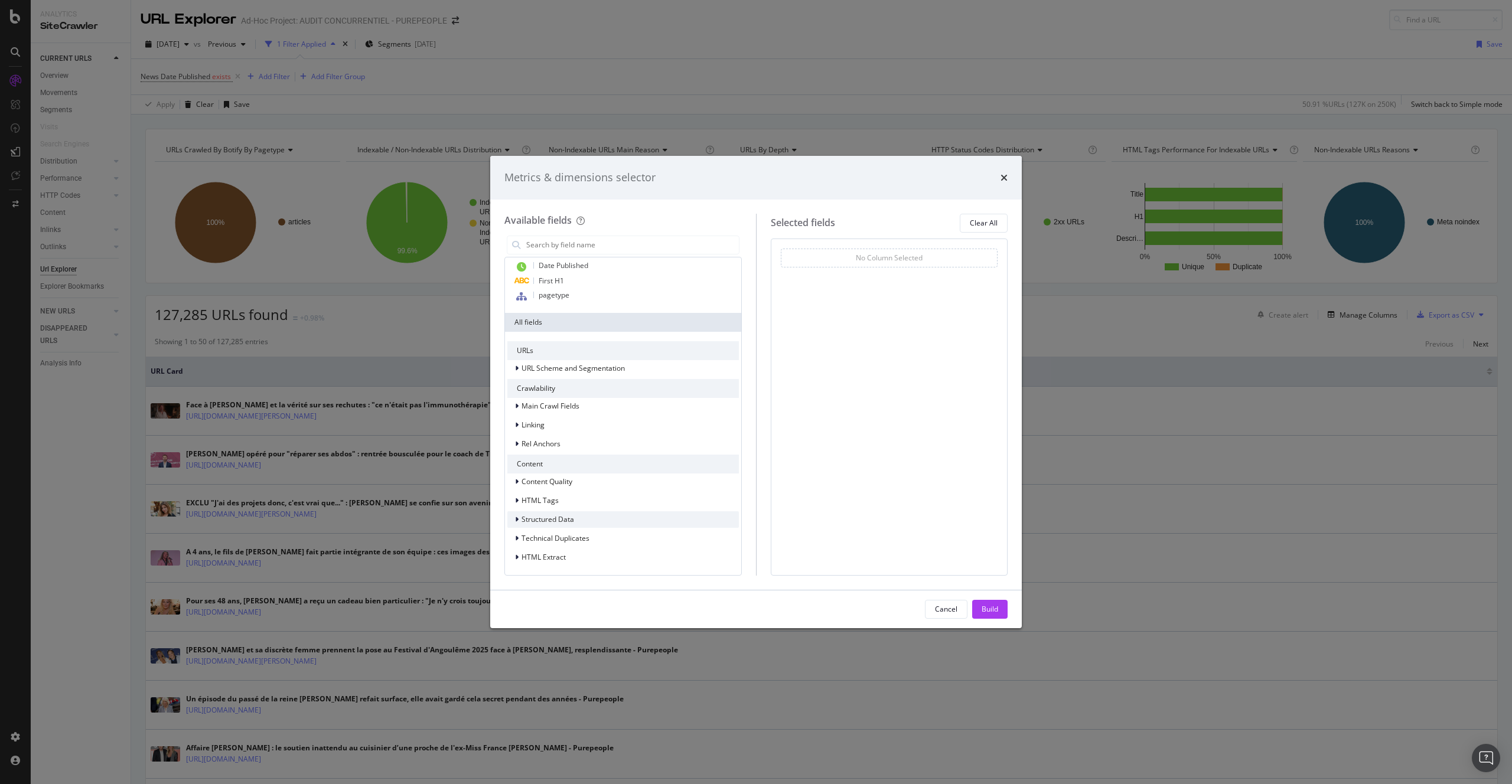
click at [579, 518] on div "Structured Data" at bounding box center [623, 519] width 232 height 16
click at [573, 546] on div "Content Quality HTML Tags Structured Data Technical Duplicates HTML Extract" at bounding box center [623, 520] width 232 height 92
click at [572, 553] on div "HTML Extract" at bounding box center [623, 557] width 232 height 16
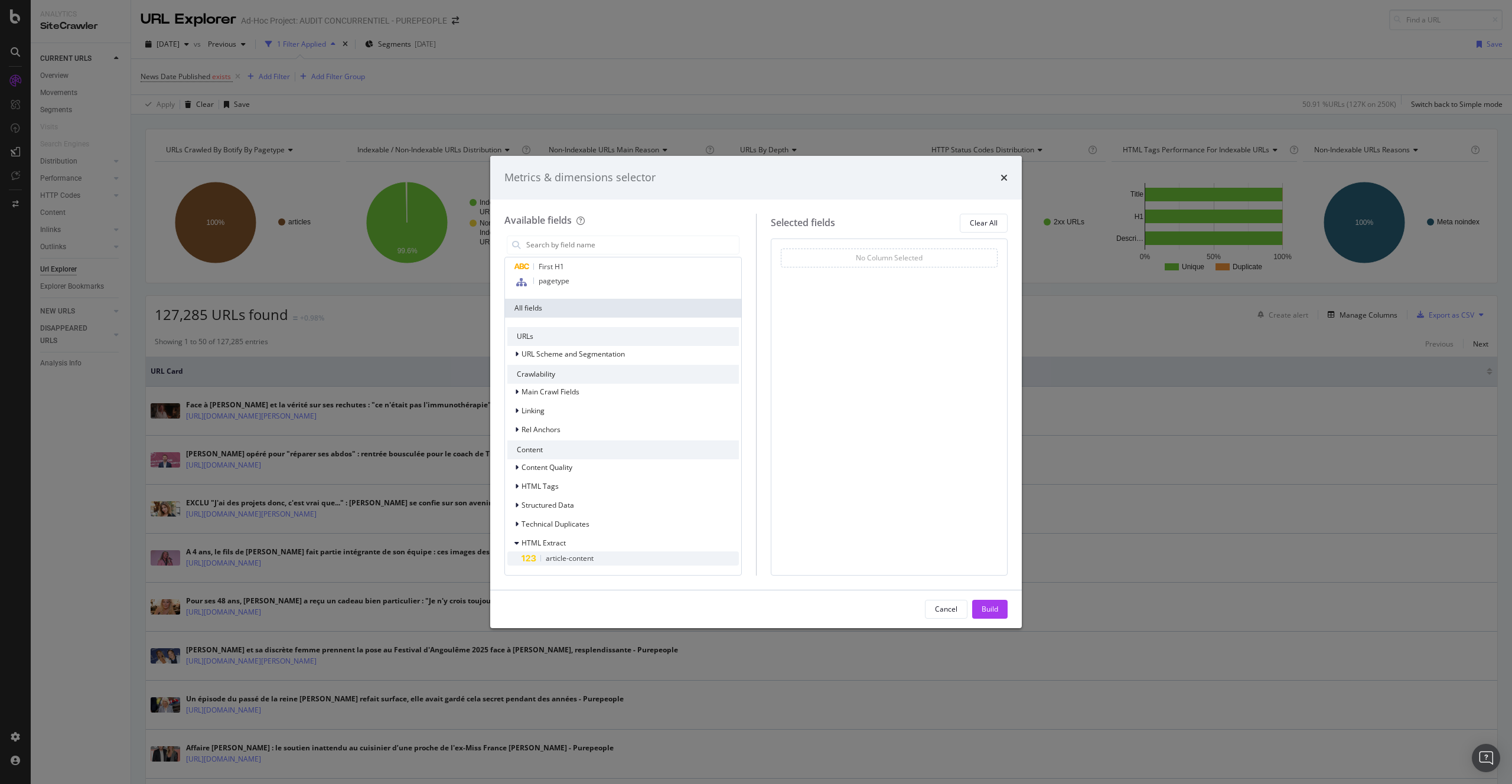
click at [579, 559] on span "article-content" at bounding box center [570, 558] width 48 height 10
click at [986, 605] on div "Build" at bounding box center [989, 609] width 16 height 10
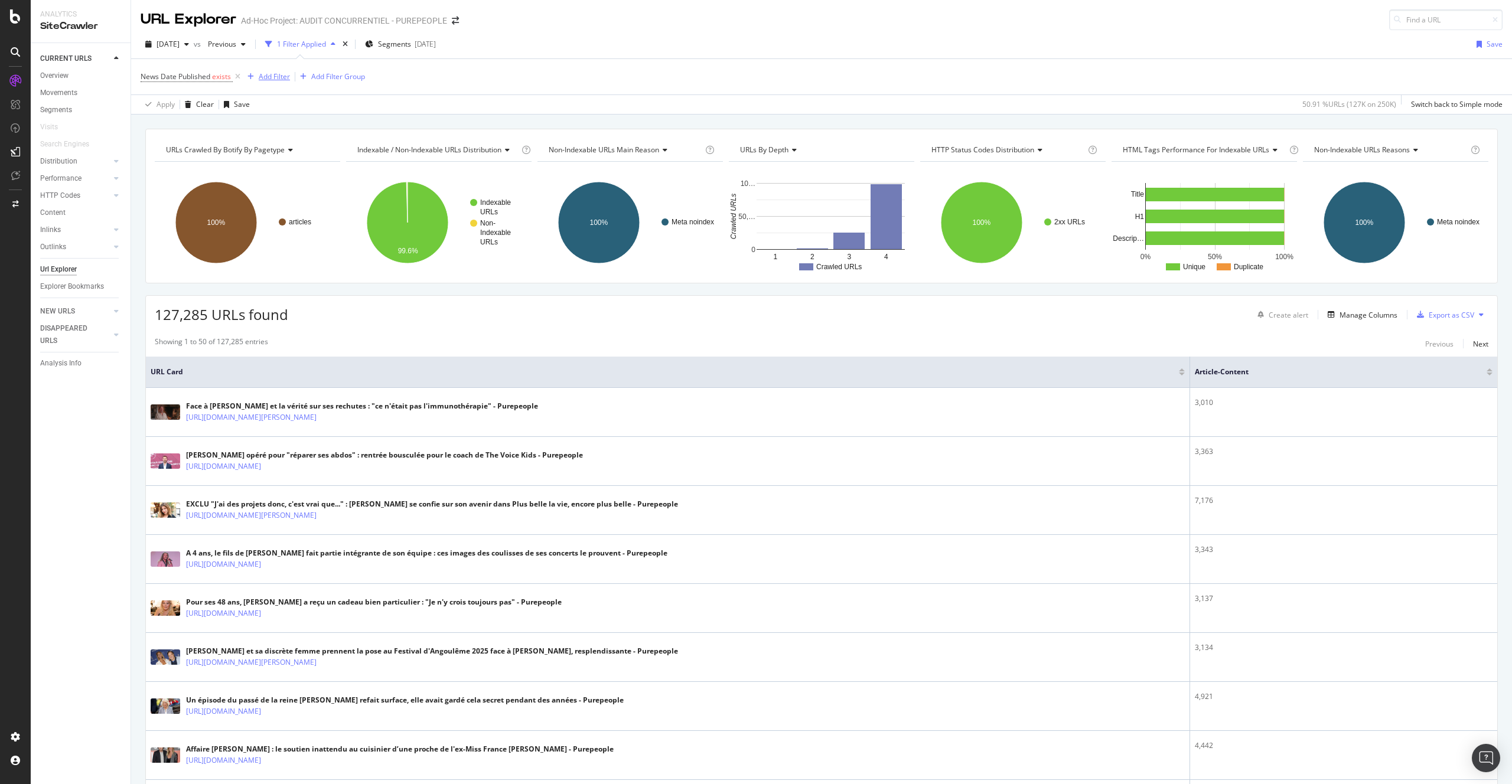
click at [276, 79] on div "Add Filter" at bounding box center [274, 77] width 31 height 10
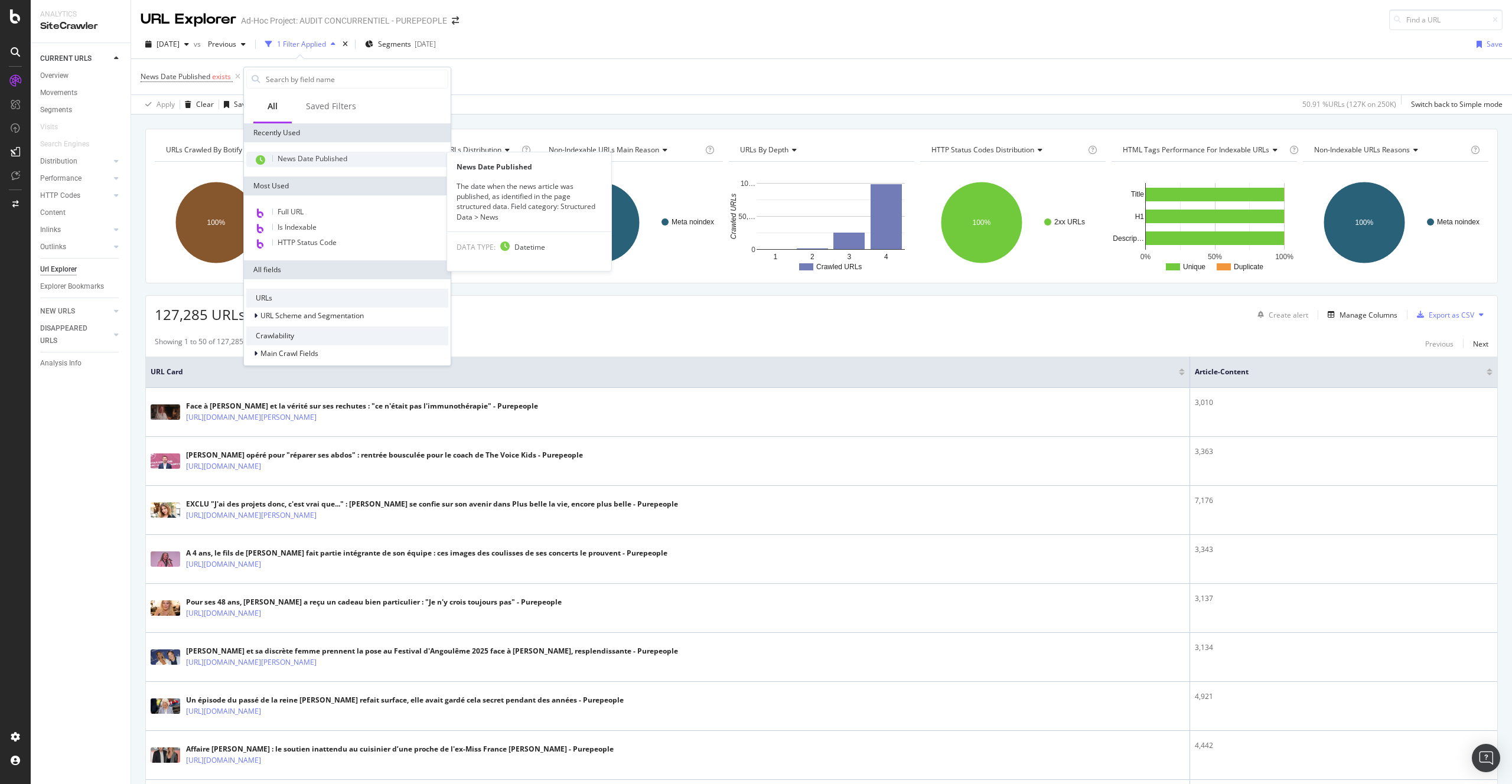
click at [351, 155] on div "News Date Published" at bounding box center [347, 159] width 202 height 15
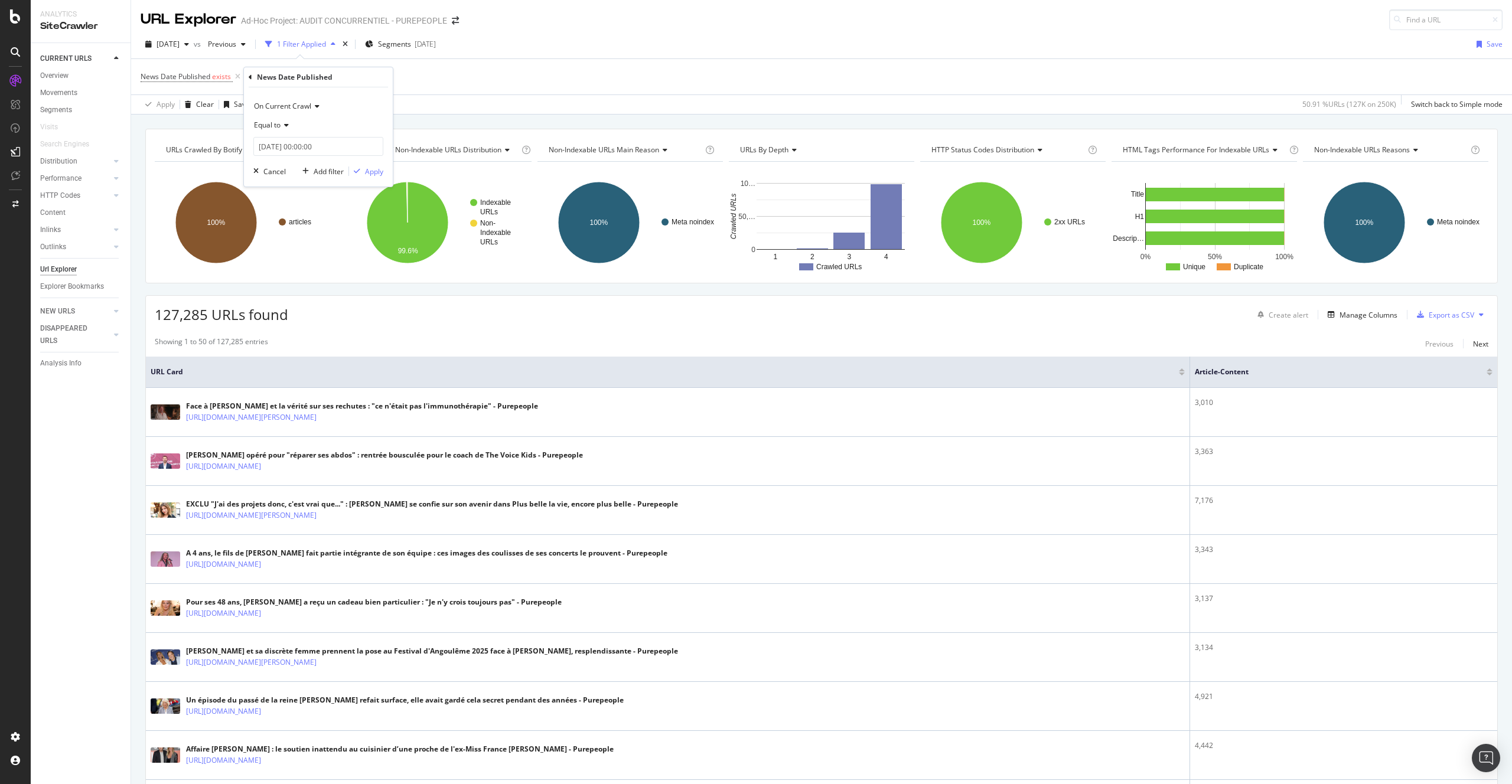
drag, startPoint x: 297, startPoint y: 121, endPoint x: 274, endPoint y: 122, distance: 23.0
click at [295, 121] on div "Equal to" at bounding box center [319, 125] width 130 height 19
click at [274, 122] on span "Equal to" at bounding box center [268, 125] width 27 height 10
click at [282, 168] on div "After" at bounding box center [320, 164] width 126 height 15
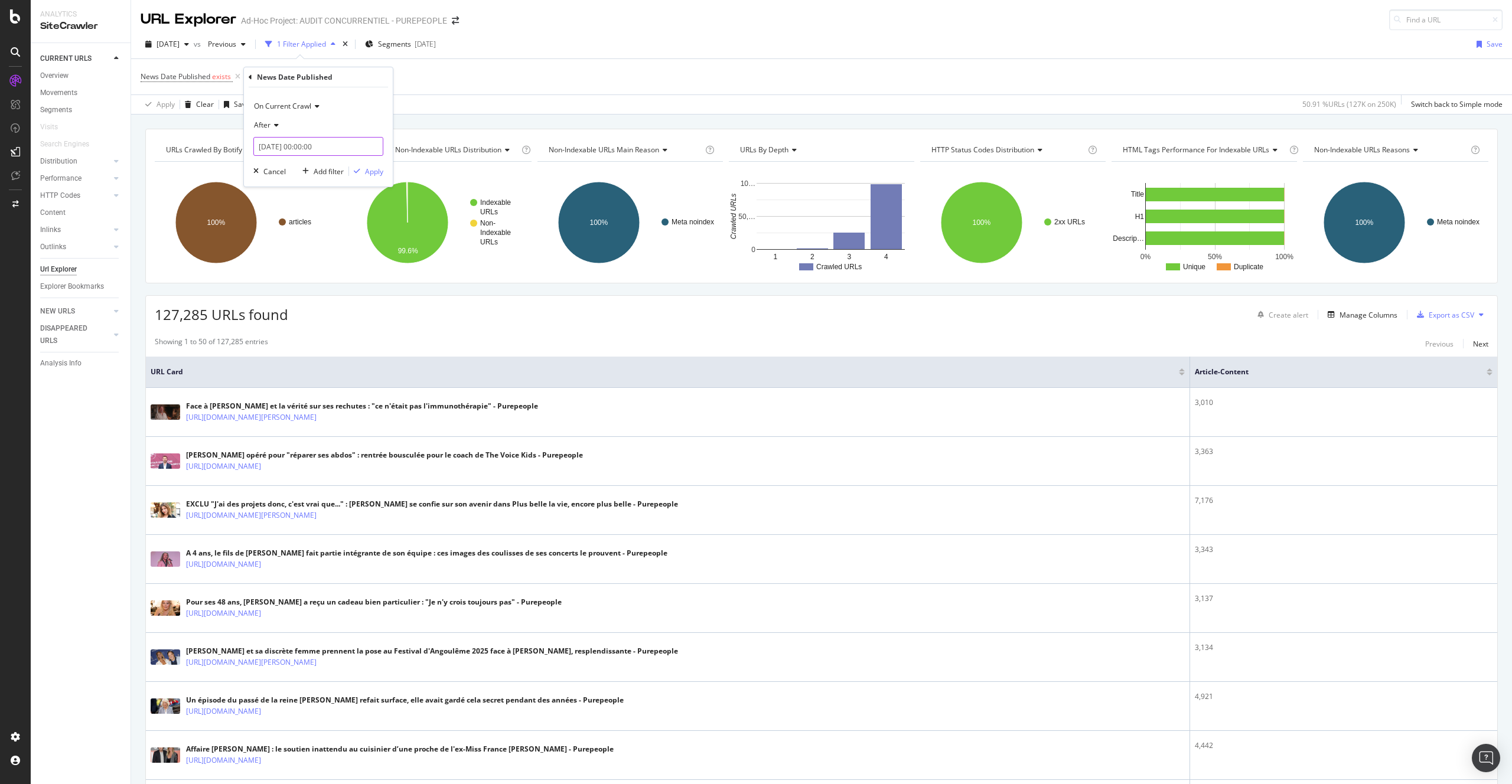
click at [281, 146] on input "2025-09-02 00:00:00" at bounding box center [319, 146] width 130 height 19
click at [279, 163] on link at bounding box center [279, 166] width 9 height 20
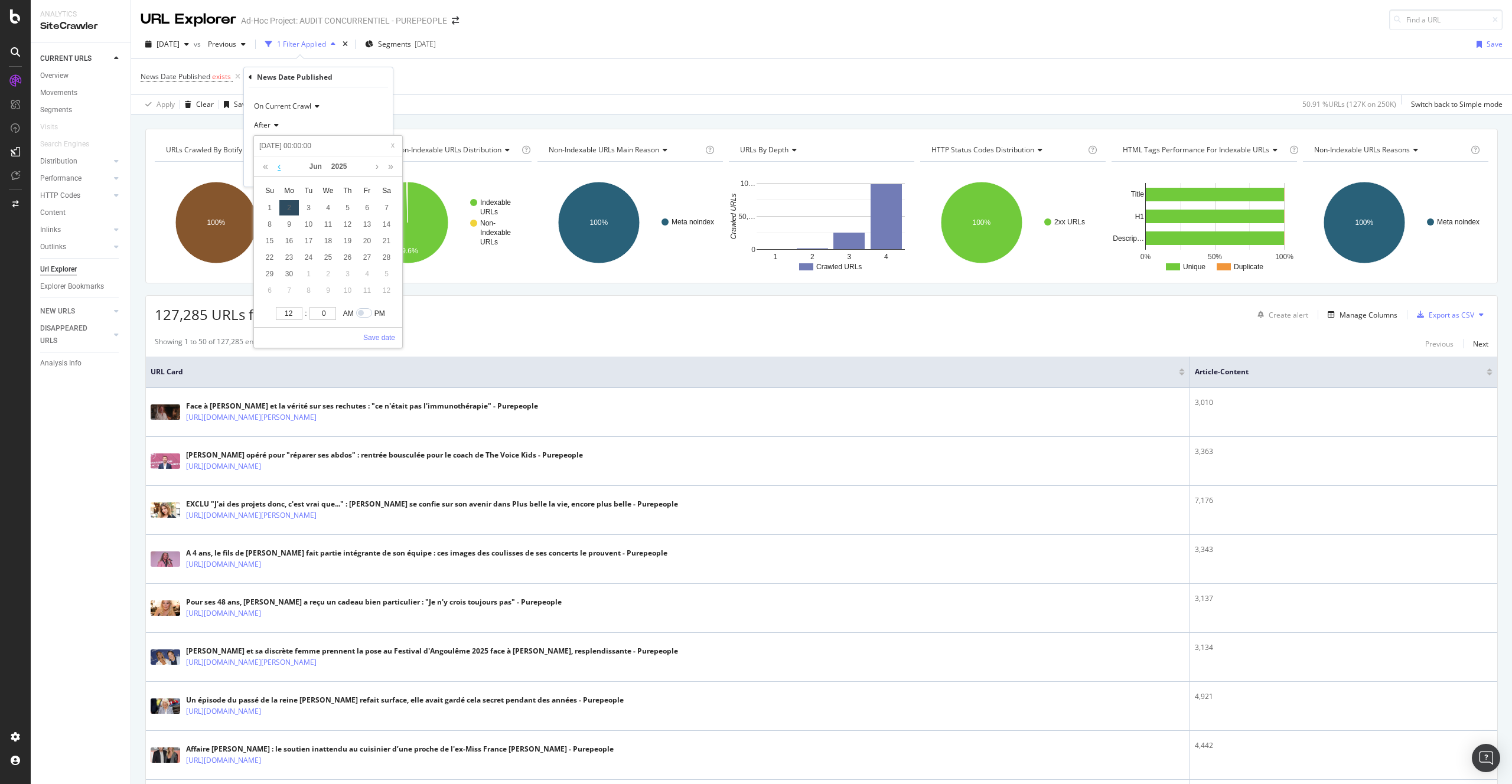
click at [279, 163] on link at bounding box center [279, 166] width 9 height 20
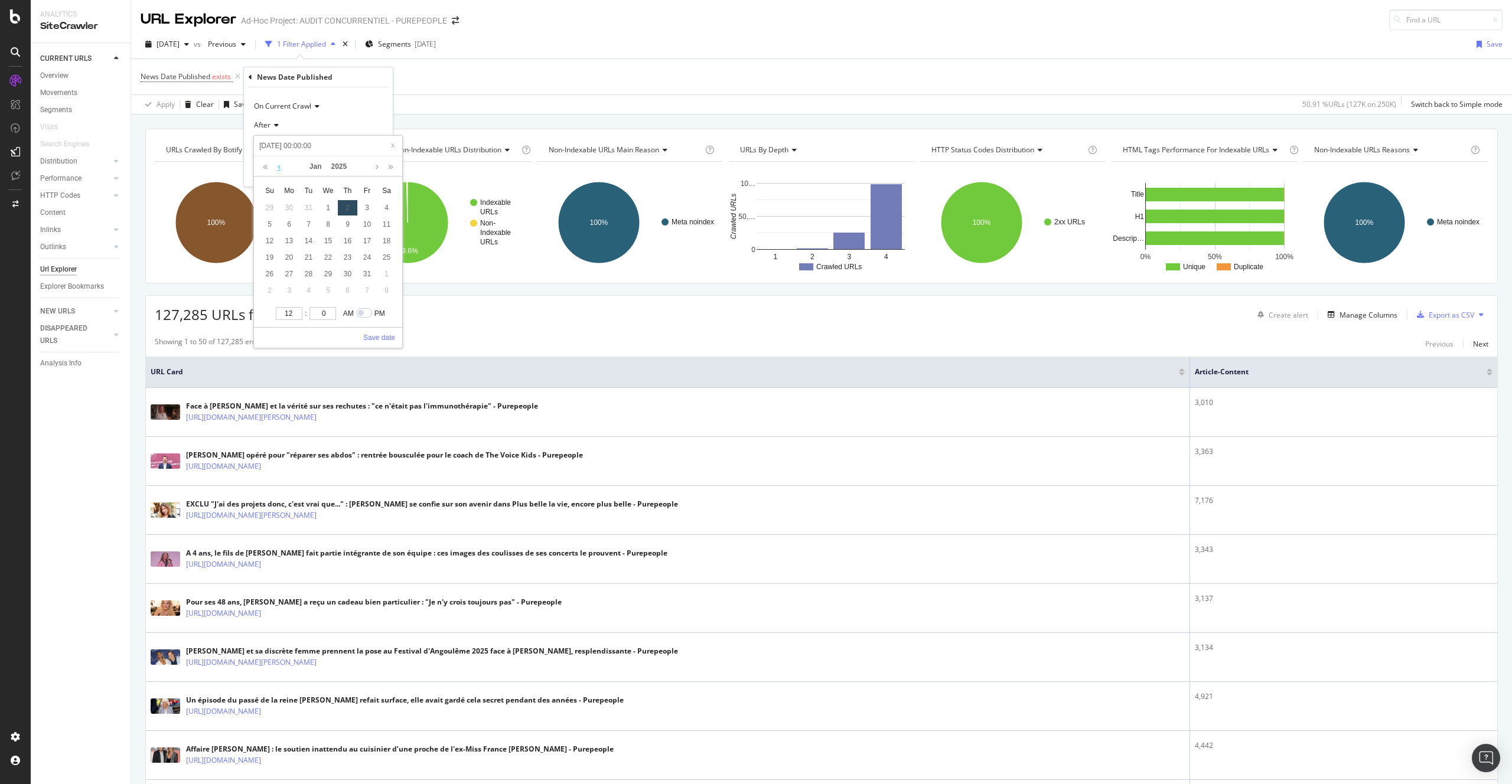
click at [279, 163] on link at bounding box center [279, 166] width 9 height 20
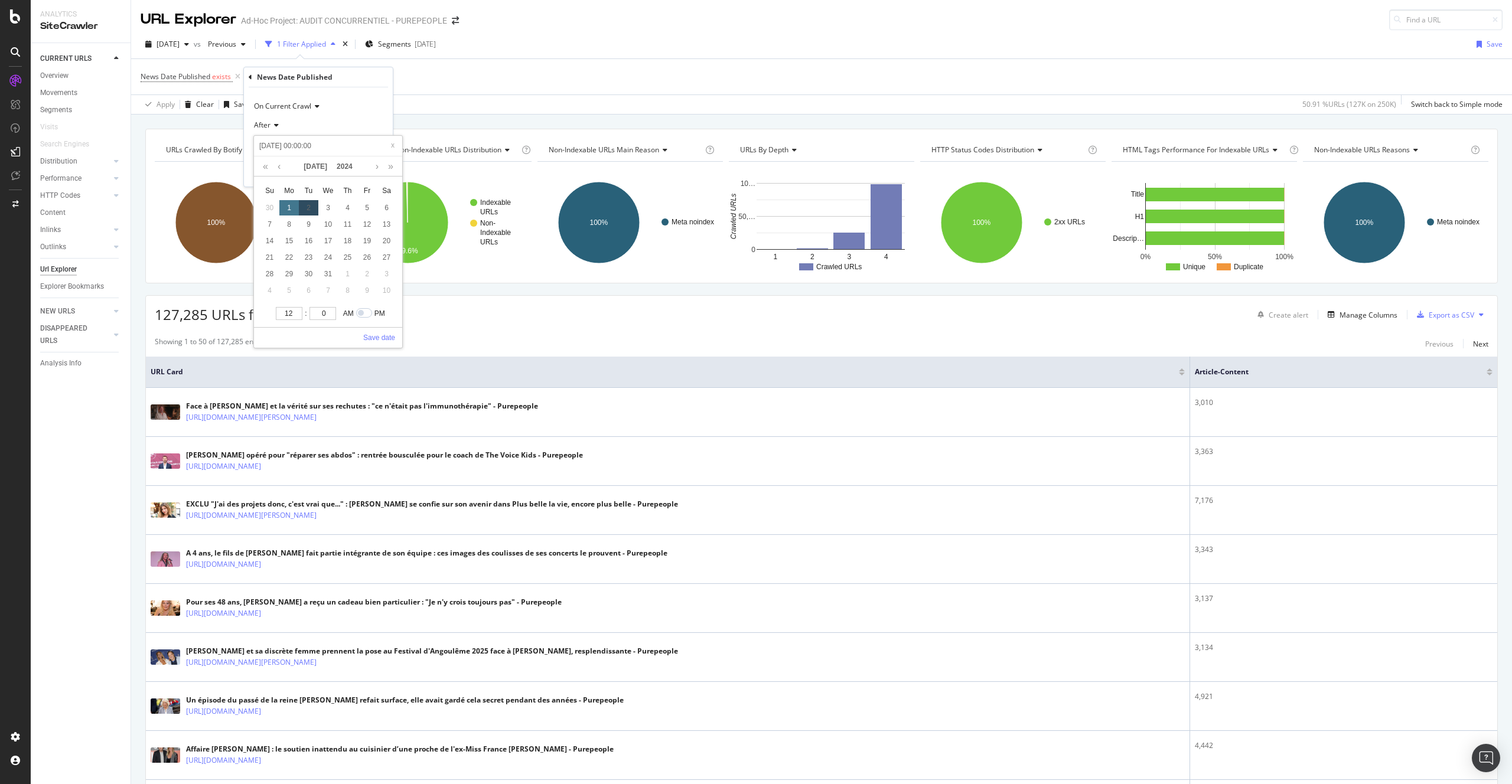
click at [293, 202] on div "1" at bounding box center [289, 207] width 19 height 15
type input "2024-07-02 00:00:00"
click at [383, 343] on div "12 : 0 AM PM Save date" at bounding box center [328, 326] width 148 height 43
click at [383, 340] on link "Save date" at bounding box center [379, 337] width 32 height 10
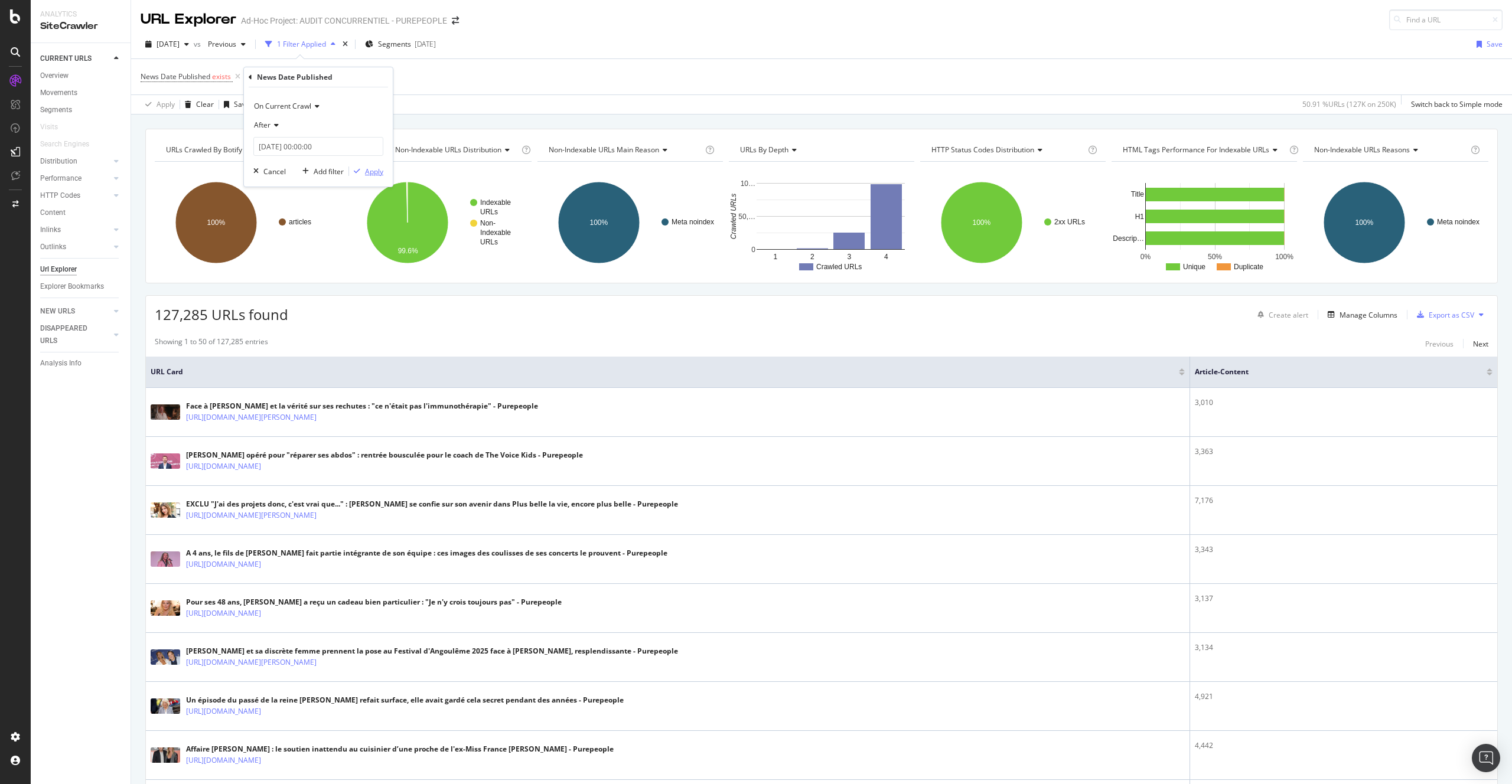
click at [378, 173] on div "Apply" at bounding box center [374, 171] width 18 height 10
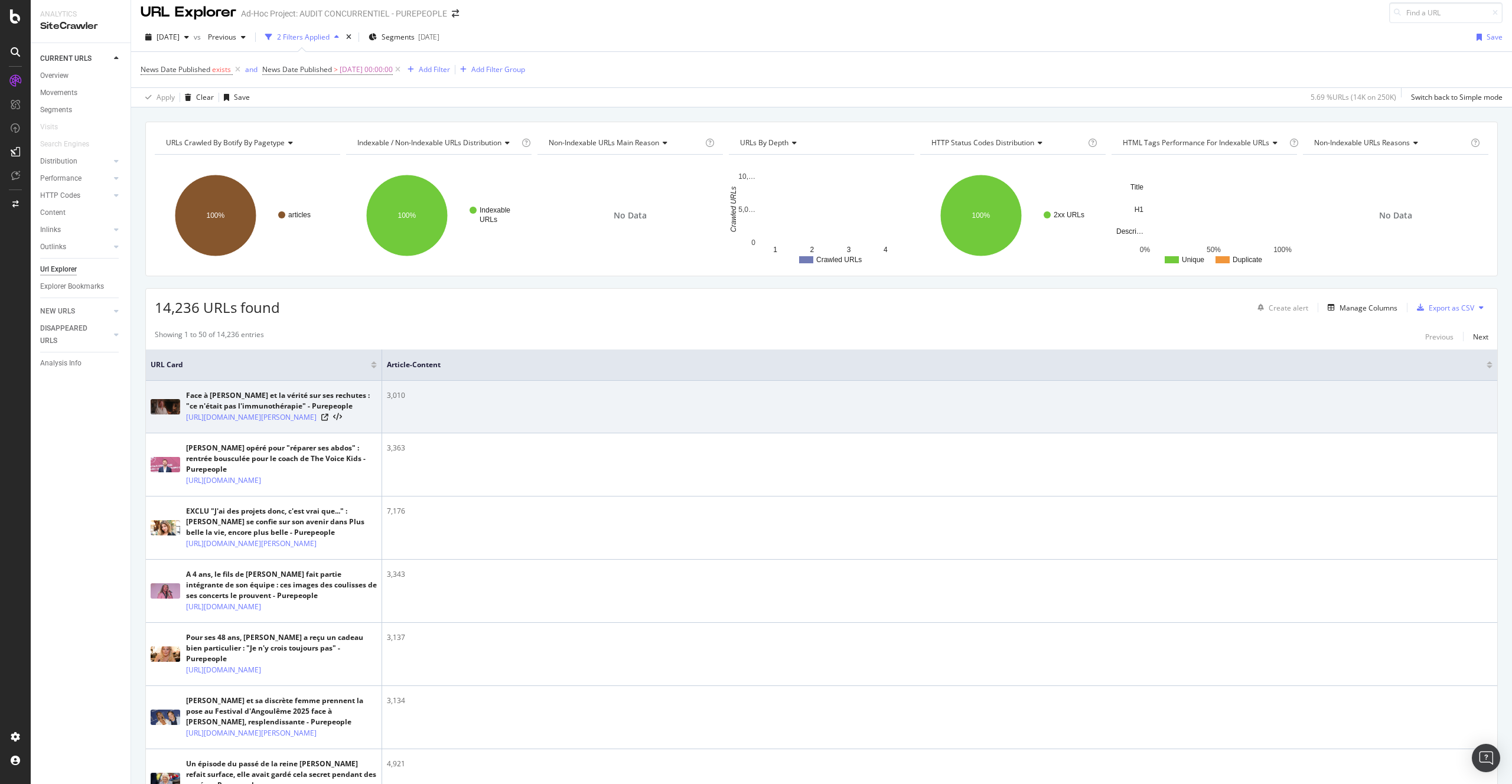
scroll to position [15, 0]
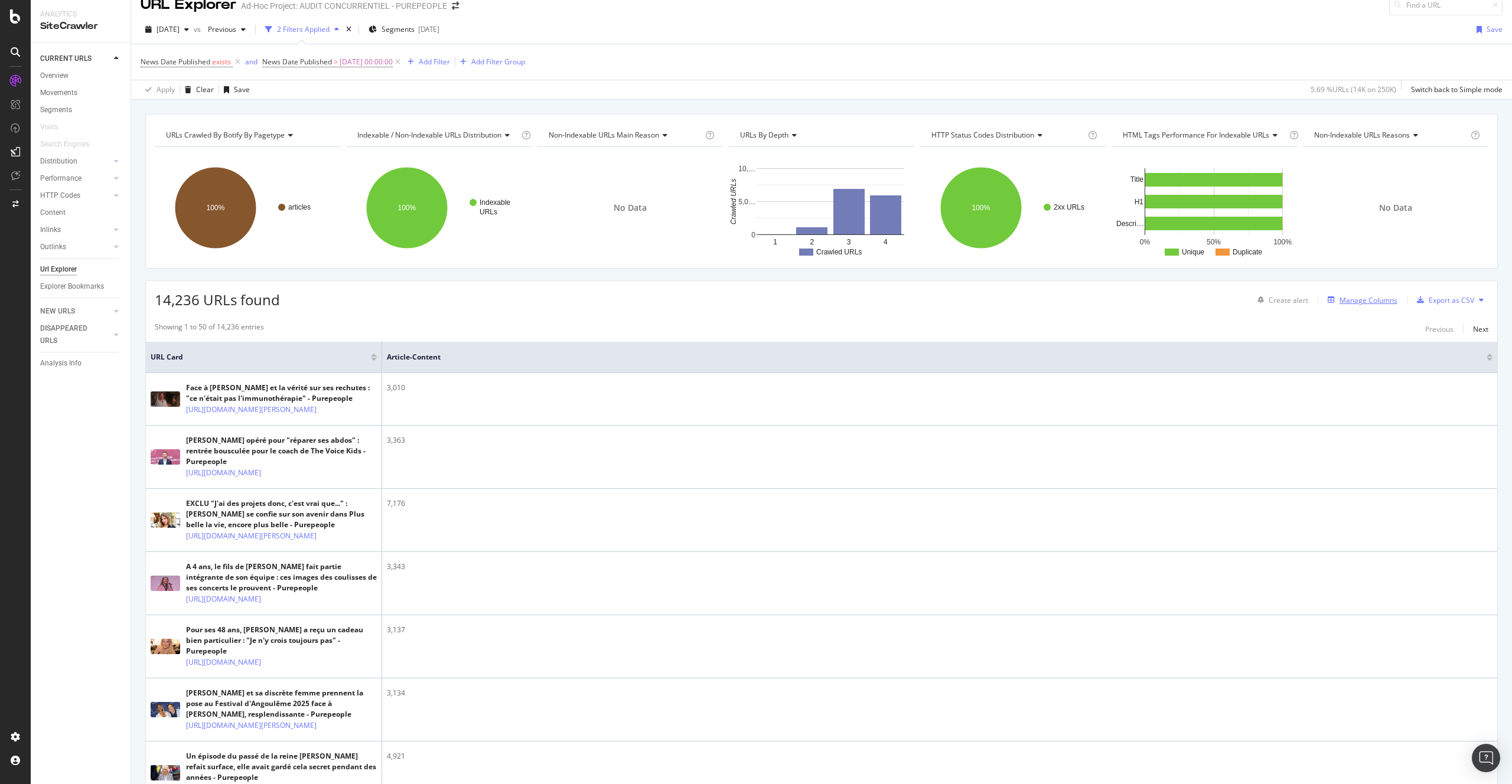
click at [1372, 302] on div "Manage Columns" at bounding box center [1368, 300] width 58 height 10
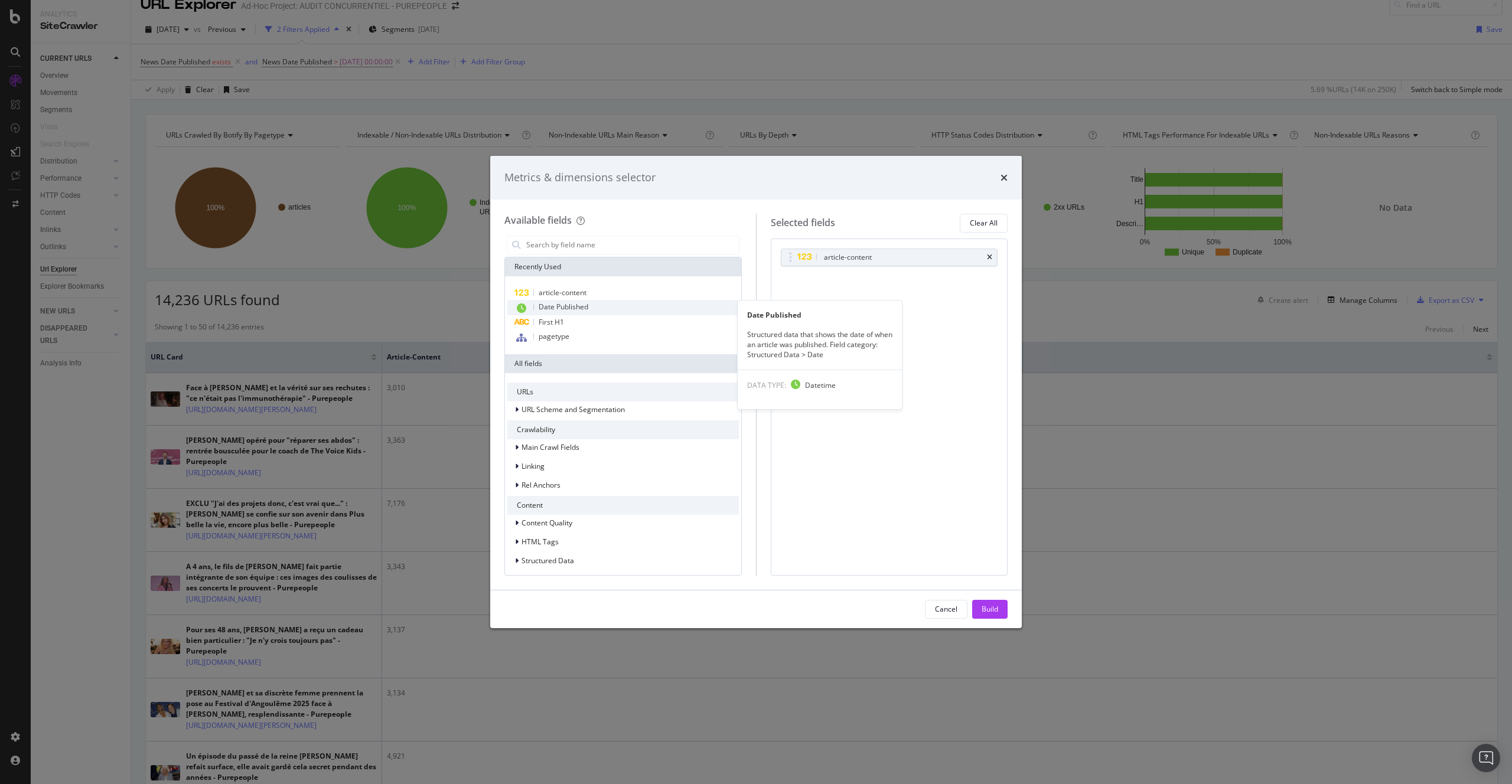
click at [590, 307] on div "Date Published" at bounding box center [623, 307] width 232 height 15
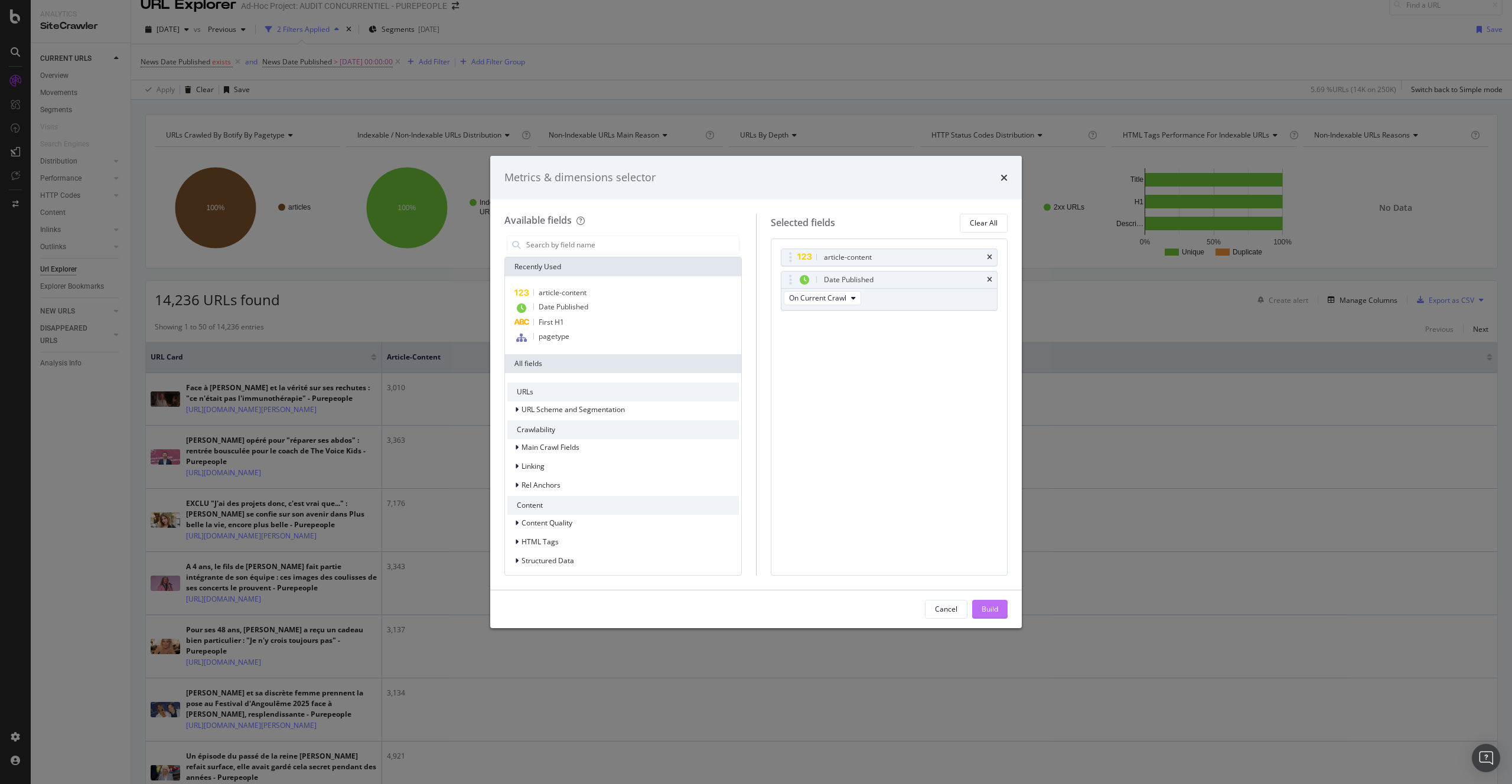
click at [998, 605] on button "Build" at bounding box center [990, 609] width 35 height 19
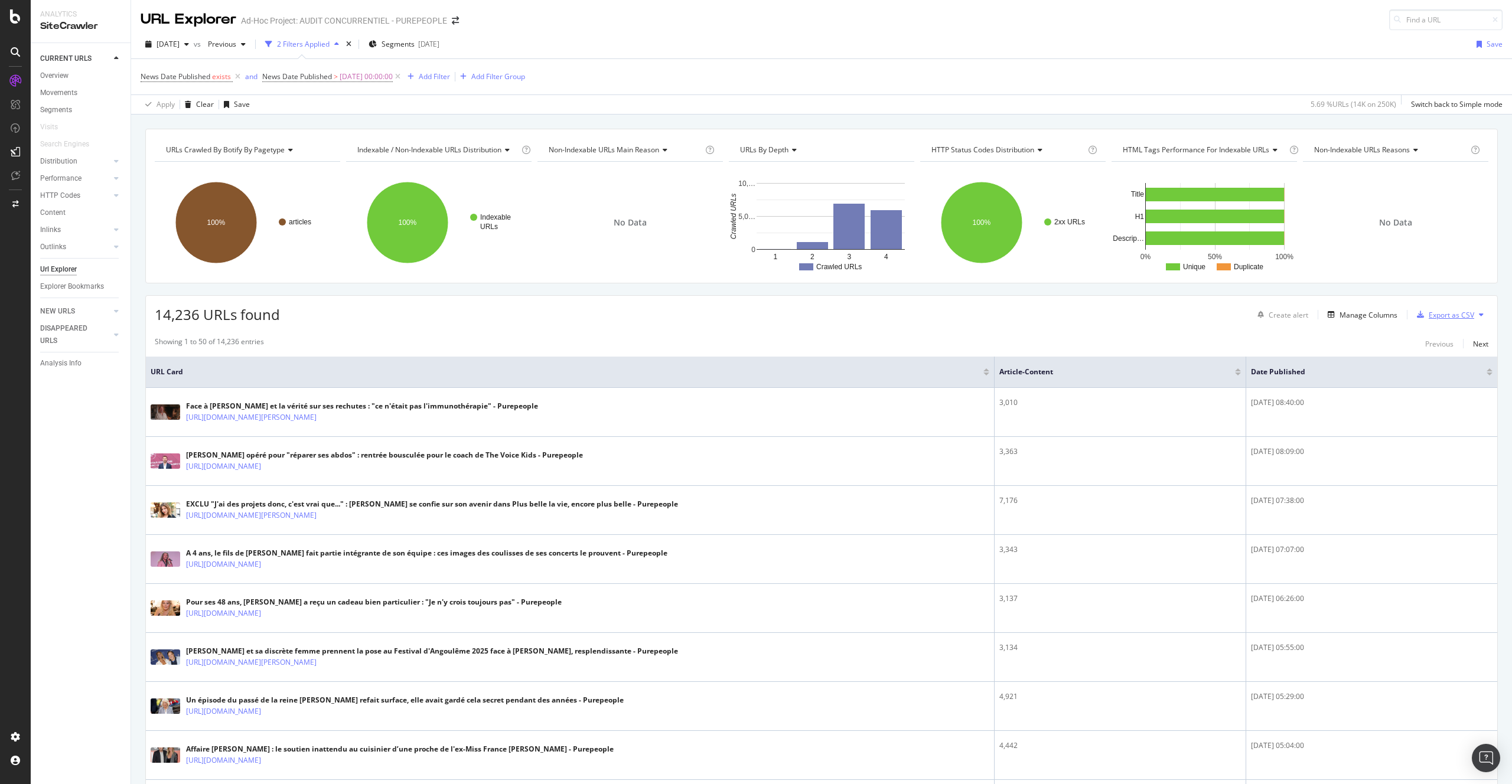
click at [1437, 312] on div "Export as CSV" at bounding box center [1451, 315] width 46 height 10
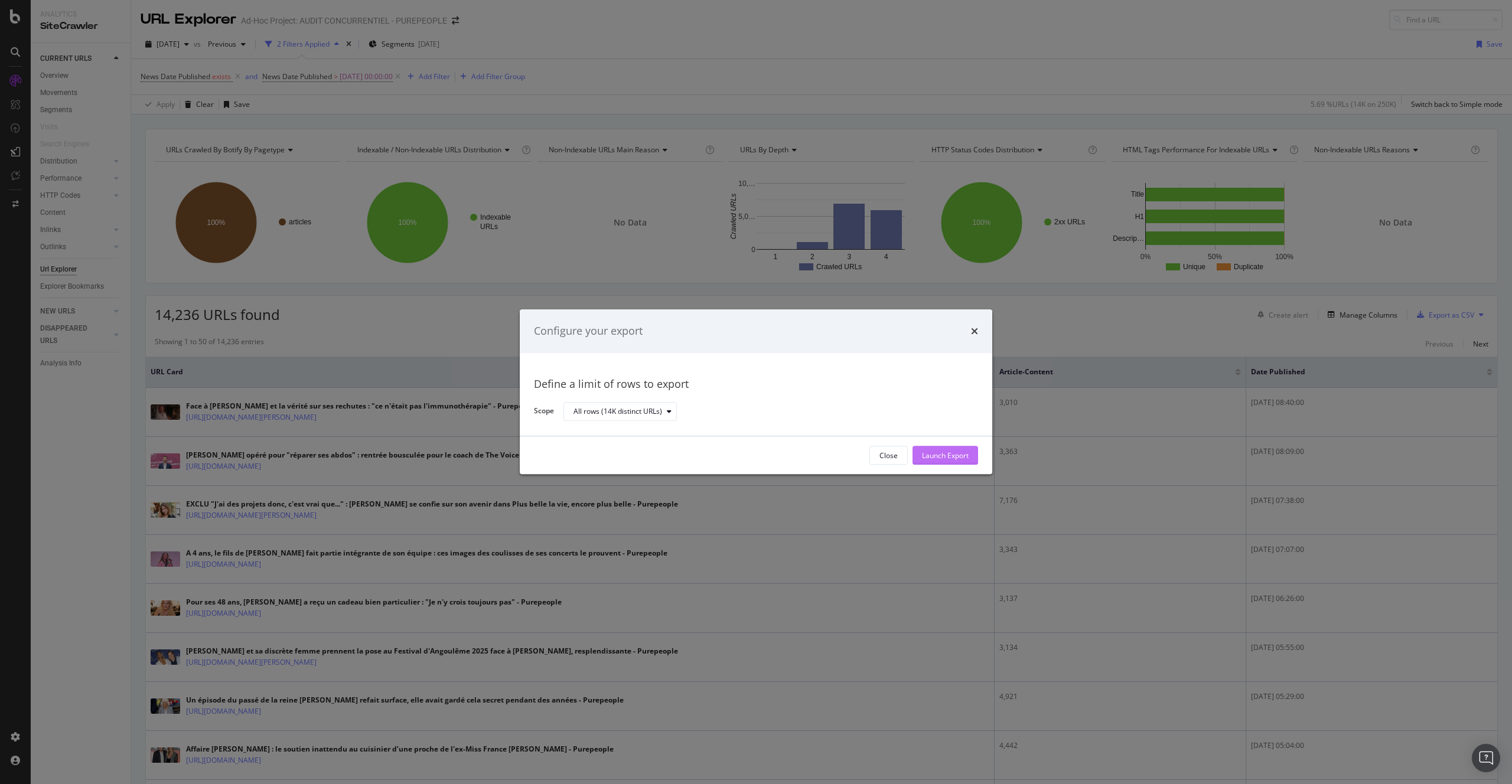
click at [944, 452] on div "Launch Export" at bounding box center [945, 455] width 47 height 10
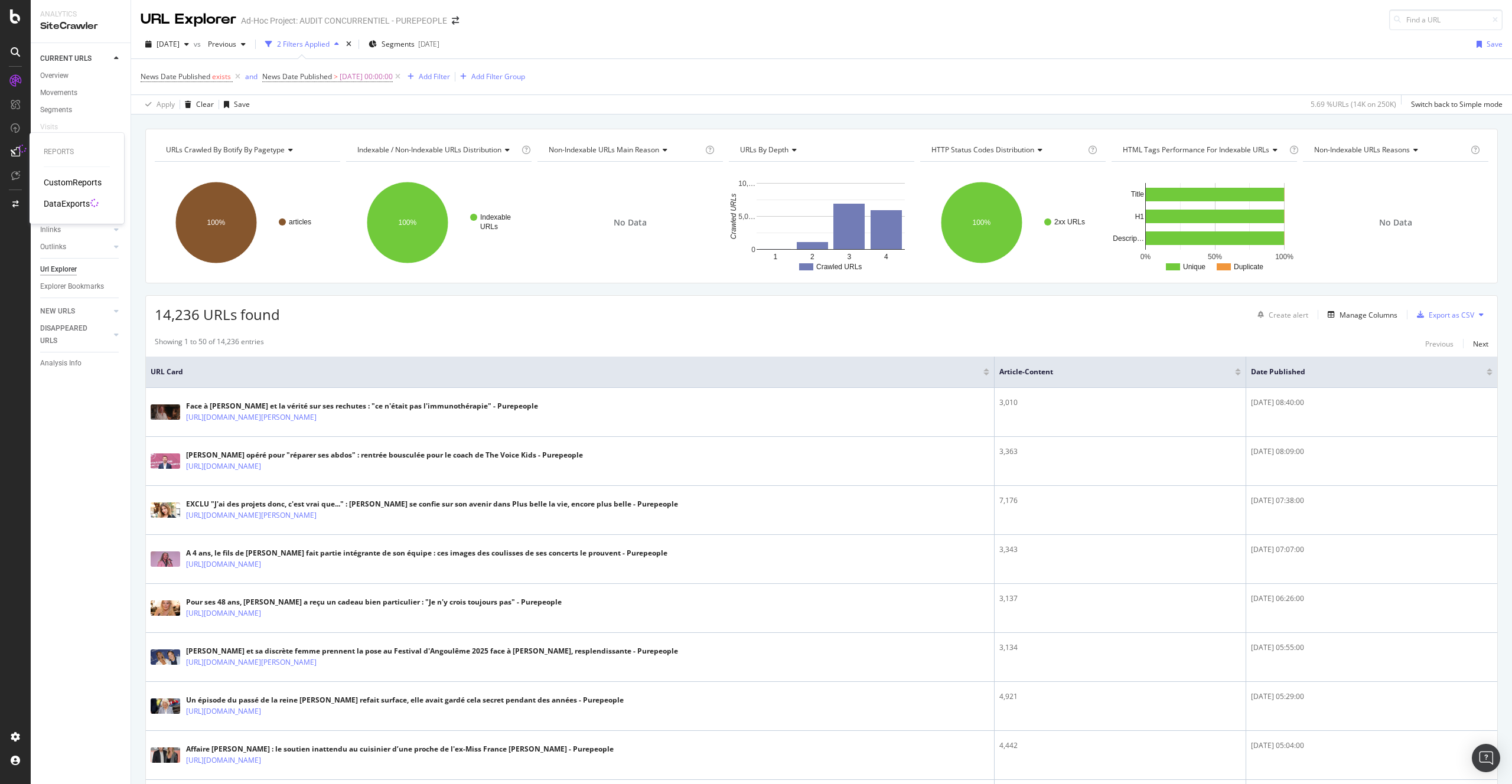
click at [12, 153] on icon at bounding box center [15, 152] width 10 height 10
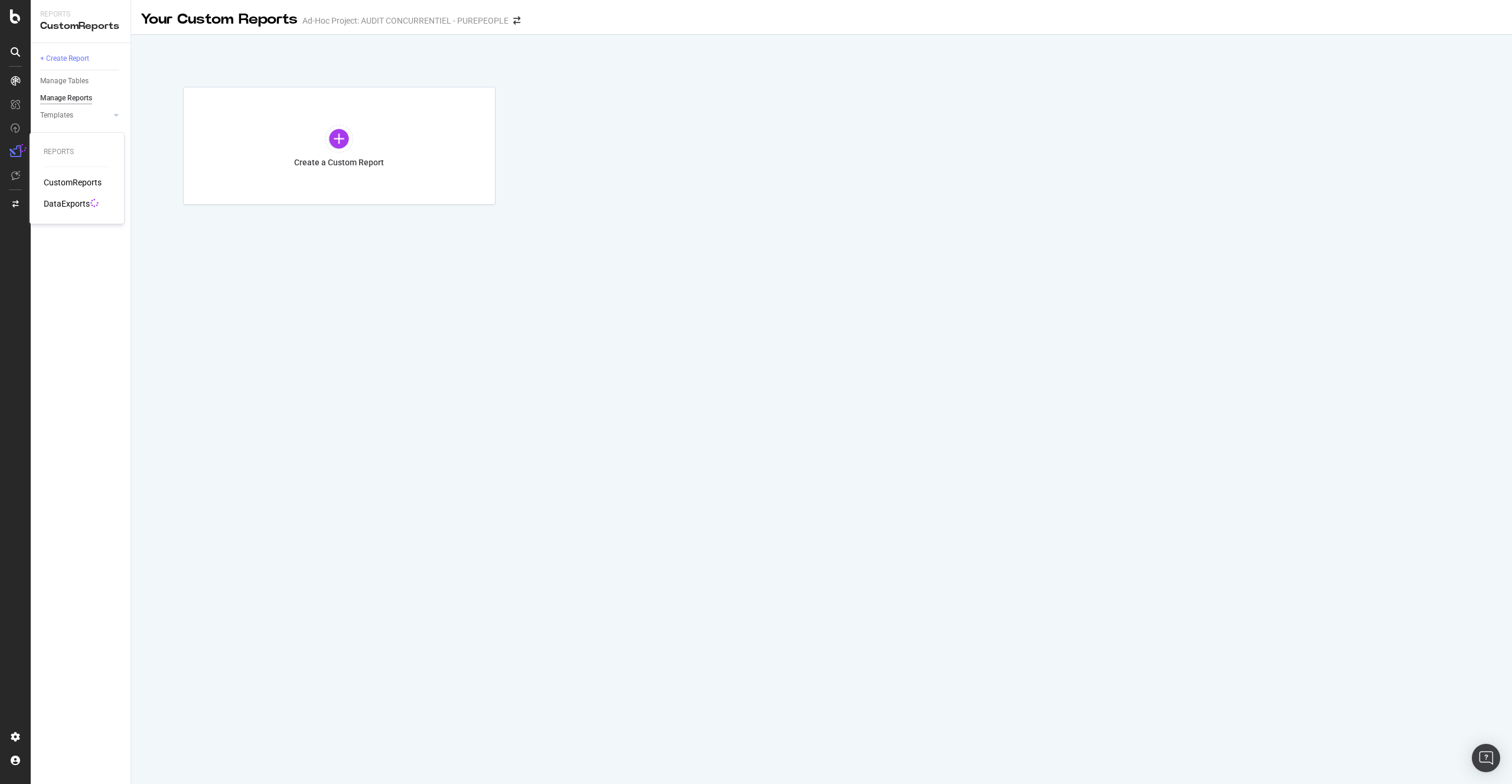
click at [64, 205] on div "DataExports" at bounding box center [67, 203] width 46 height 12
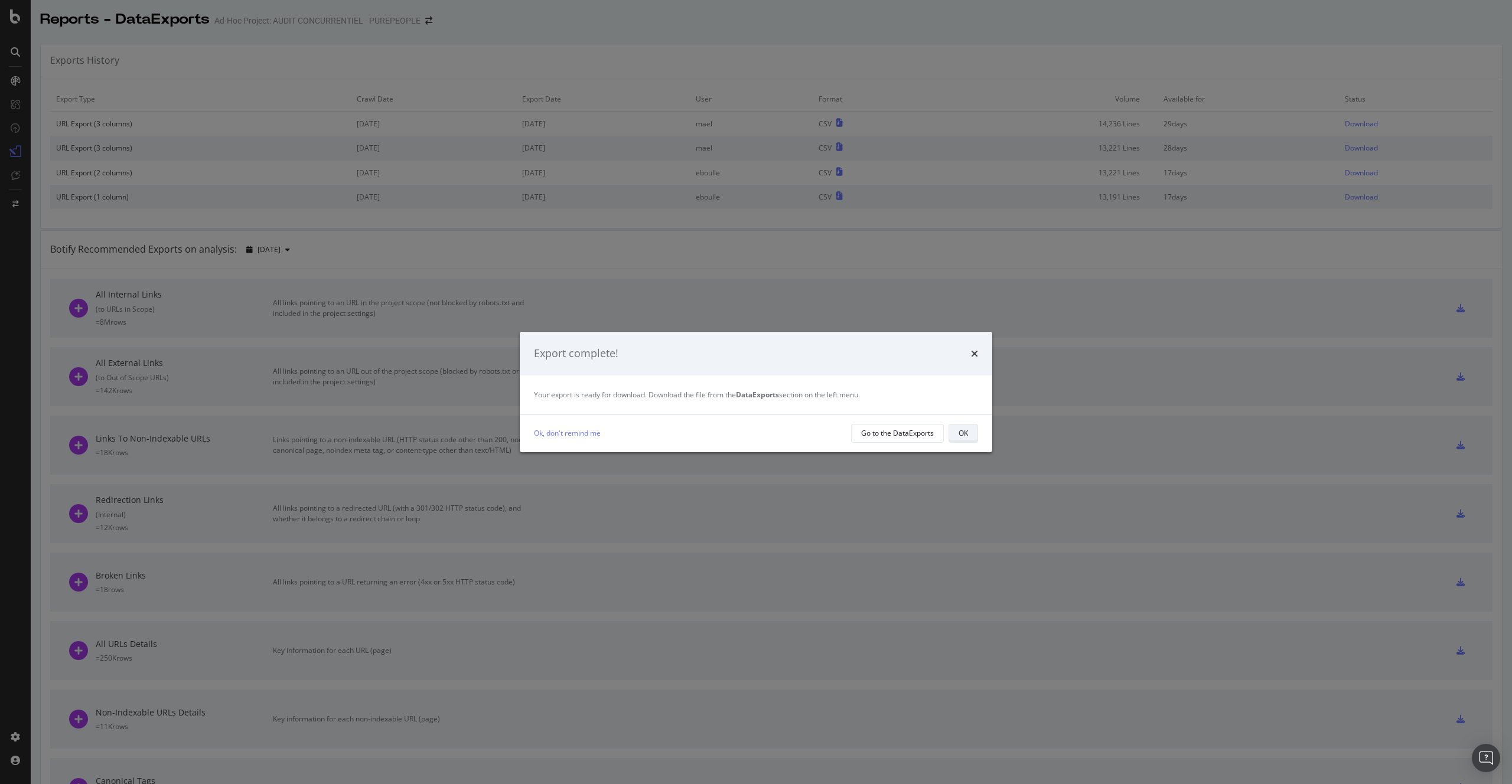
click at [974, 427] on button "OK" at bounding box center [963, 433] width 30 height 19
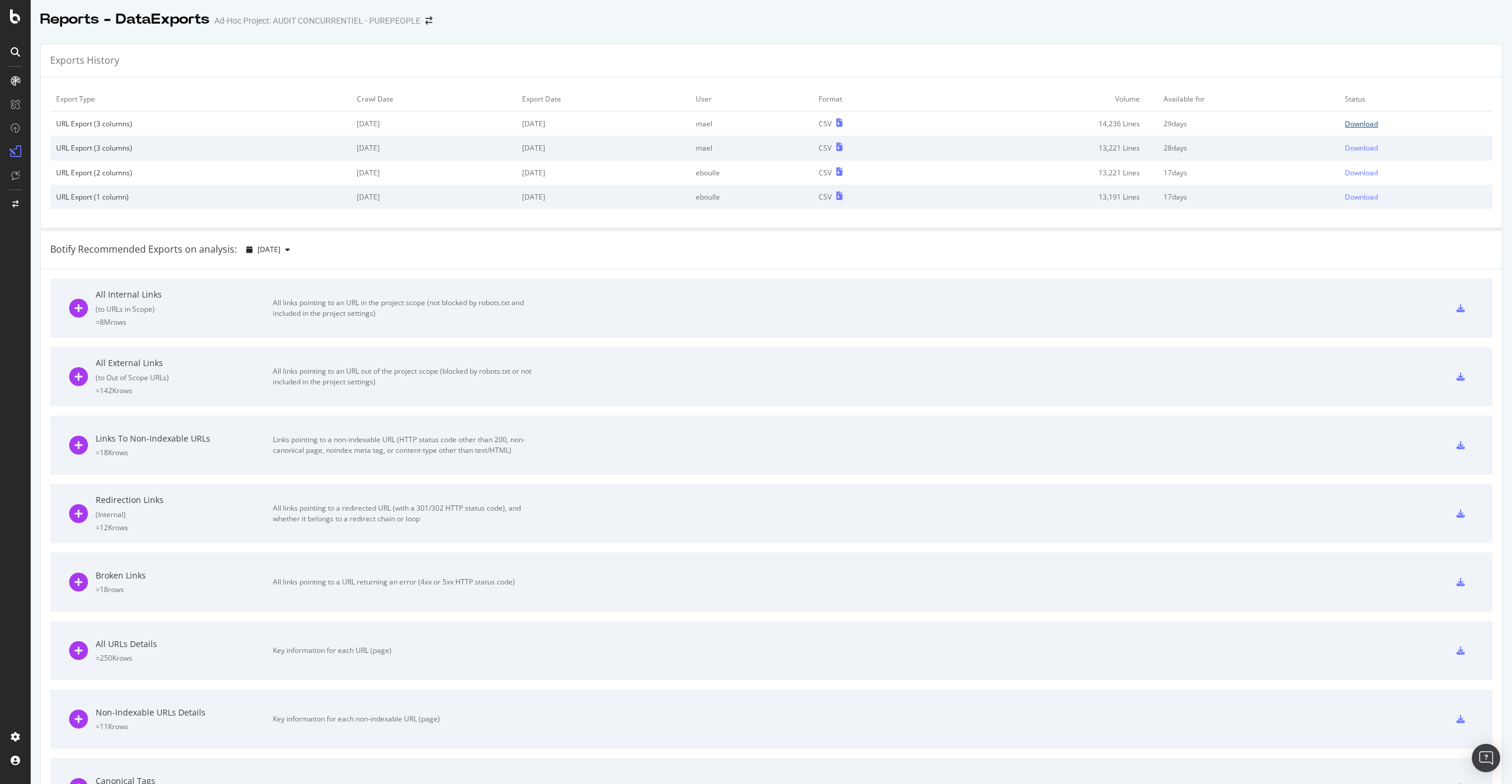
click at [1348, 128] on div "Download" at bounding box center [1361, 123] width 33 height 10
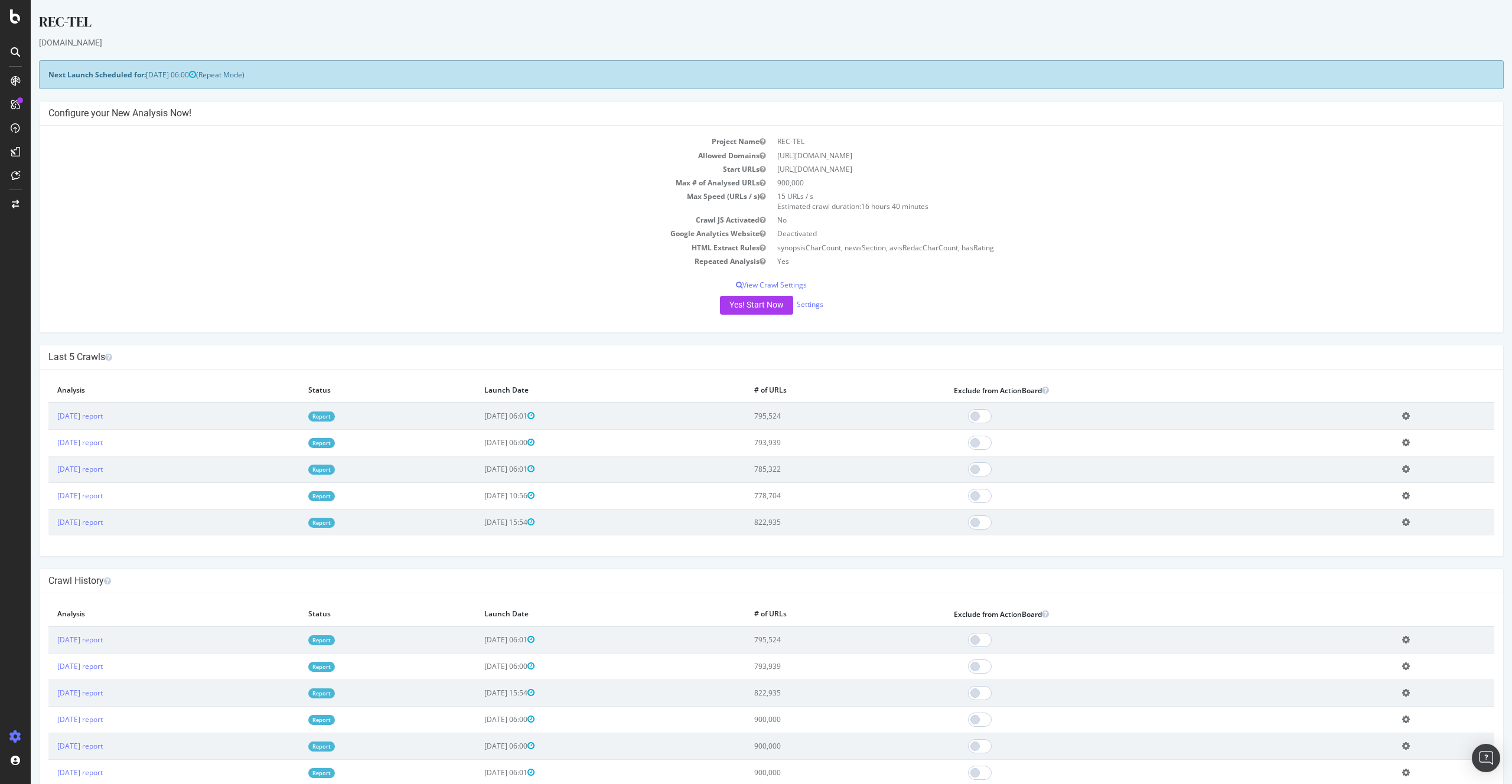
click at [321, 298] on div "Yes! Start Now Settings" at bounding box center [772, 305] width 1446 height 19
